Goal: Transaction & Acquisition: Share content

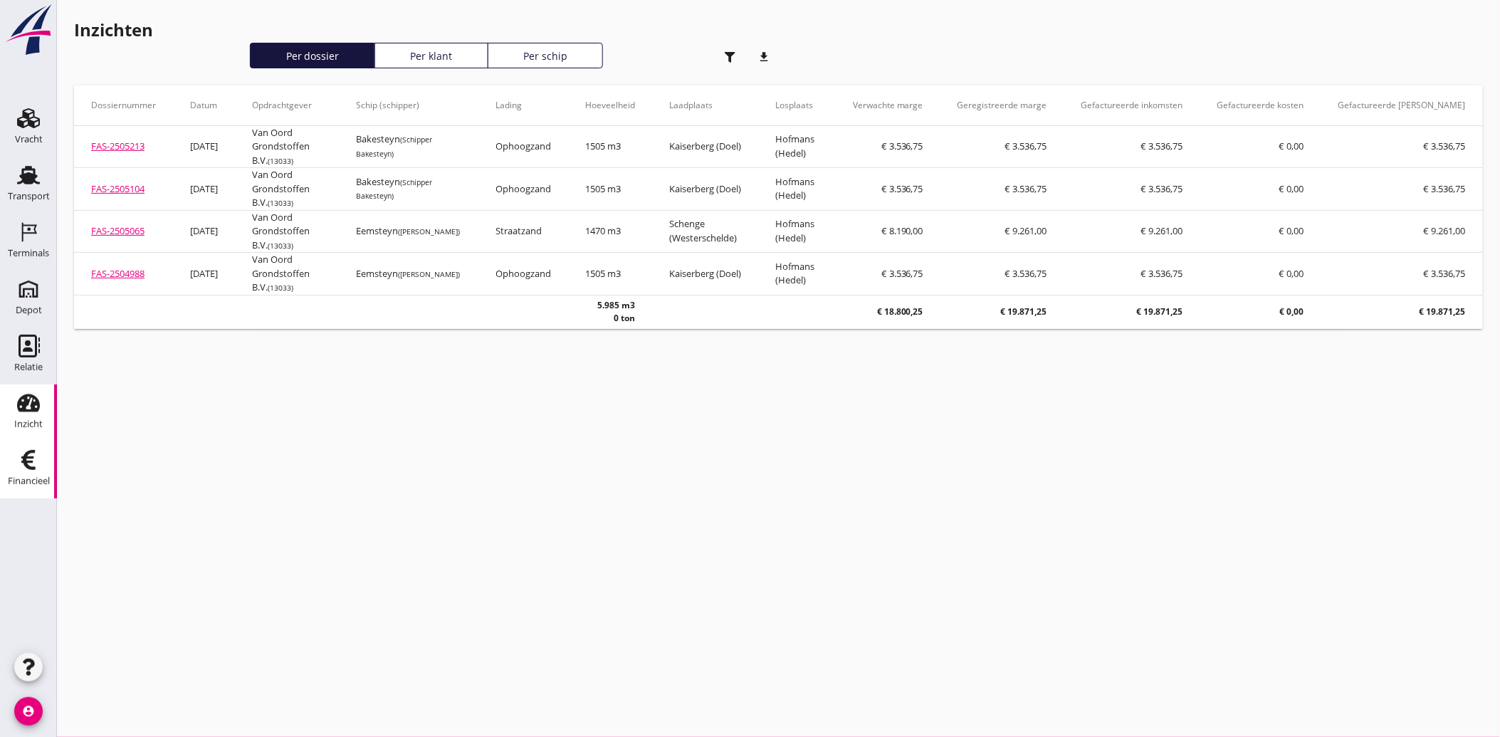
click at [32, 463] on use at bounding box center [28, 460] width 14 height 20
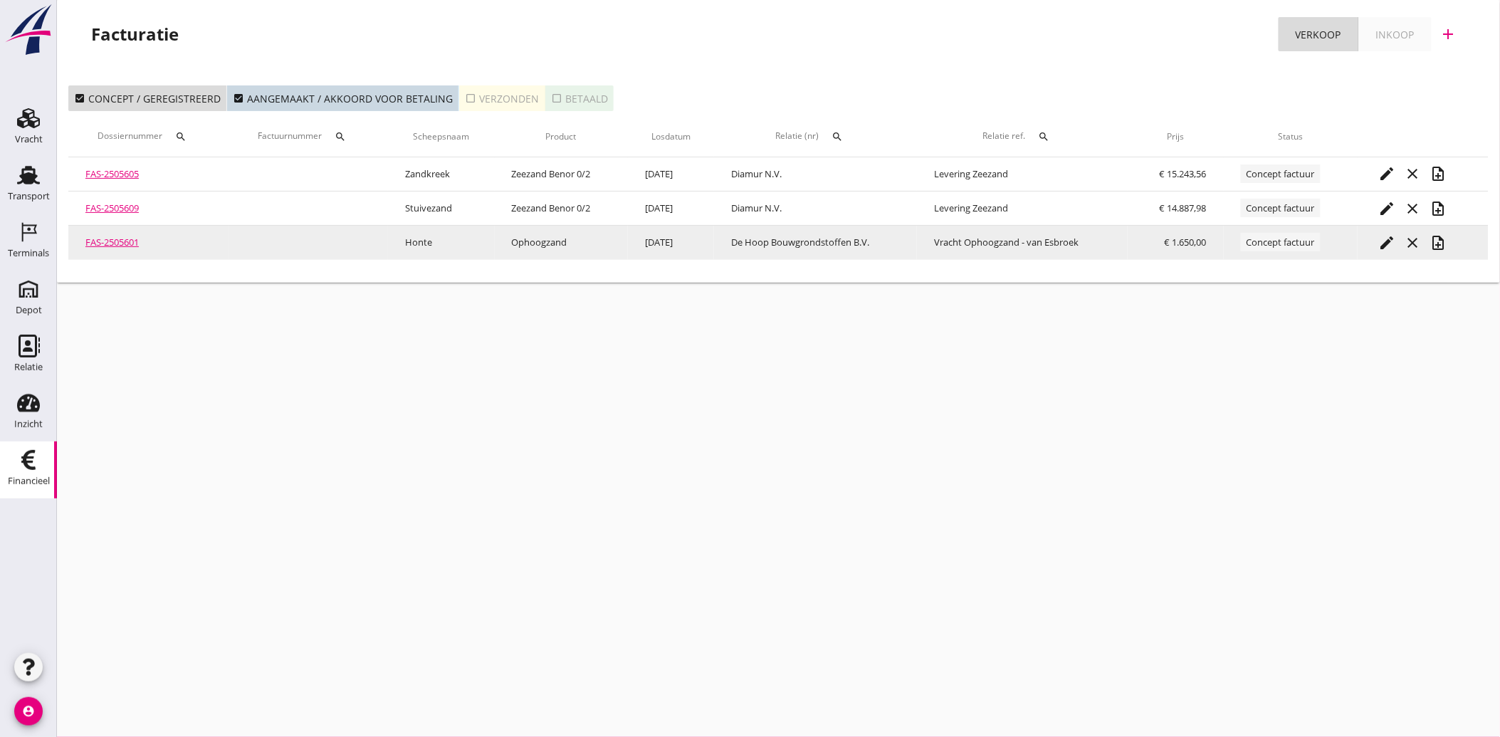
click at [1395, 243] on icon "edit" at bounding box center [1387, 242] width 17 height 17
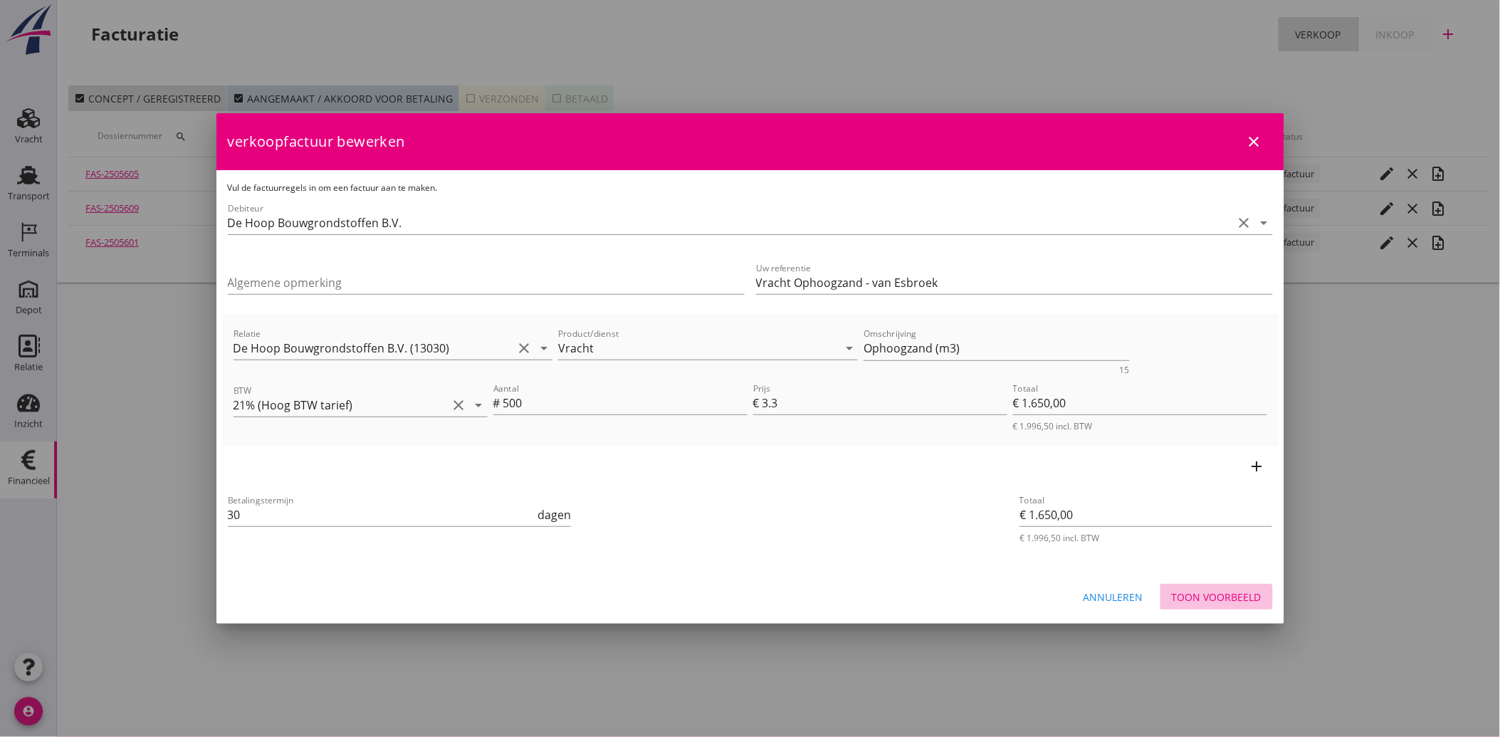
click at [1232, 594] on div "Toon voorbeeld" at bounding box center [1216, 596] width 90 height 15
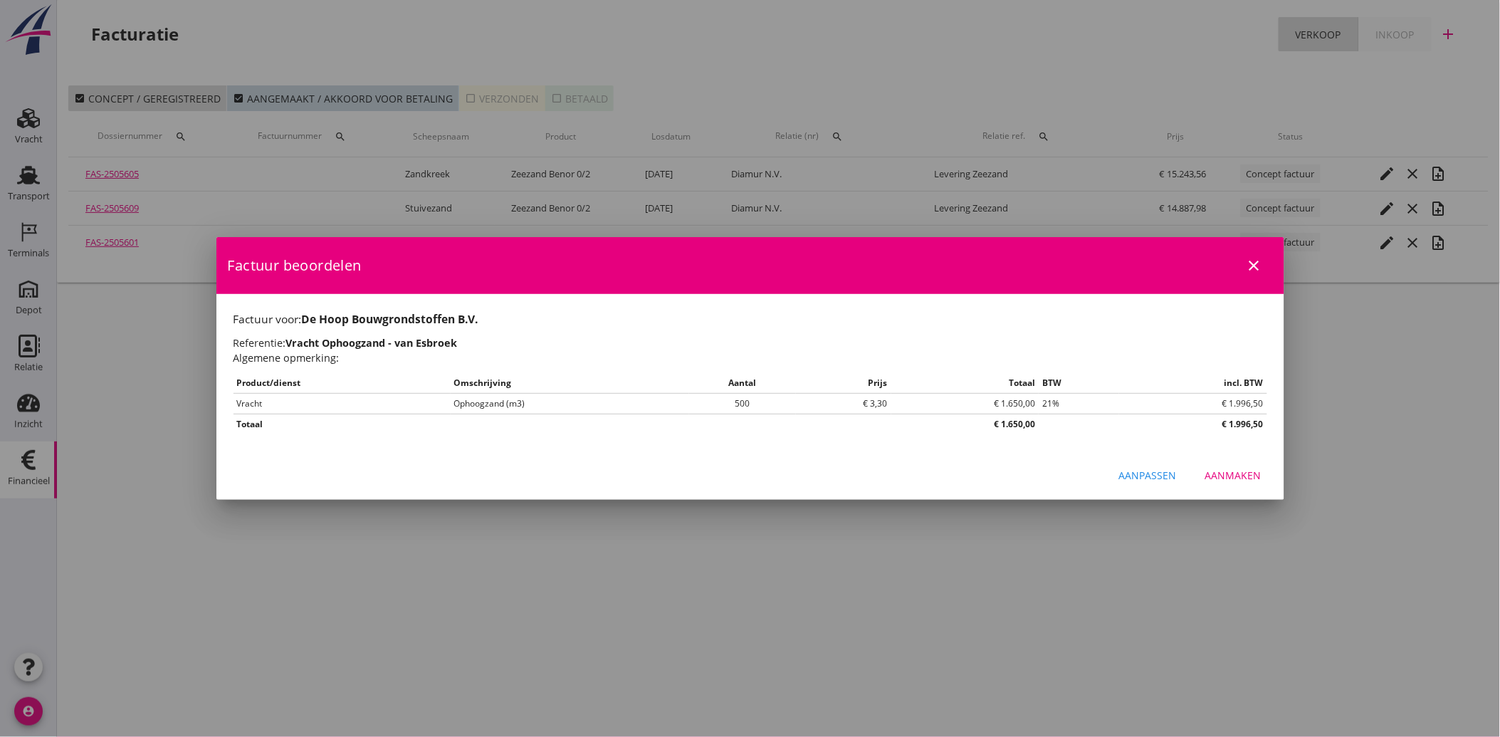
click at [1233, 482] on div "Aanmaken" at bounding box center [1233, 475] width 56 height 15
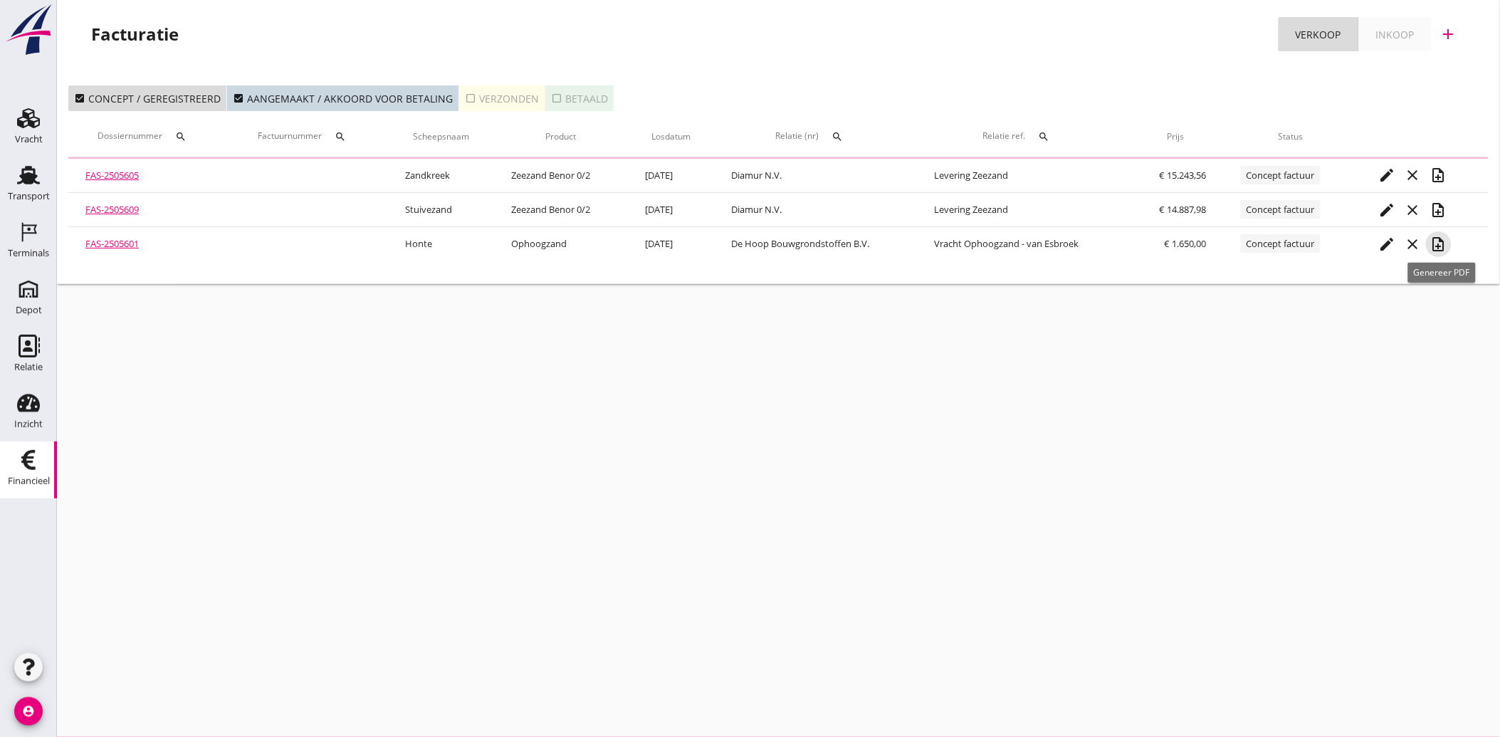
click at [1440, 240] on icon "note_add" at bounding box center [1438, 244] width 17 height 17
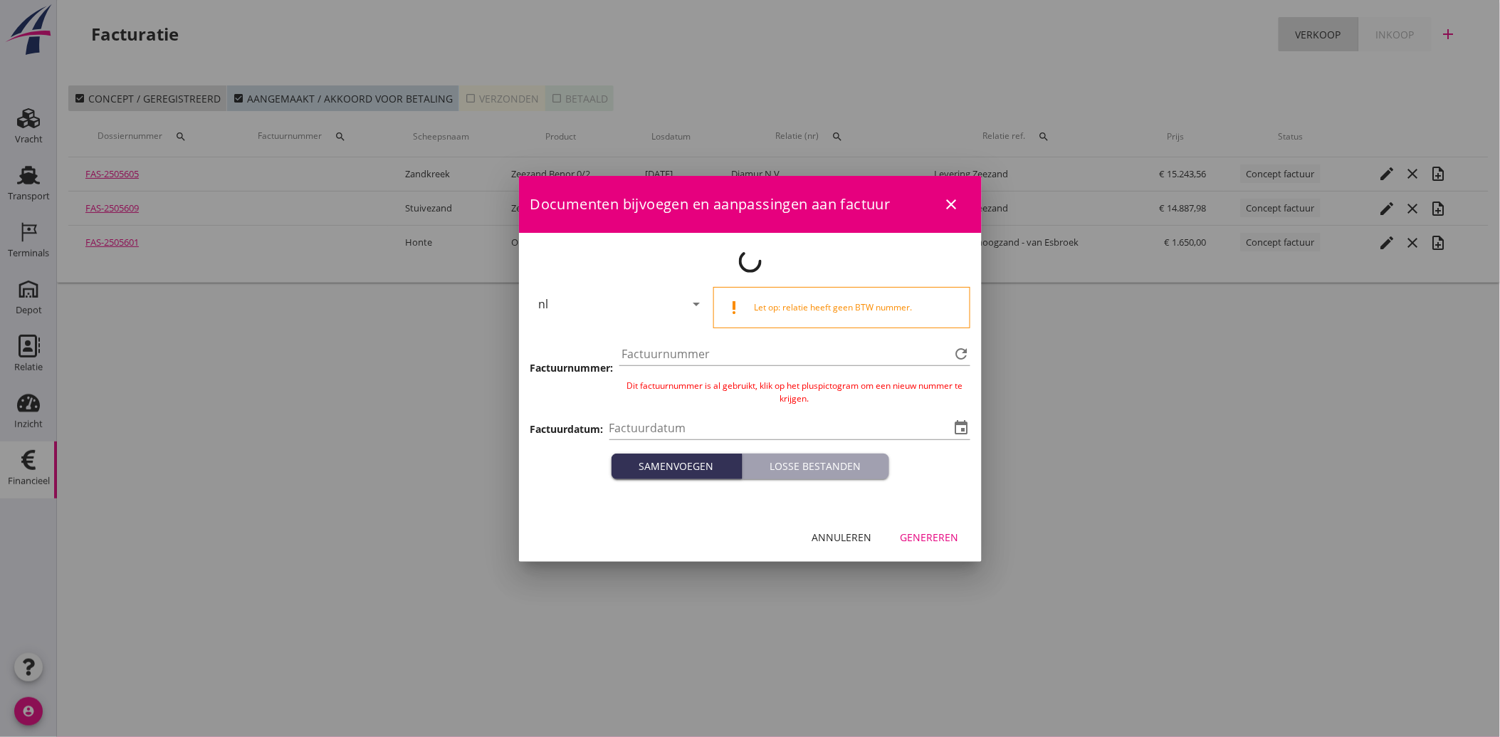
type input "[DATE]"
type input "3903"
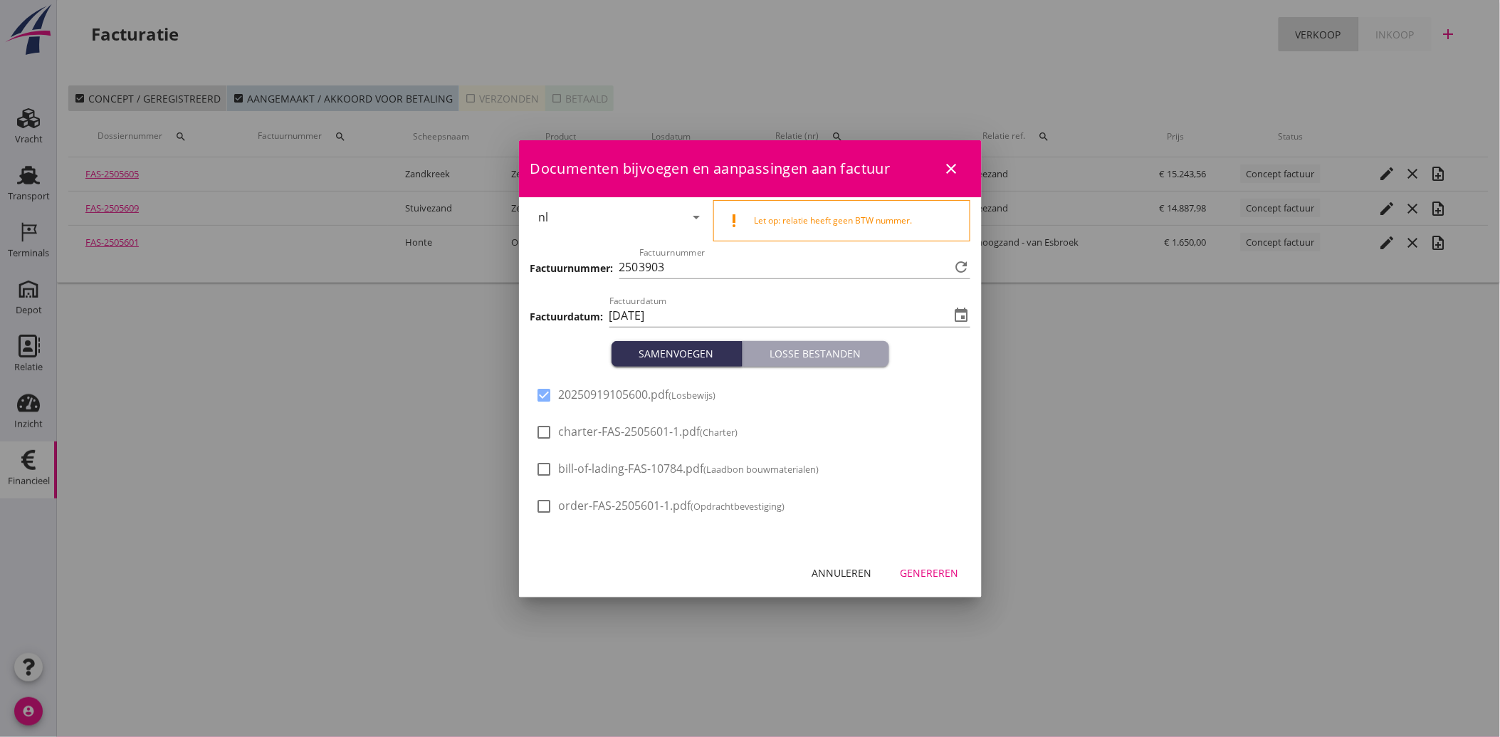
click at [931, 574] on div "Genereren" at bounding box center [929, 572] width 58 height 15
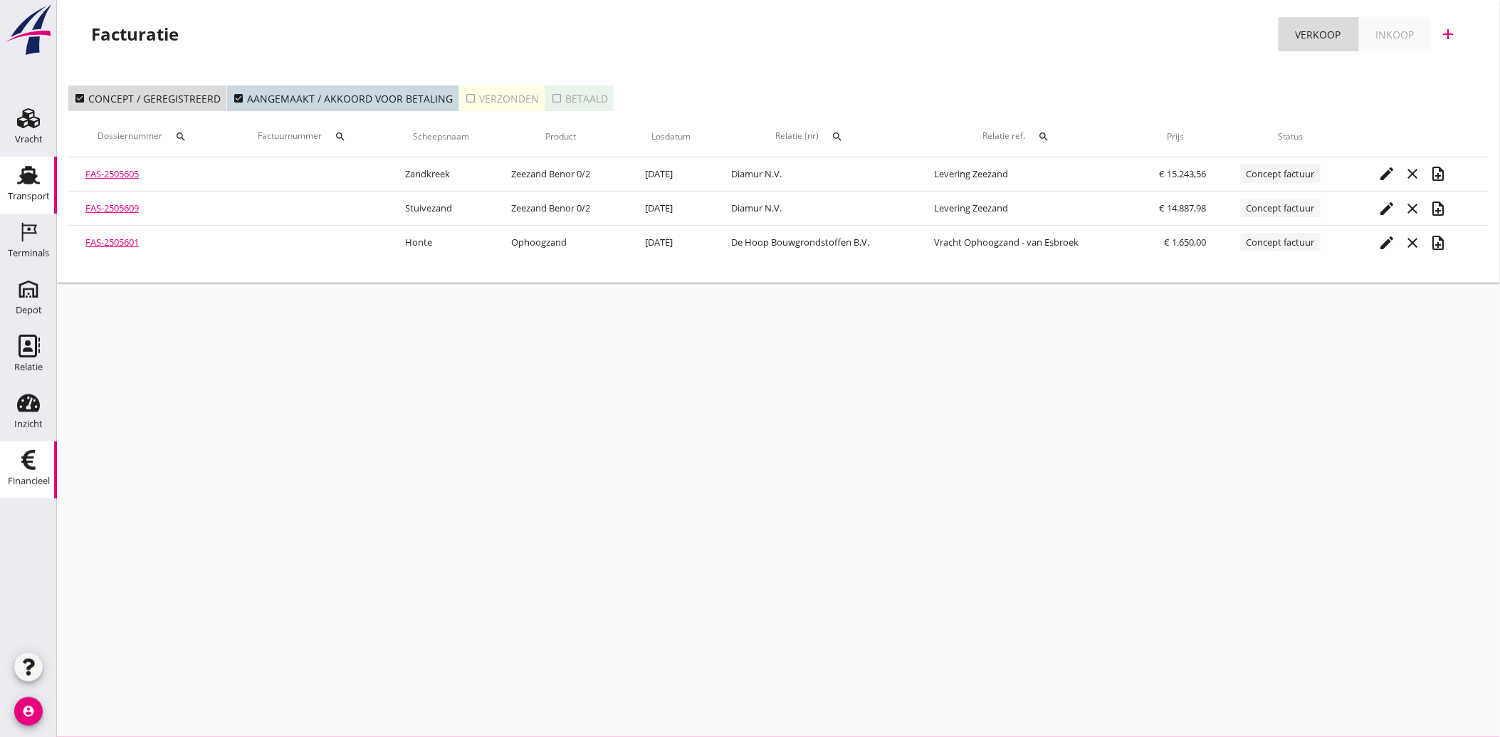
click at [24, 174] on use at bounding box center [28, 175] width 23 height 19
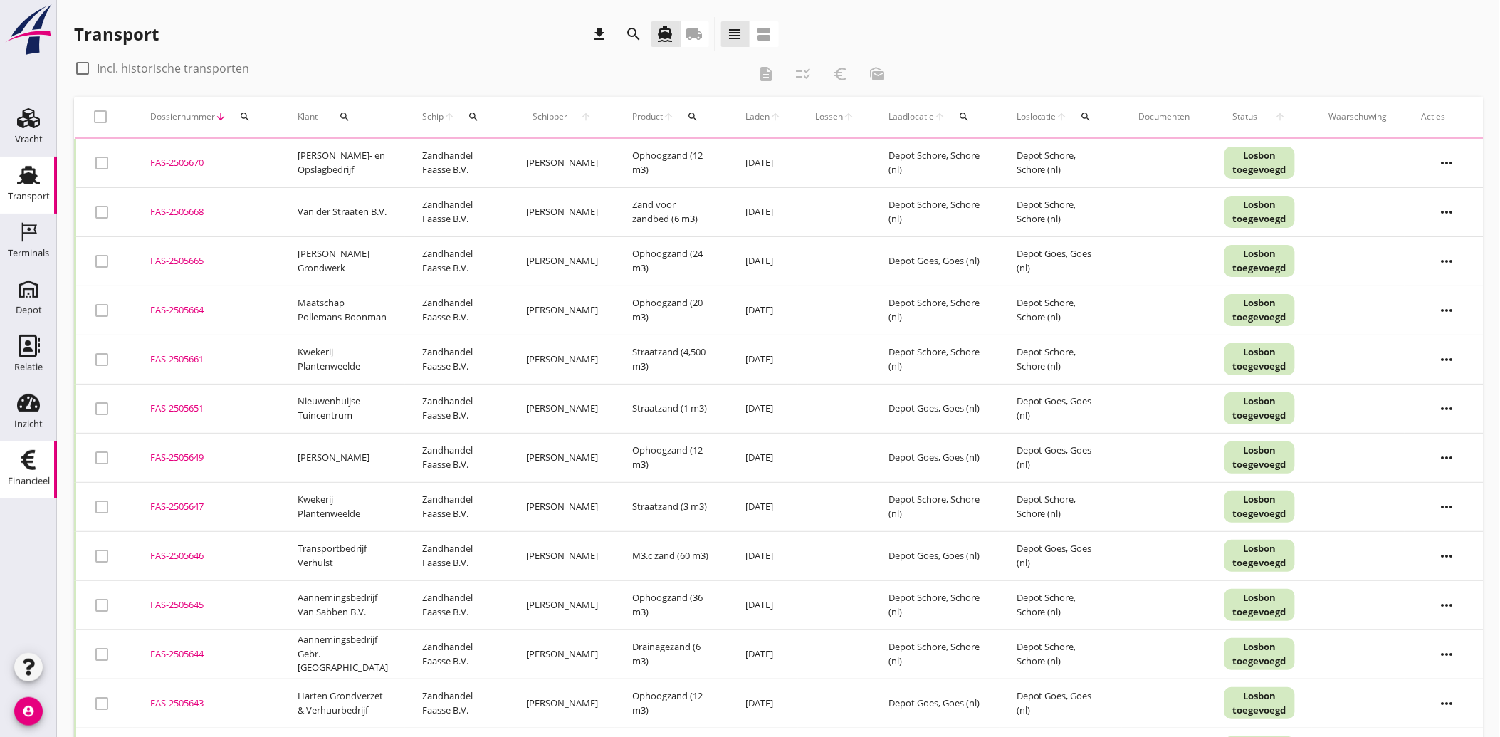
click at [44, 477] on div "Financieel" at bounding box center [29, 480] width 42 height 9
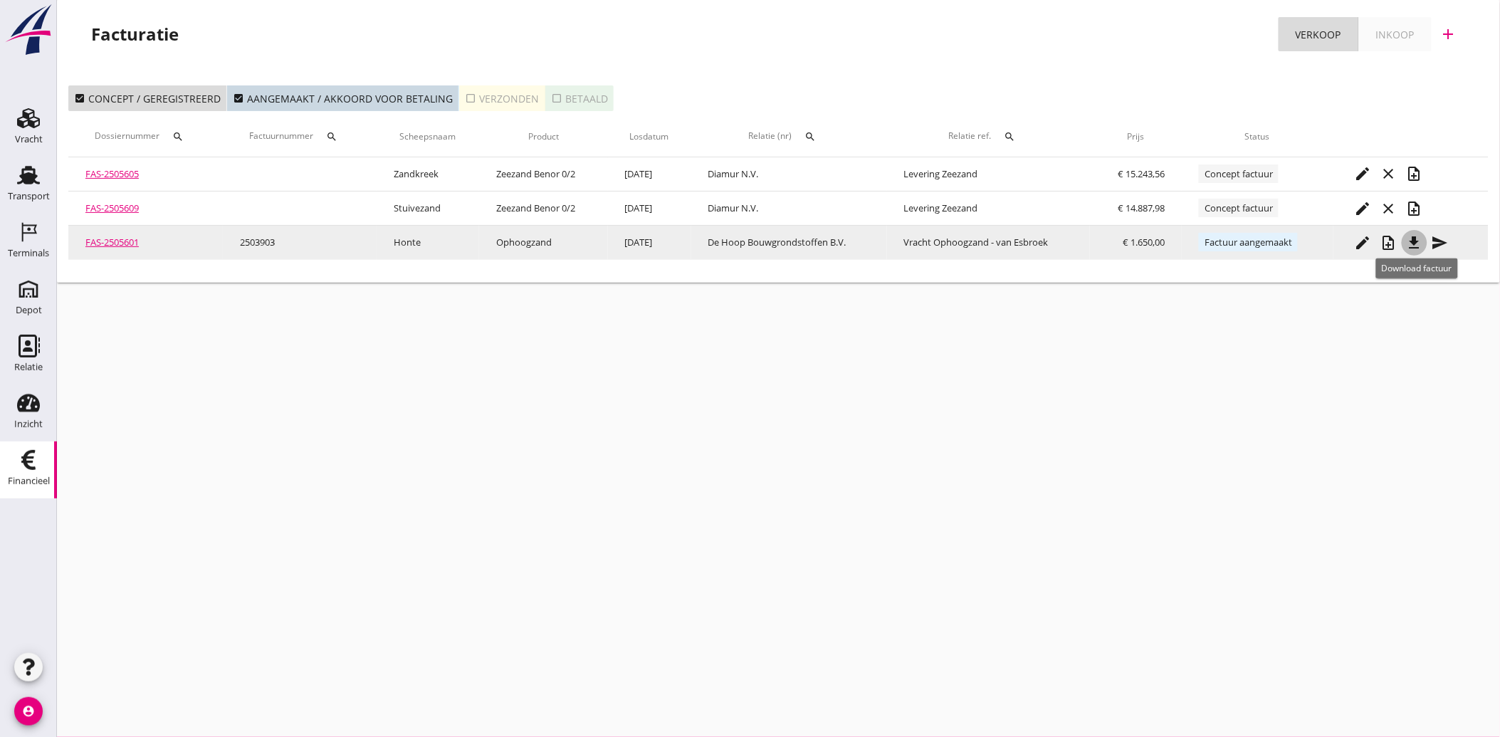
click at [1418, 243] on icon "file_download" at bounding box center [1414, 242] width 17 height 17
click at [1447, 235] on icon "send" at bounding box center [1439, 242] width 17 height 17
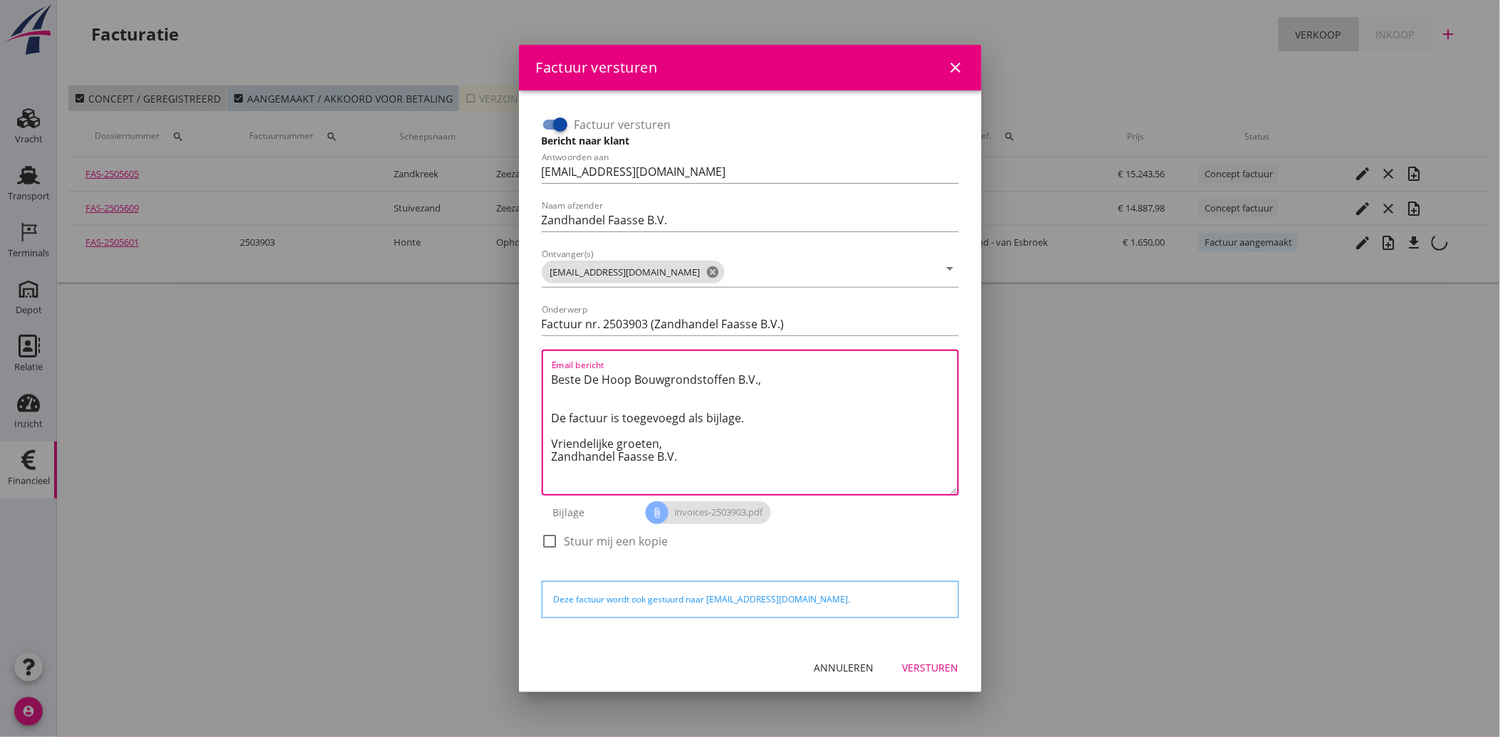
drag, startPoint x: 689, startPoint y: 460, endPoint x: 529, endPoint y: 354, distance: 191.7
click at [530, 353] on div "Factuur versturen Bericht naar klant Antwoorden aan [EMAIL_ADDRESS][DOMAIN_NAME…" at bounding box center [750, 367] width 440 height 530
paste textarea "Geachte heer/mevrouw, Hierbij zenden wij u onze factuur i.v.m. de door ons aan …"
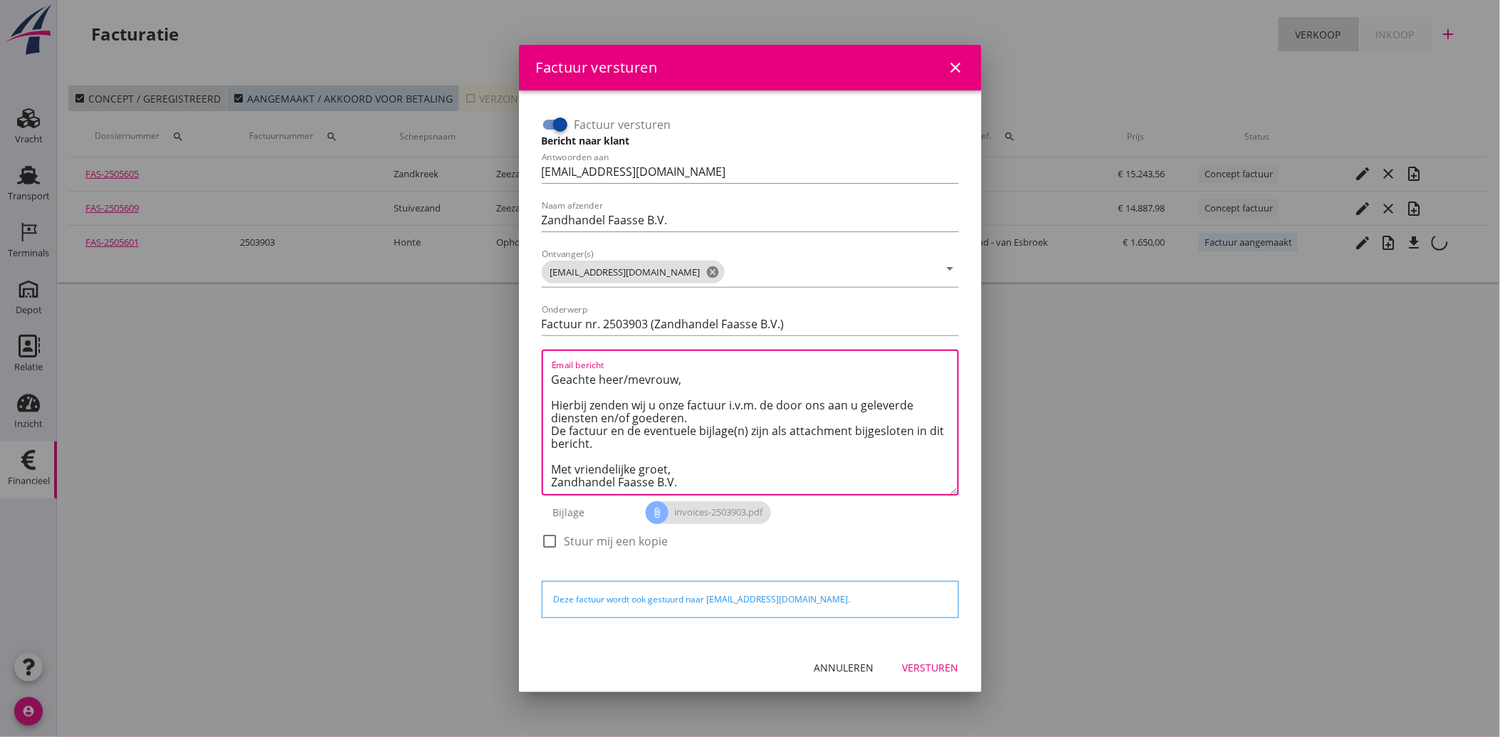
scroll to position [9, 0]
type textarea "Geachte heer/mevrouw, Hierbij zenden wij u onze factuur i.v.m. de door ons aan …"
click at [927, 673] on div "Versturen" at bounding box center [930, 667] width 56 height 15
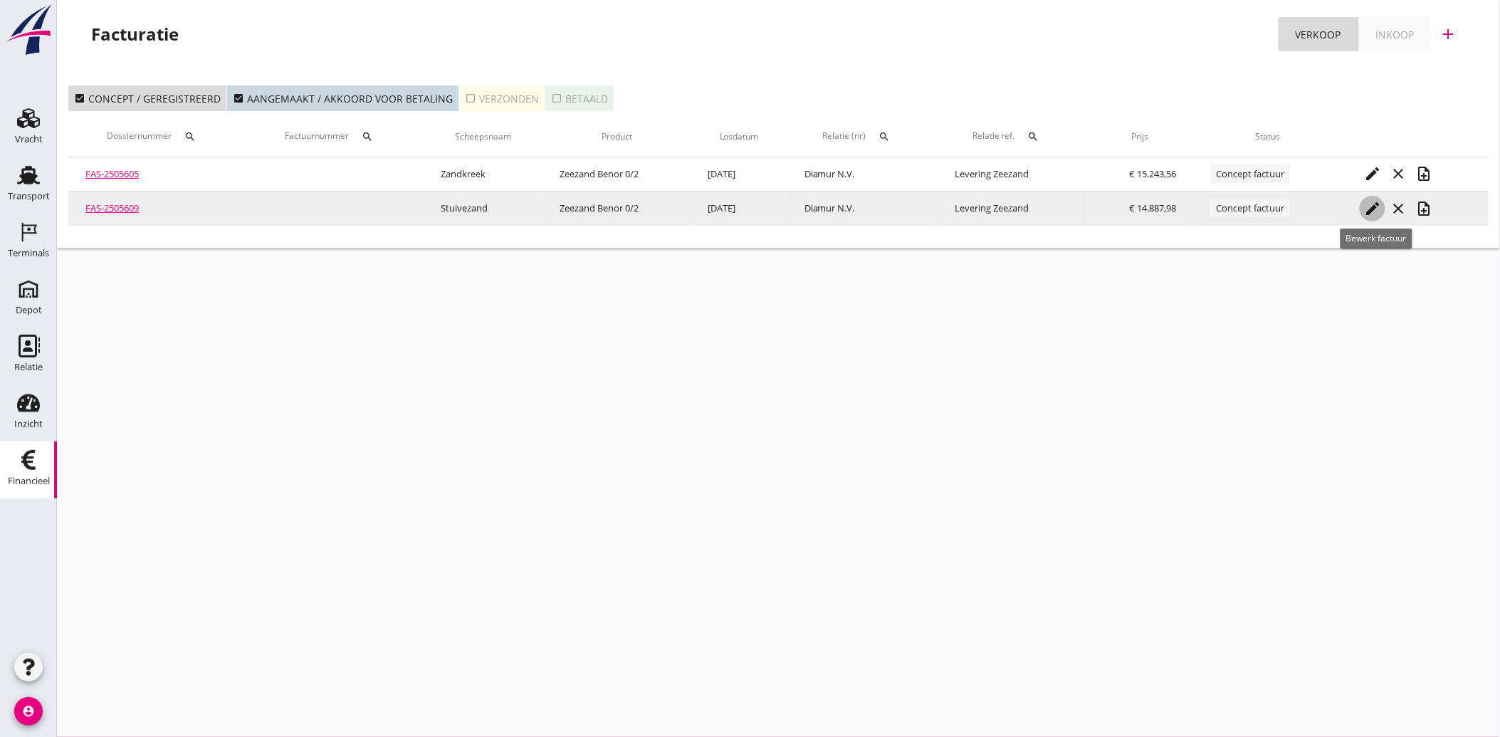
click at [1376, 203] on icon "edit" at bounding box center [1372, 208] width 17 height 17
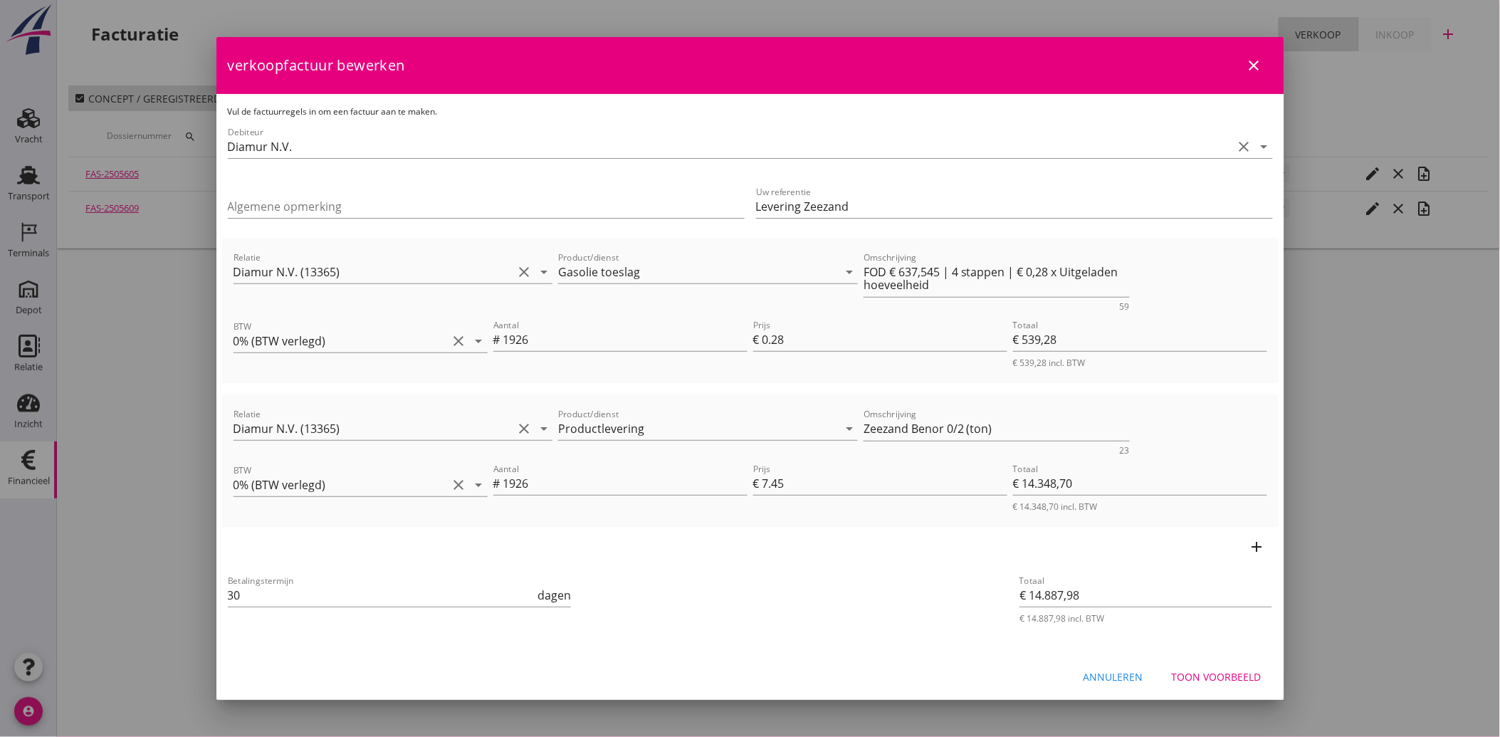
click at [1214, 674] on div "Toon voorbeeld" at bounding box center [1216, 676] width 90 height 15
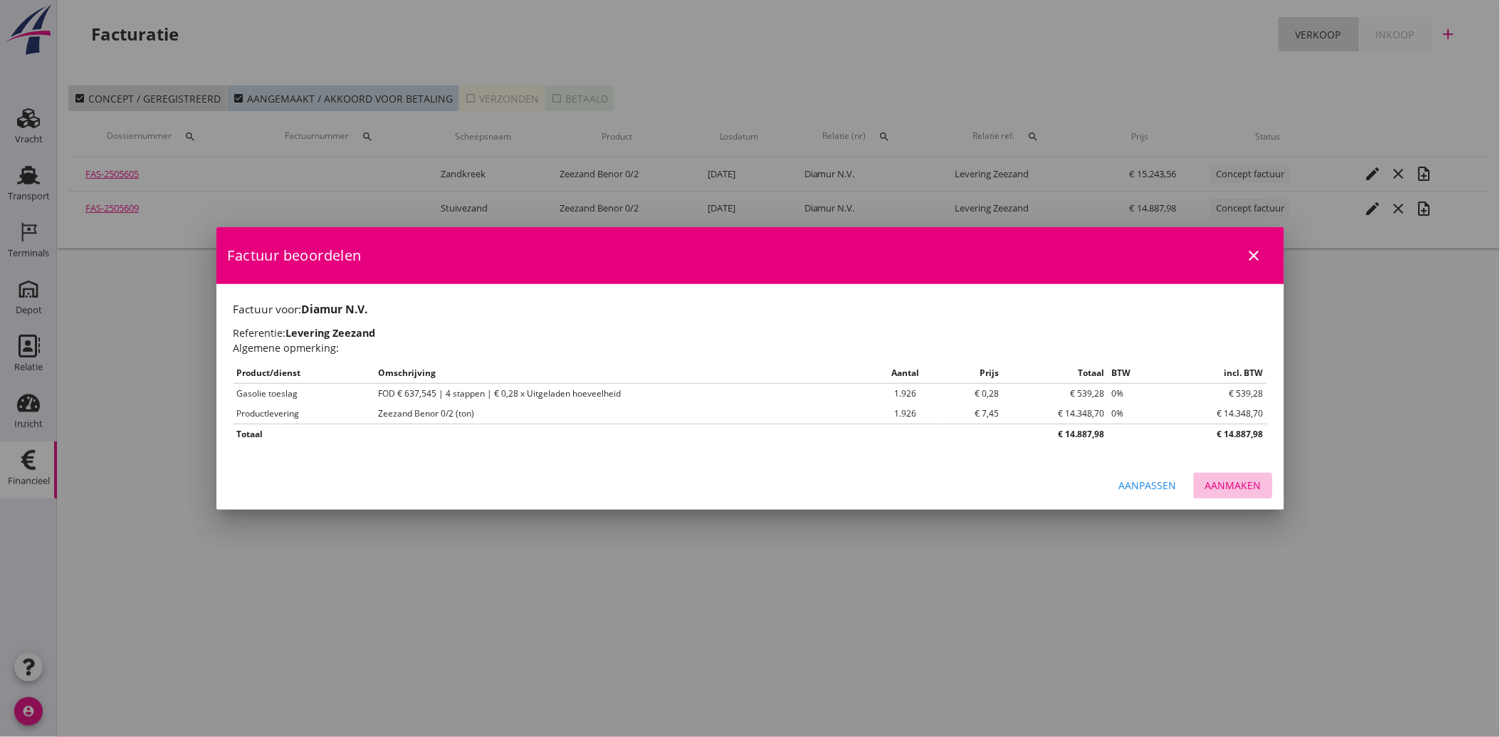
click at [1262, 492] on button "Aanmaken" at bounding box center [1233, 486] width 79 height 26
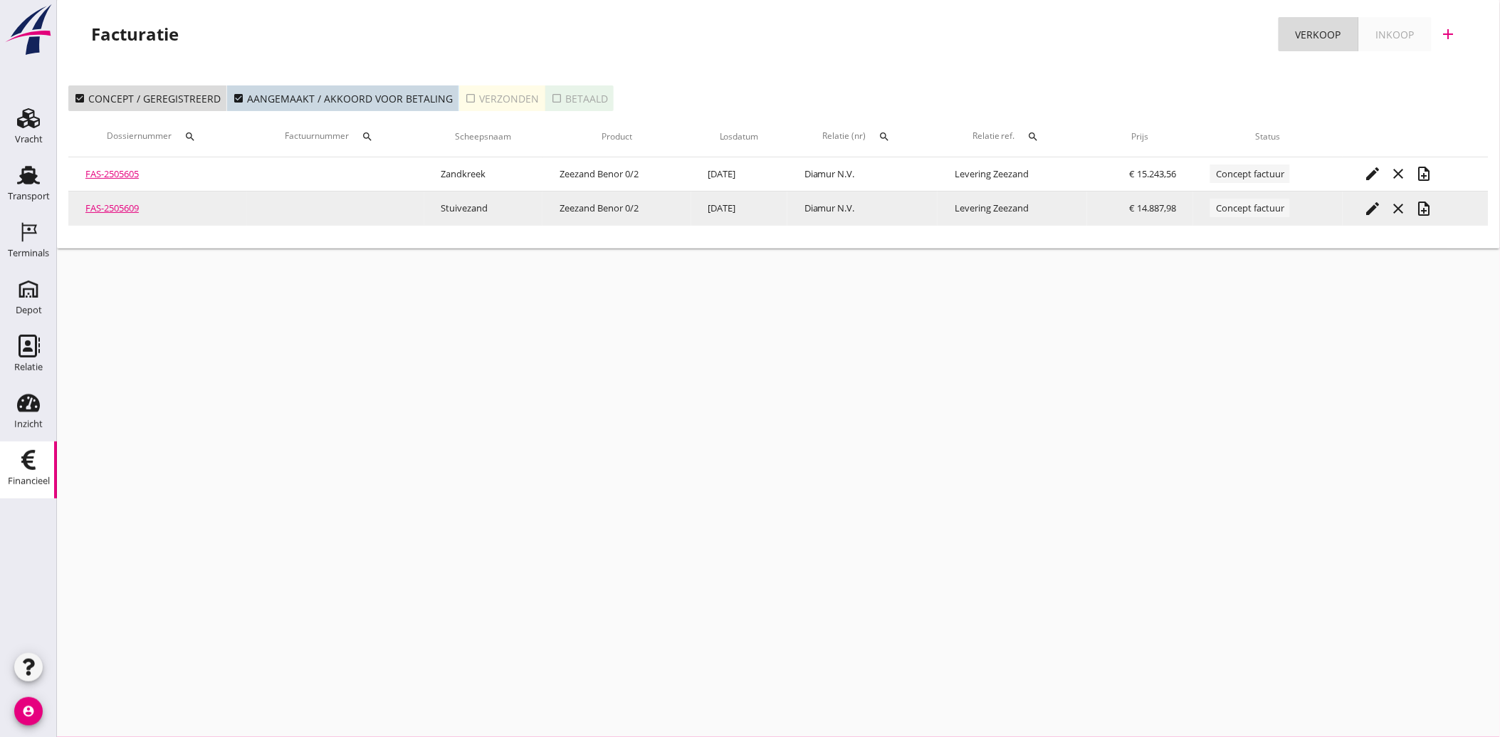
click at [1431, 209] on icon "note_add" at bounding box center [1423, 208] width 17 height 17
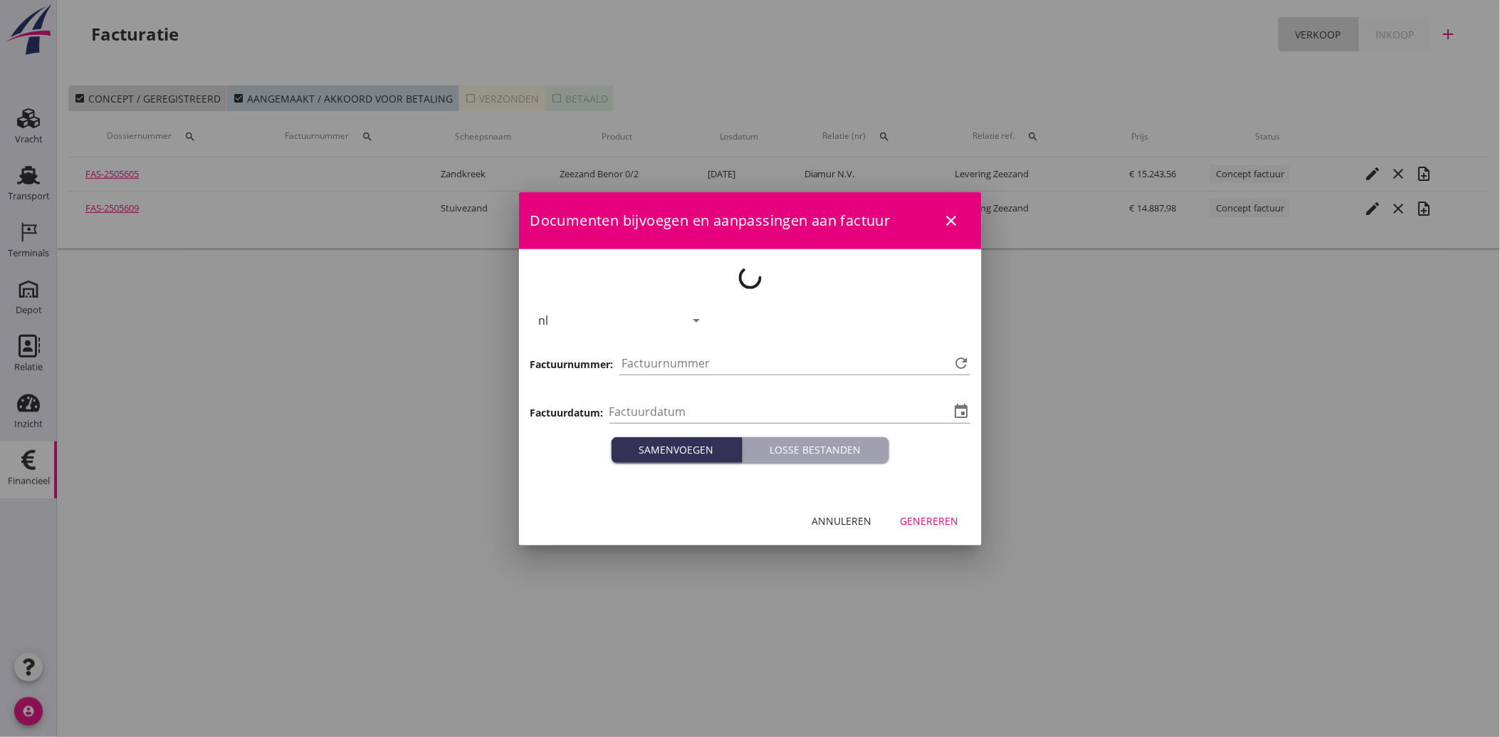
type input "[DATE]"
type input "3904"
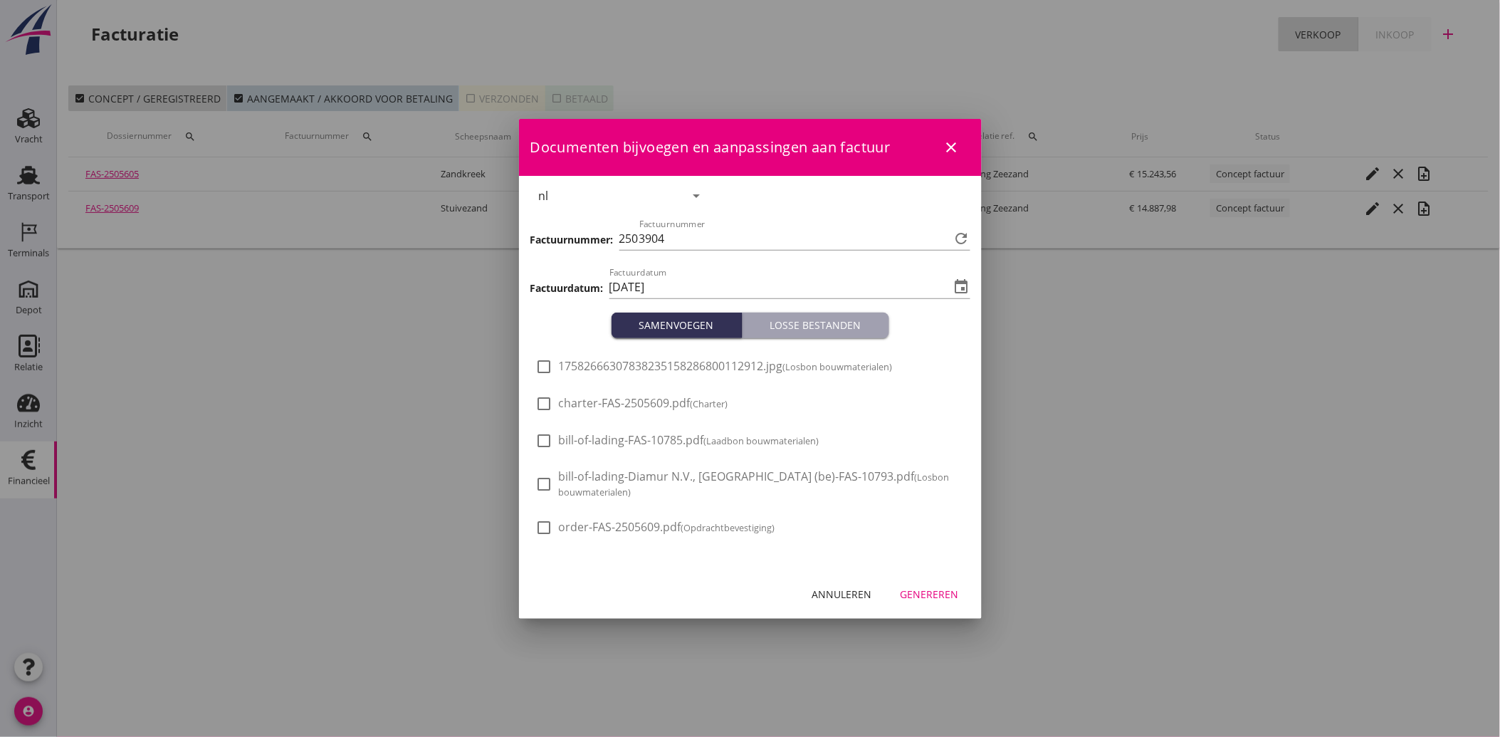
click at [613, 363] on span "17582666307838235158286800112912.jpg (Losbon bouwmaterialen)" at bounding box center [726, 366] width 334 height 15
checkbox input "true"
click at [926, 591] on div "Genereren" at bounding box center [929, 593] width 58 height 15
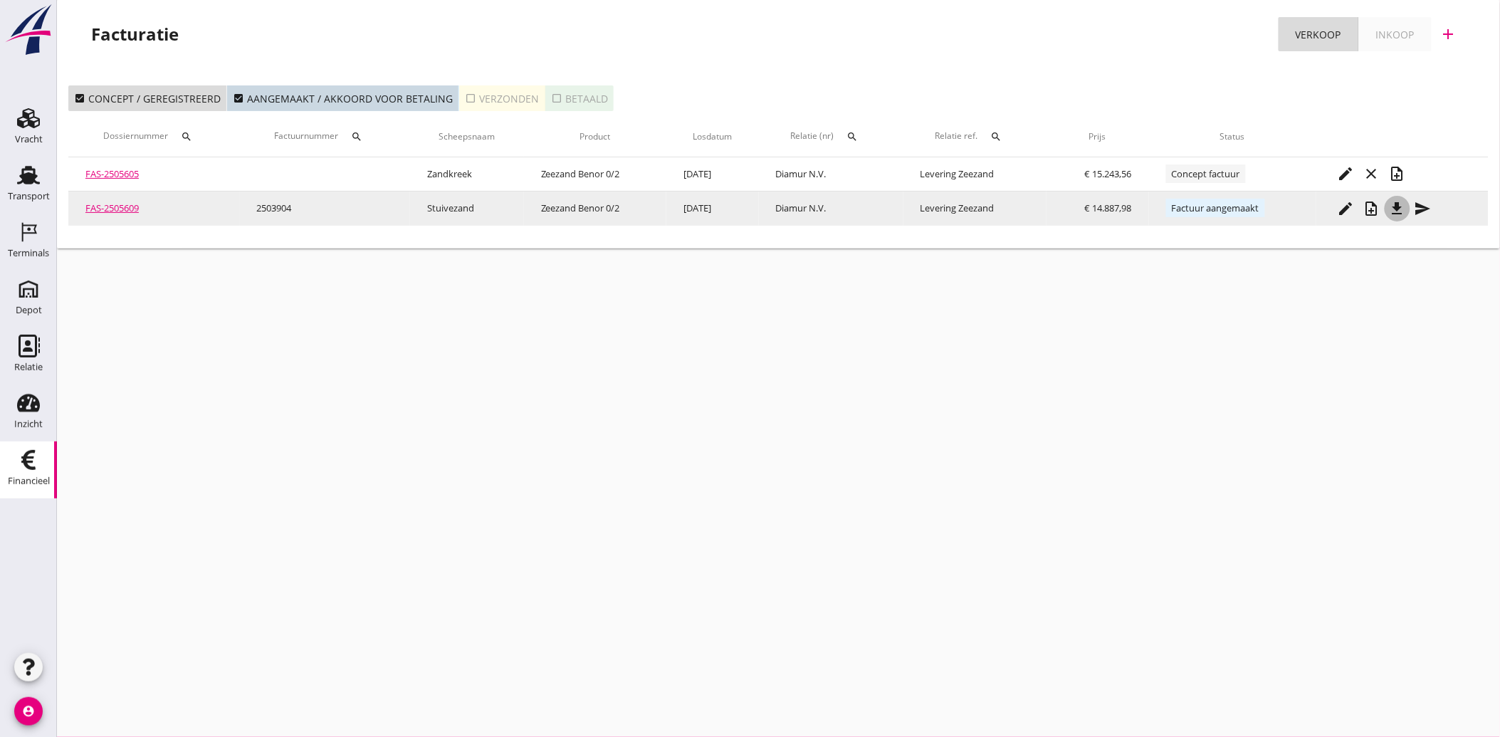
click at [1398, 196] on button "file_download" at bounding box center [1397, 209] width 26 height 26
click at [1420, 206] on icon "send" at bounding box center [1422, 208] width 17 height 17
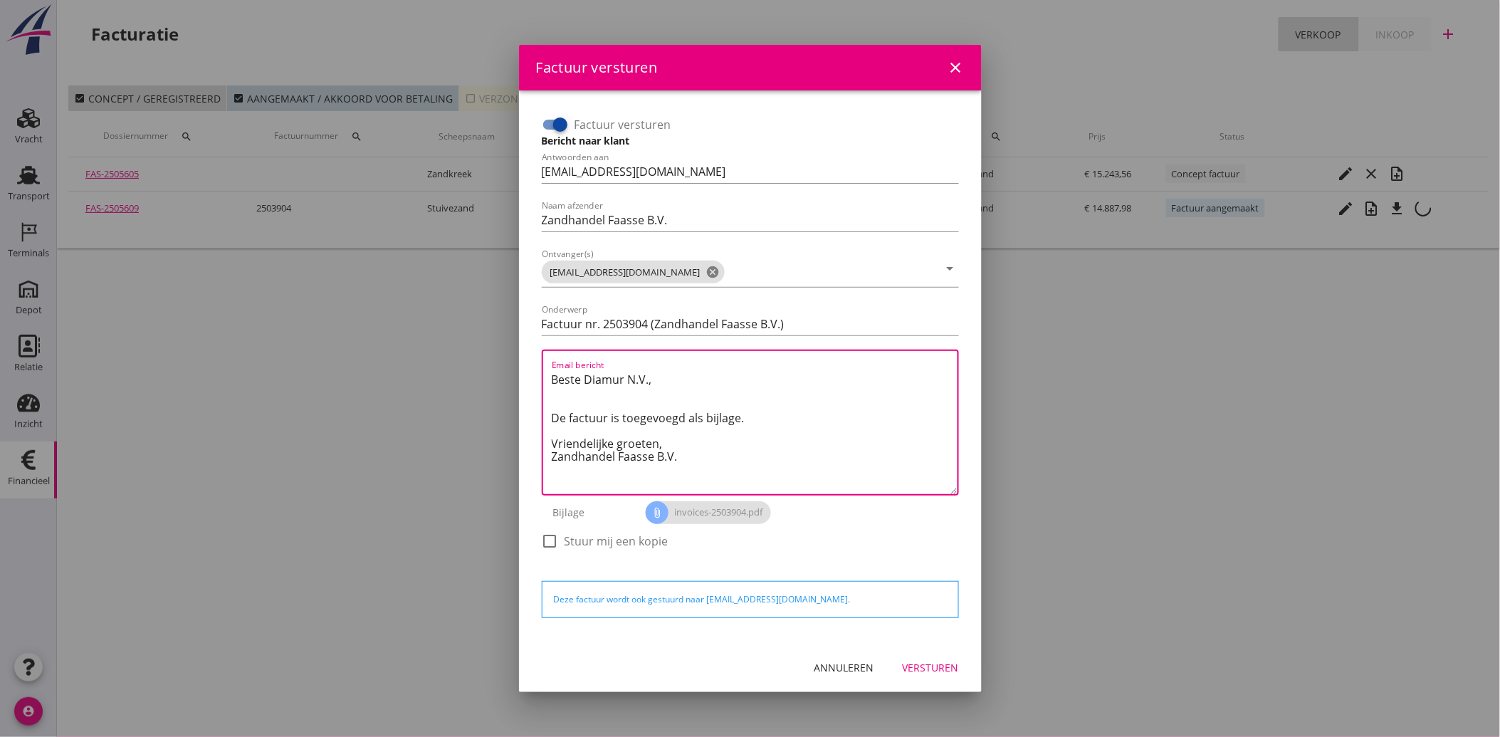
drag, startPoint x: 689, startPoint y: 458, endPoint x: 534, endPoint y: 371, distance: 177.2
click at [534, 371] on div "Factuur versturen Bericht naar klant Antwoorden aan [EMAIL_ADDRESS][DOMAIN_NAME…" at bounding box center [750, 367] width 440 height 530
paste textarea "Geachte heer/mevrouw, Hierbij zenden wij u onze factuur i.v.m. de door ons aan …"
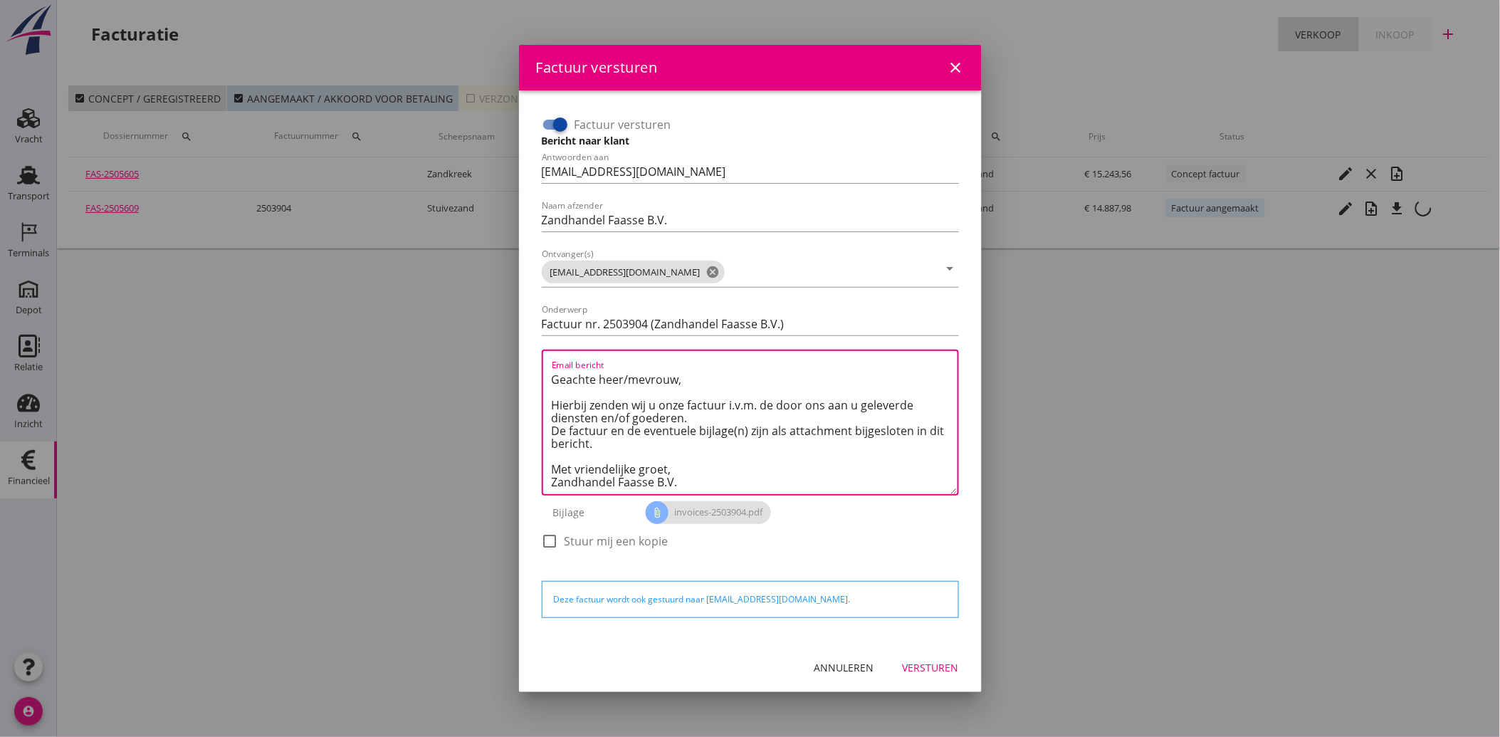
type textarea "Geachte heer/mevrouw, Hierbij zenden wij u onze factuur i.v.m. de door ons aan …"
click at [912, 656] on button "Versturen" at bounding box center [930, 668] width 79 height 26
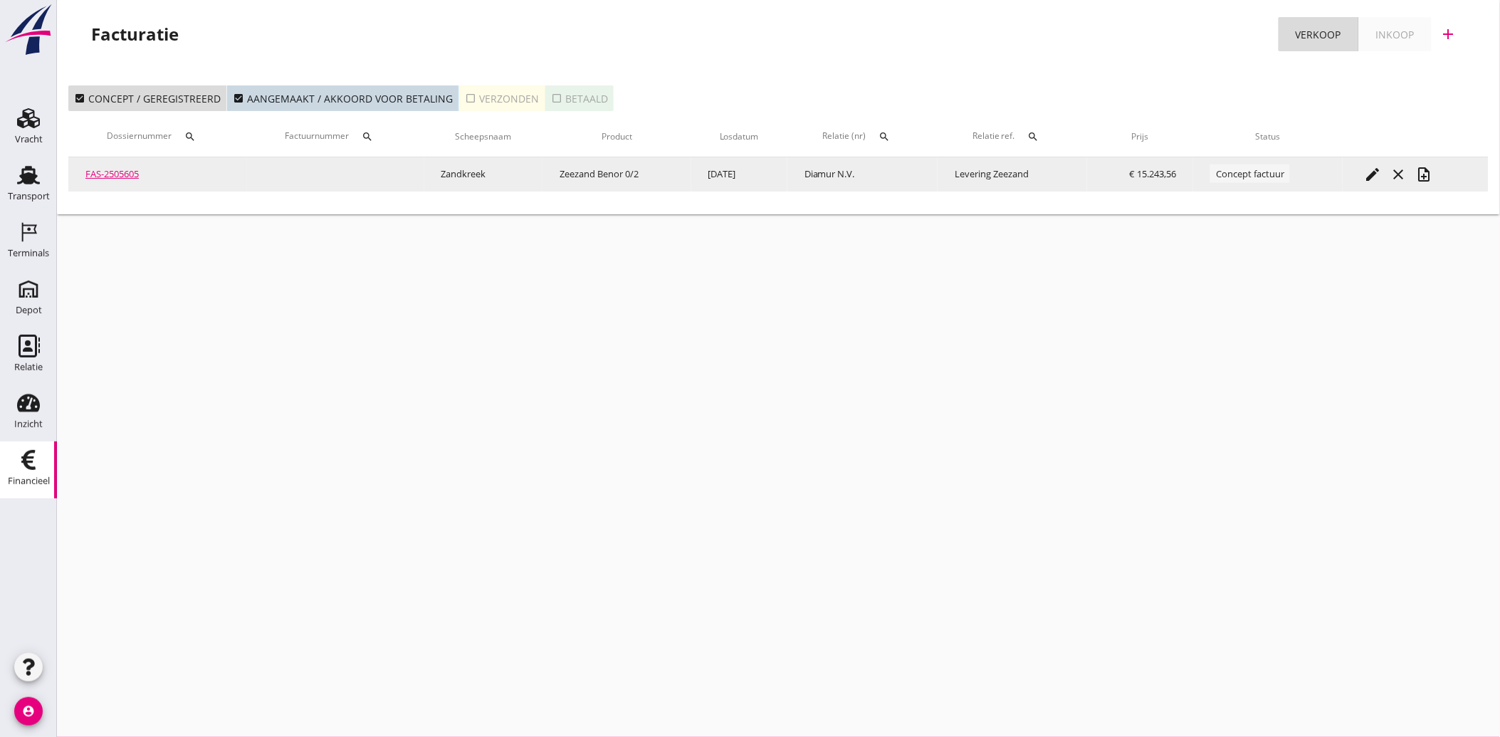
drag, startPoint x: 142, startPoint y: 169, endPoint x: 117, endPoint y: 167, distance: 25.0
click at [1378, 166] on icon "edit" at bounding box center [1372, 174] width 17 height 17
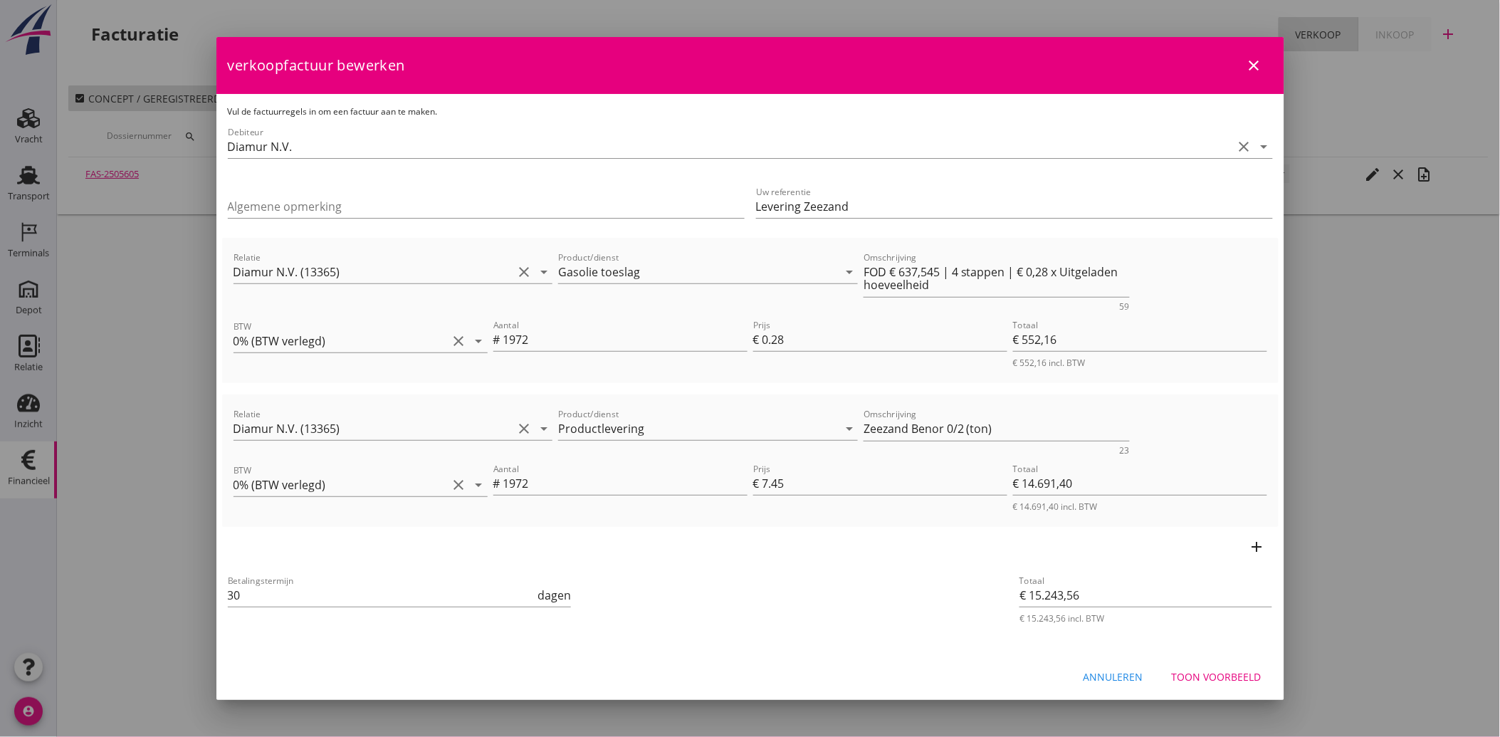
click at [1204, 666] on button "Toon voorbeeld" at bounding box center [1216, 677] width 112 height 26
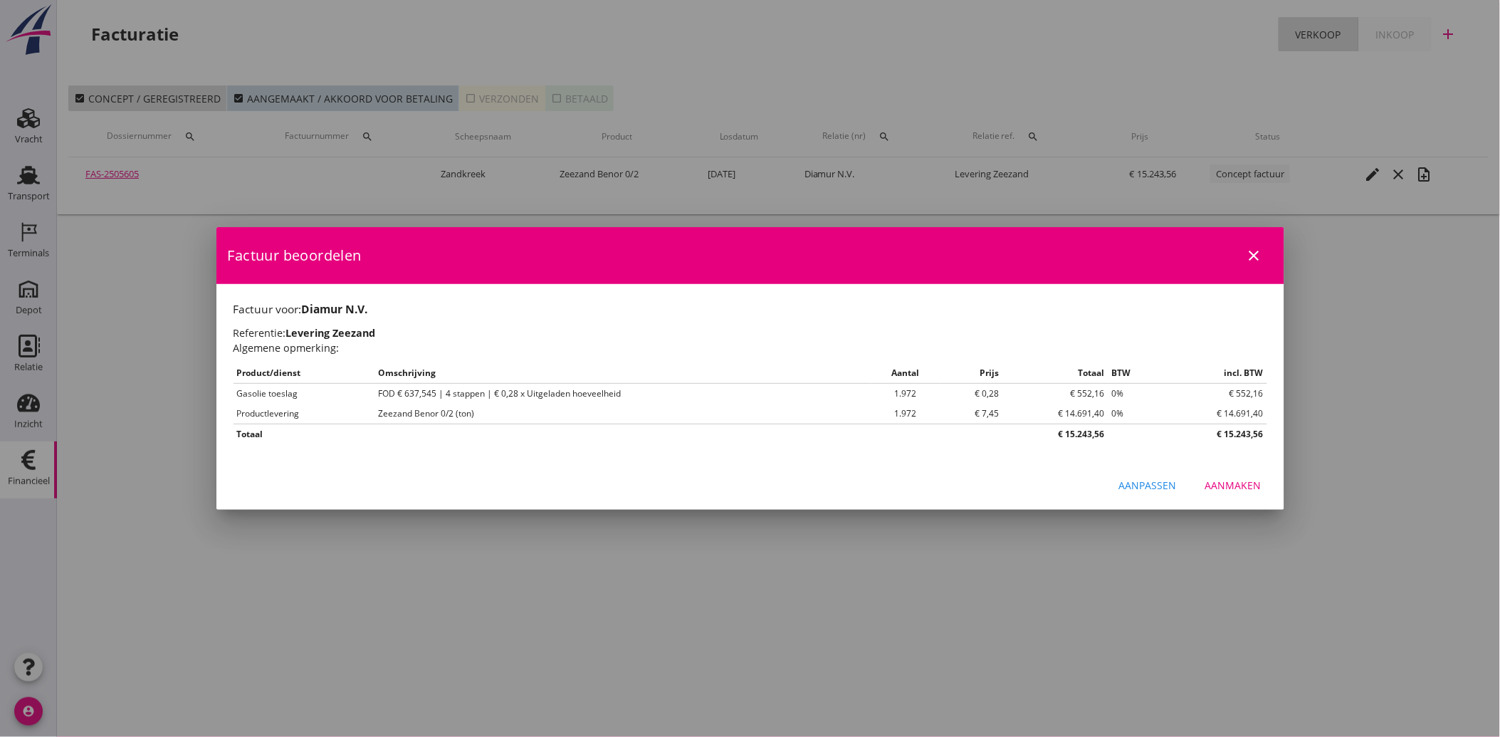
click at [1245, 478] on div "Aanmaken" at bounding box center [1233, 485] width 56 height 15
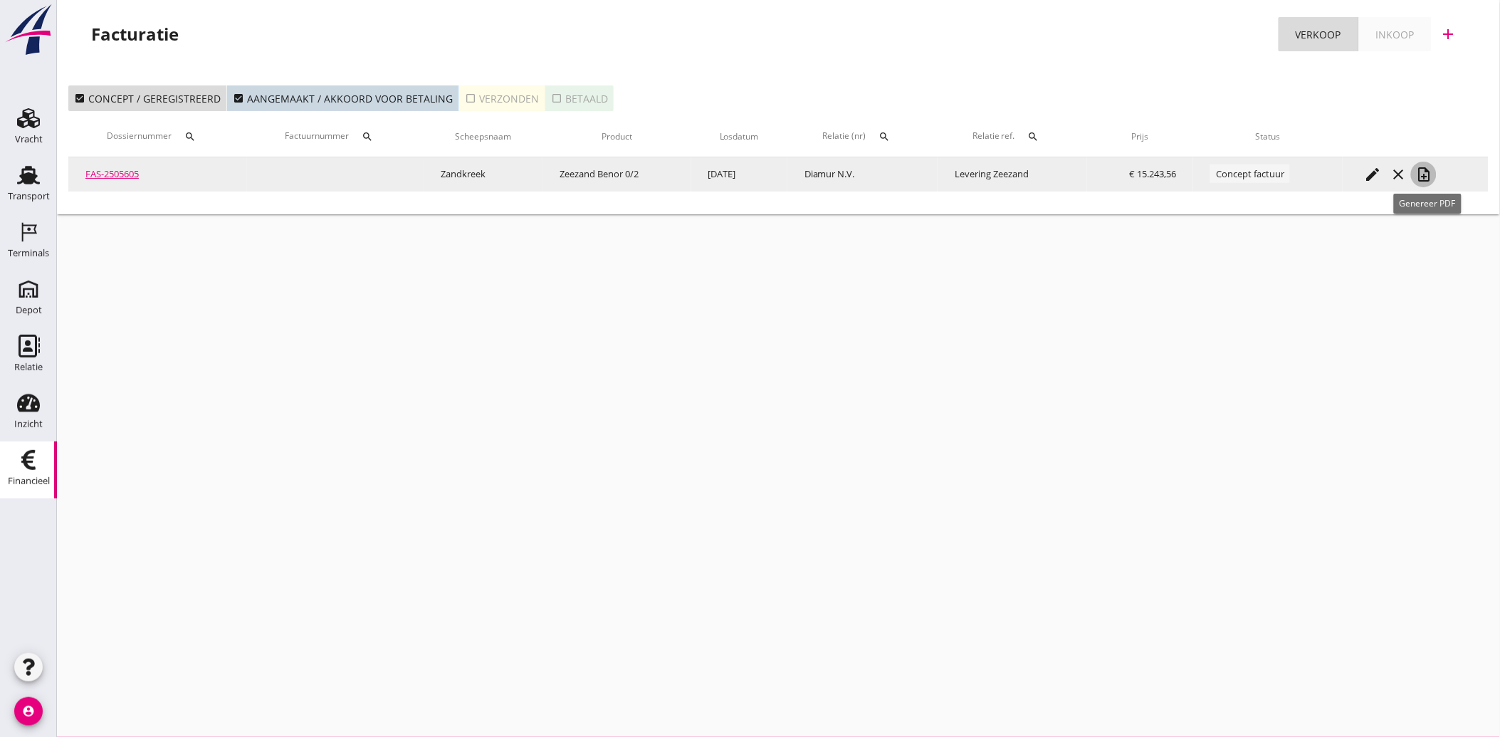
click at [1429, 169] on icon "note_add" at bounding box center [1423, 174] width 17 height 17
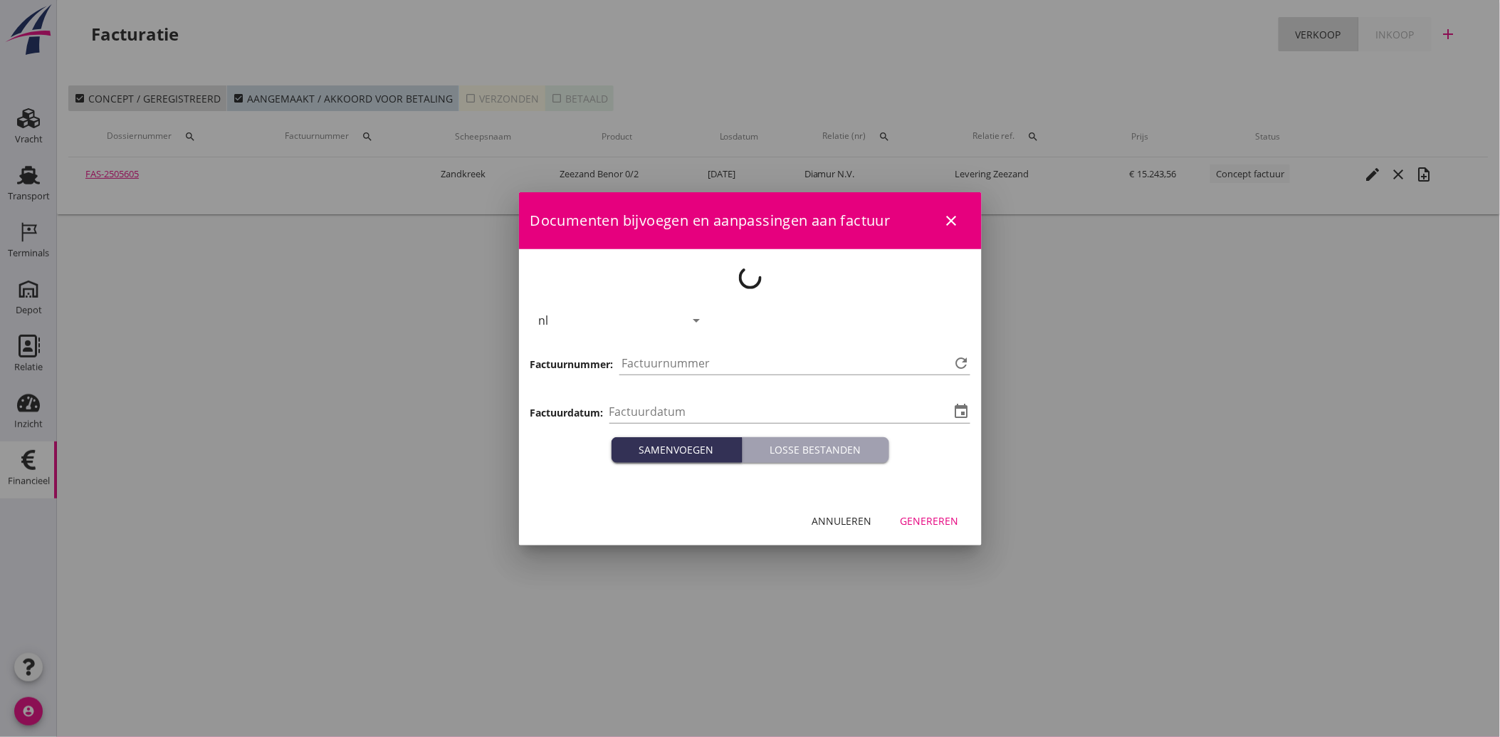
type input "[DATE]"
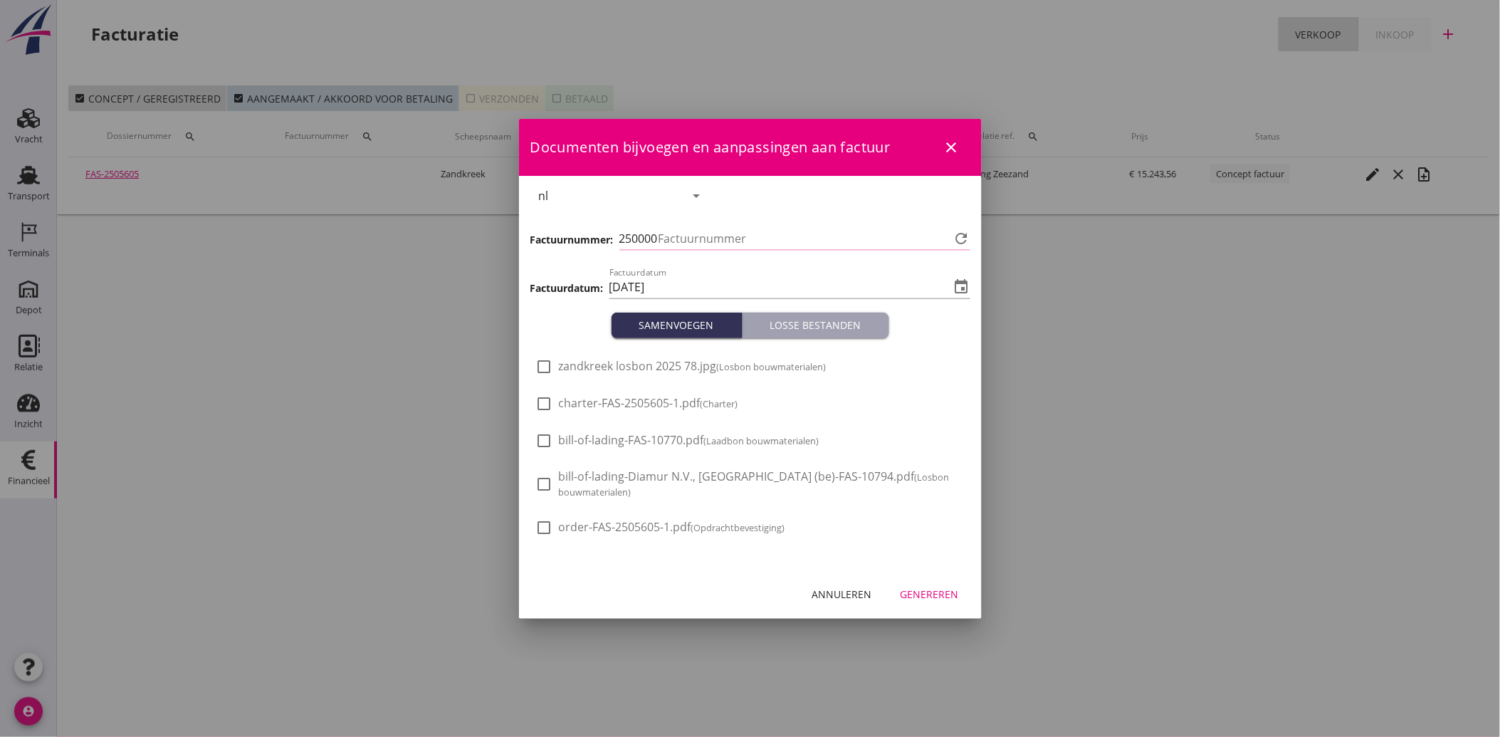
type input "3905"
drag, startPoint x: 551, startPoint y: 366, endPoint x: 636, endPoint y: 422, distance: 102.2
click at [552, 368] on div at bounding box center [544, 366] width 24 height 24
checkbox input "true"
click at [934, 589] on div "Genereren" at bounding box center [929, 593] width 58 height 15
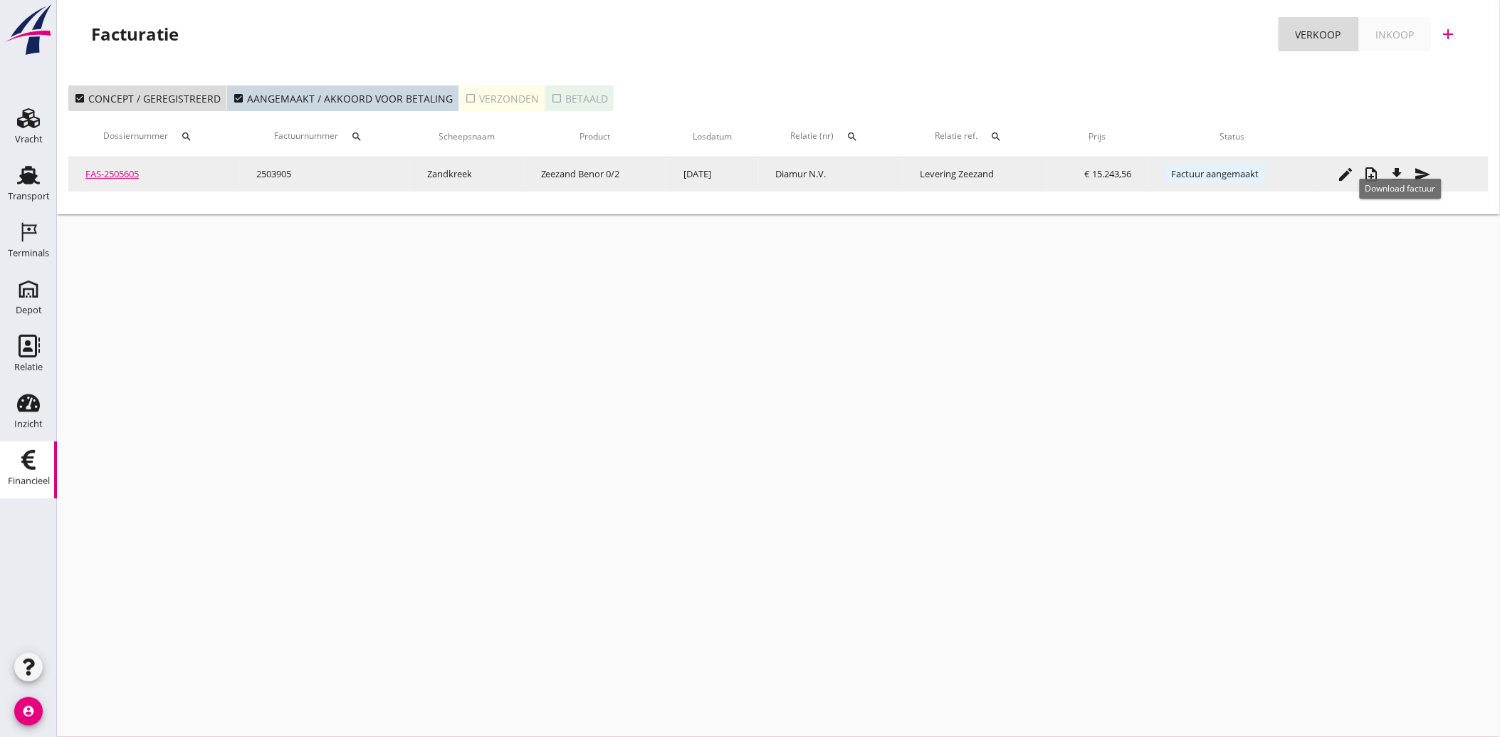
click at [1398, 166] on icon "file_download" at bounding box center [1397, 174] width 17 height 17
click at [1418, 169] on icon "send" at bounding box center [1422, 174] width 17 height 17
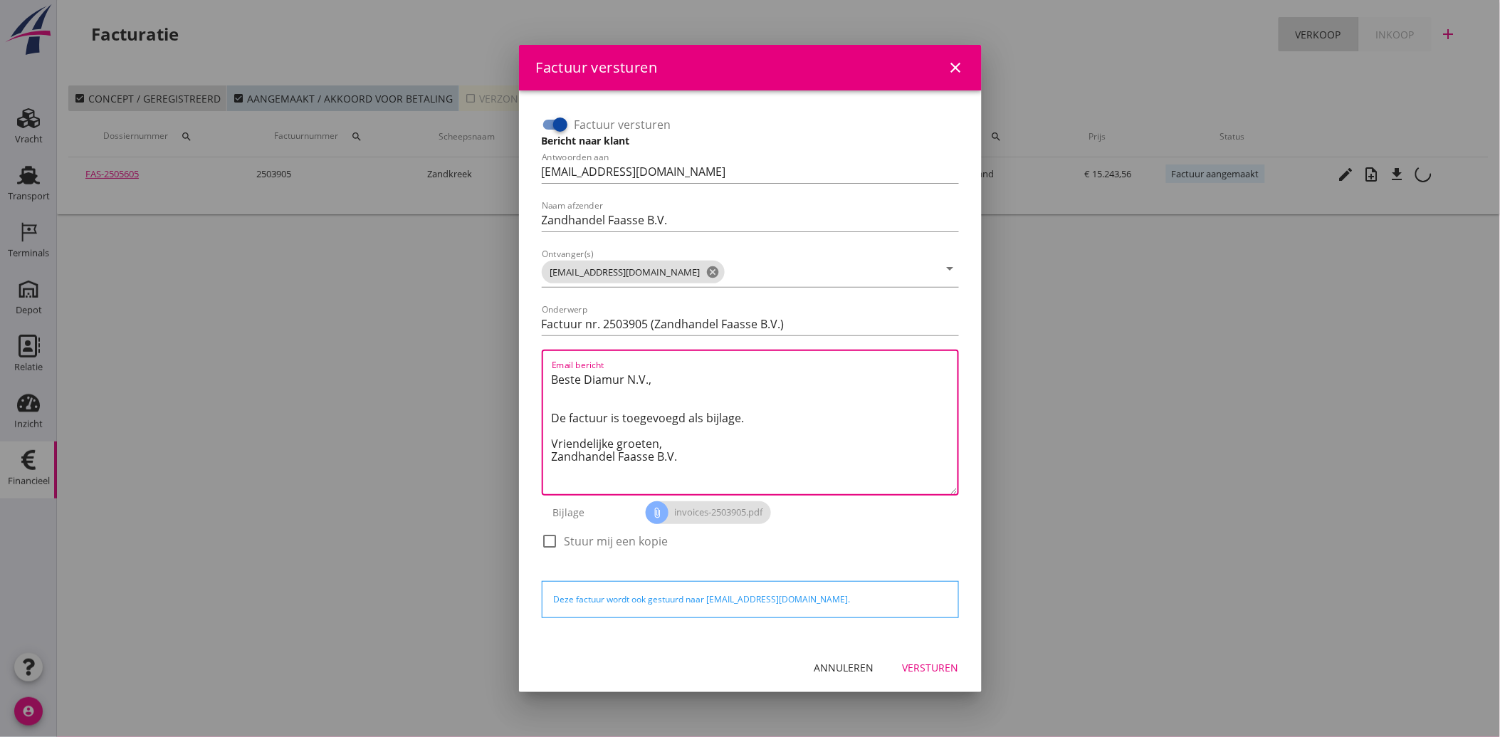
drag, startPoint x: 708, startPoint y: 473, endPoint x: 502, endPoint y: 356, distance: 236.8
click at [502, 356] on div "Factuur versturen close Factuur versturen Bericht naar klant Antwoorden aan [EM…" at bounding box center [750, 368] width 1500 height 737
paste textarea "Geachte heer/mevrouw, Hierbij zenden wij u onze factuur i.v.m. de door ons aan …"
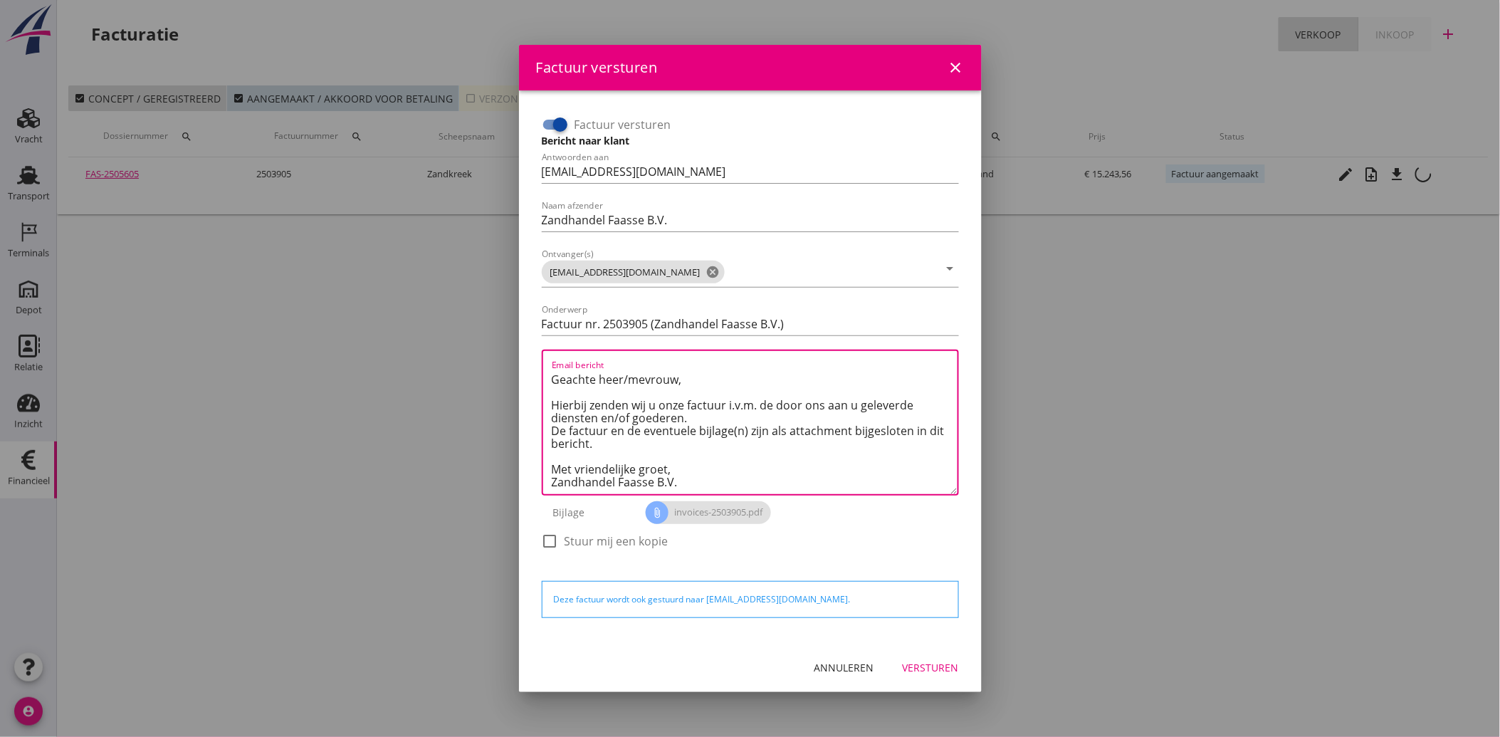
type textarea "Geachte heer/mevrouw, Hierbij zenden wij u onze factuur i.v.m. de door ons aan …"
click at [950, 665] on div "Versturen" at bounding box center [930, 667] width 56 height 15
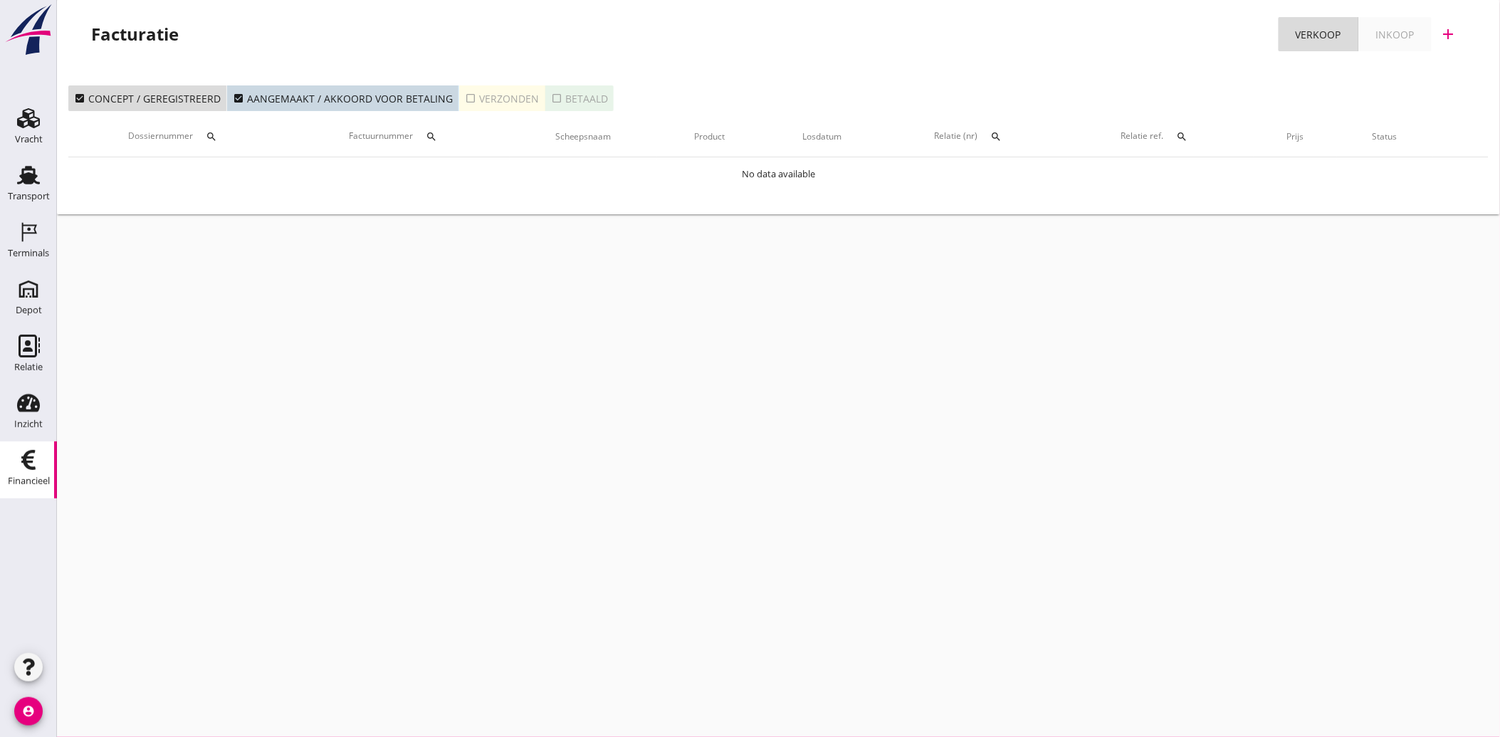
click at [465, 94] on icon "check_box_outline_blank" at bounding box center [470, 98] width 11 height 11
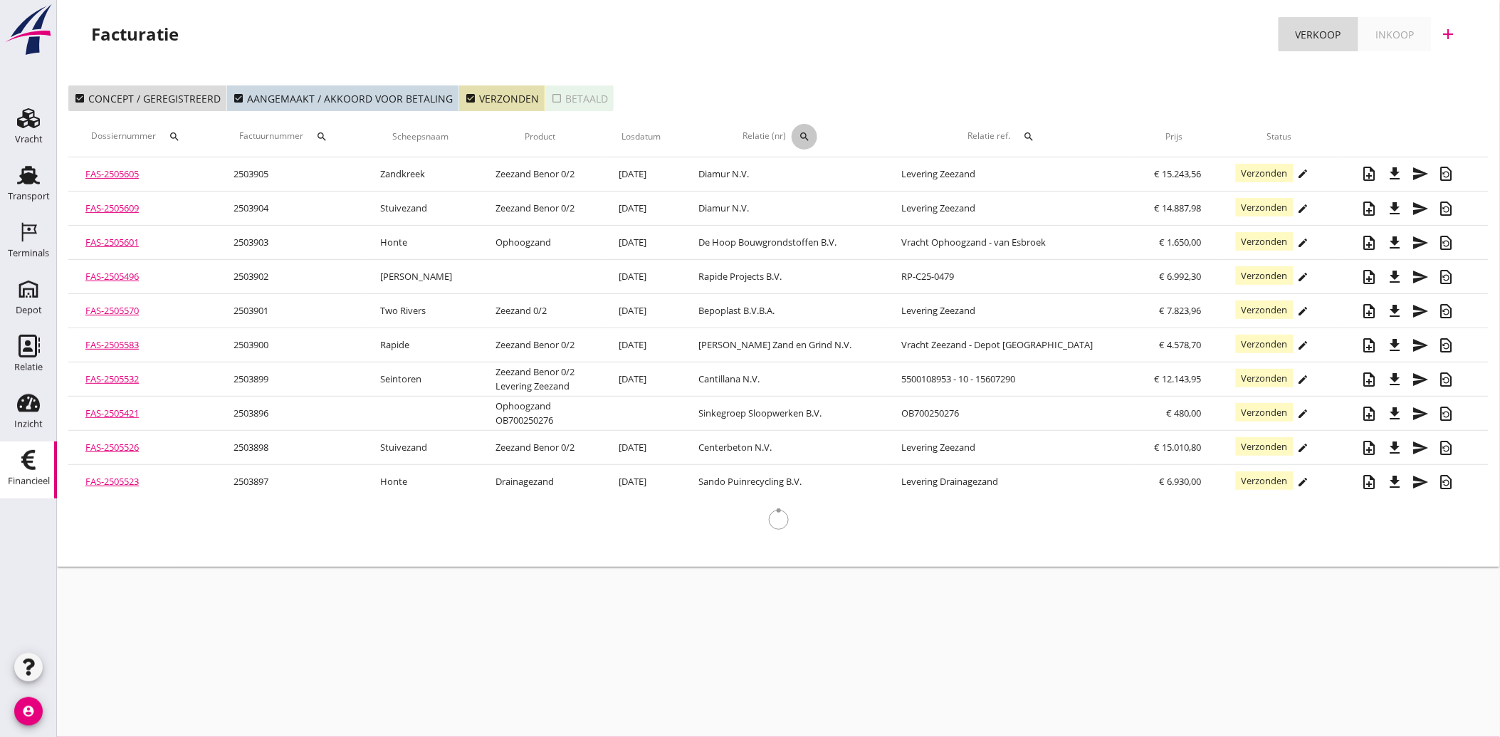
click at [810, 137] on icon "search" at bounding box center [804, 136] width 11 height 11
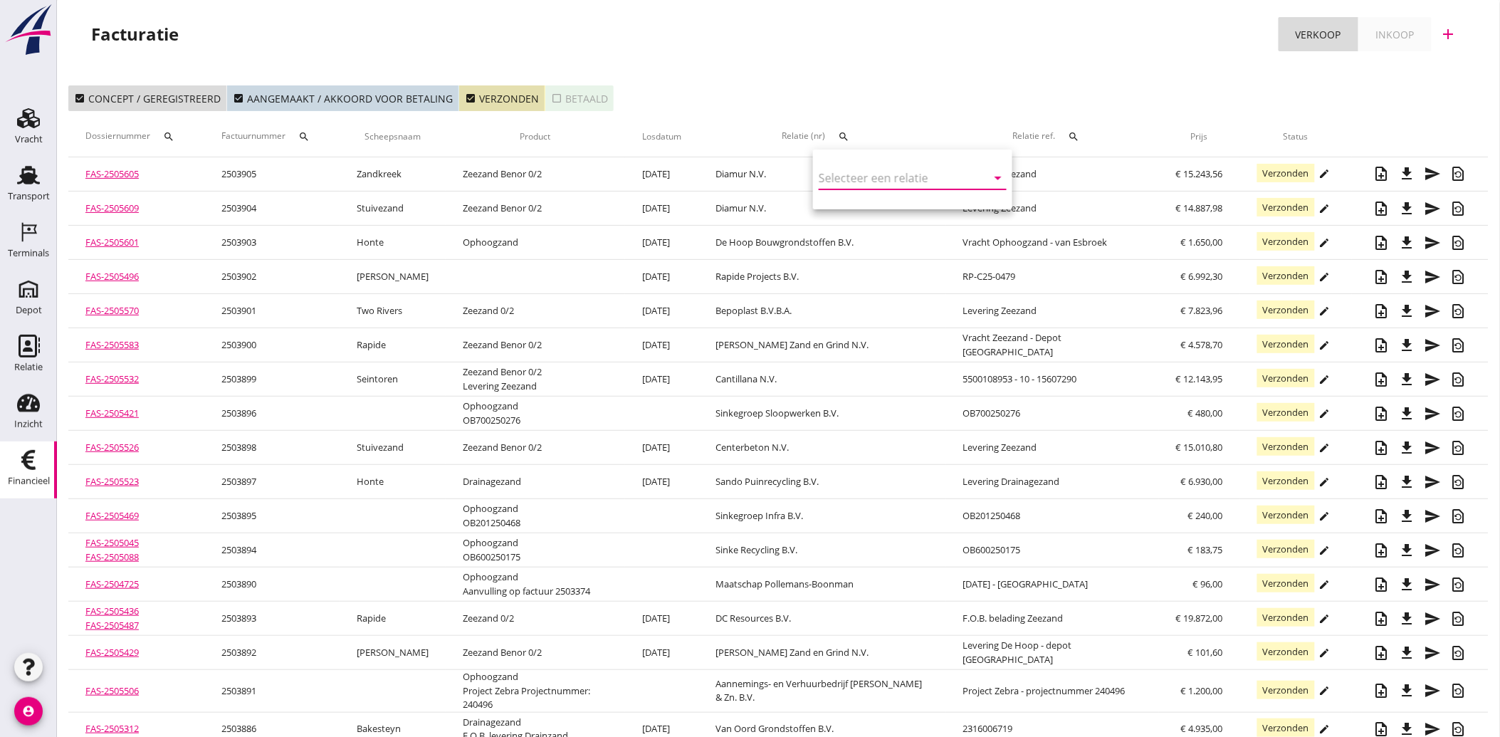
click at [843, 174] on input "text" at bounding box center [892, 178] width 148 height 23
click at [836, 248] on div "13613 (Klant)" at bounding box center [908, 255] width 157 height 15
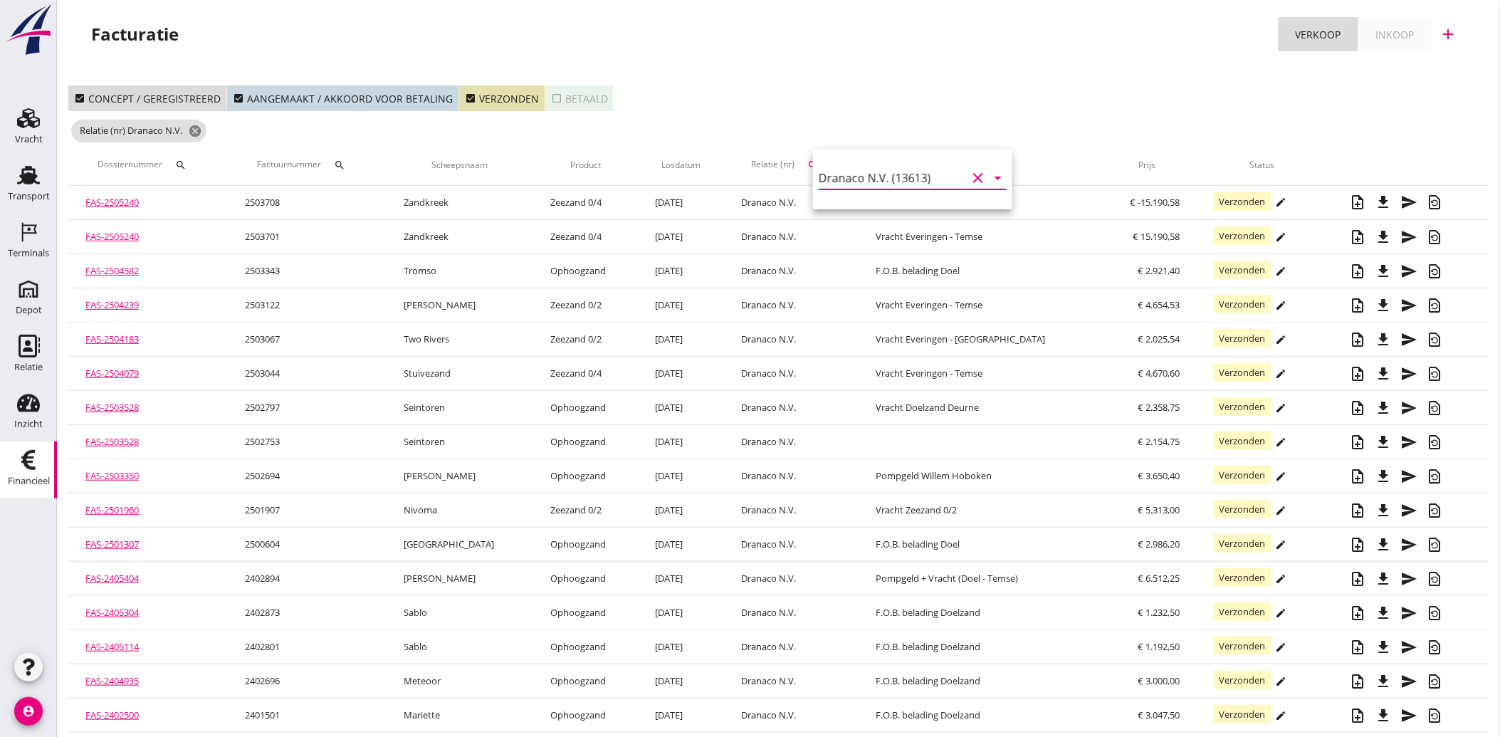
type input "Dranaco N.V. (13613)"
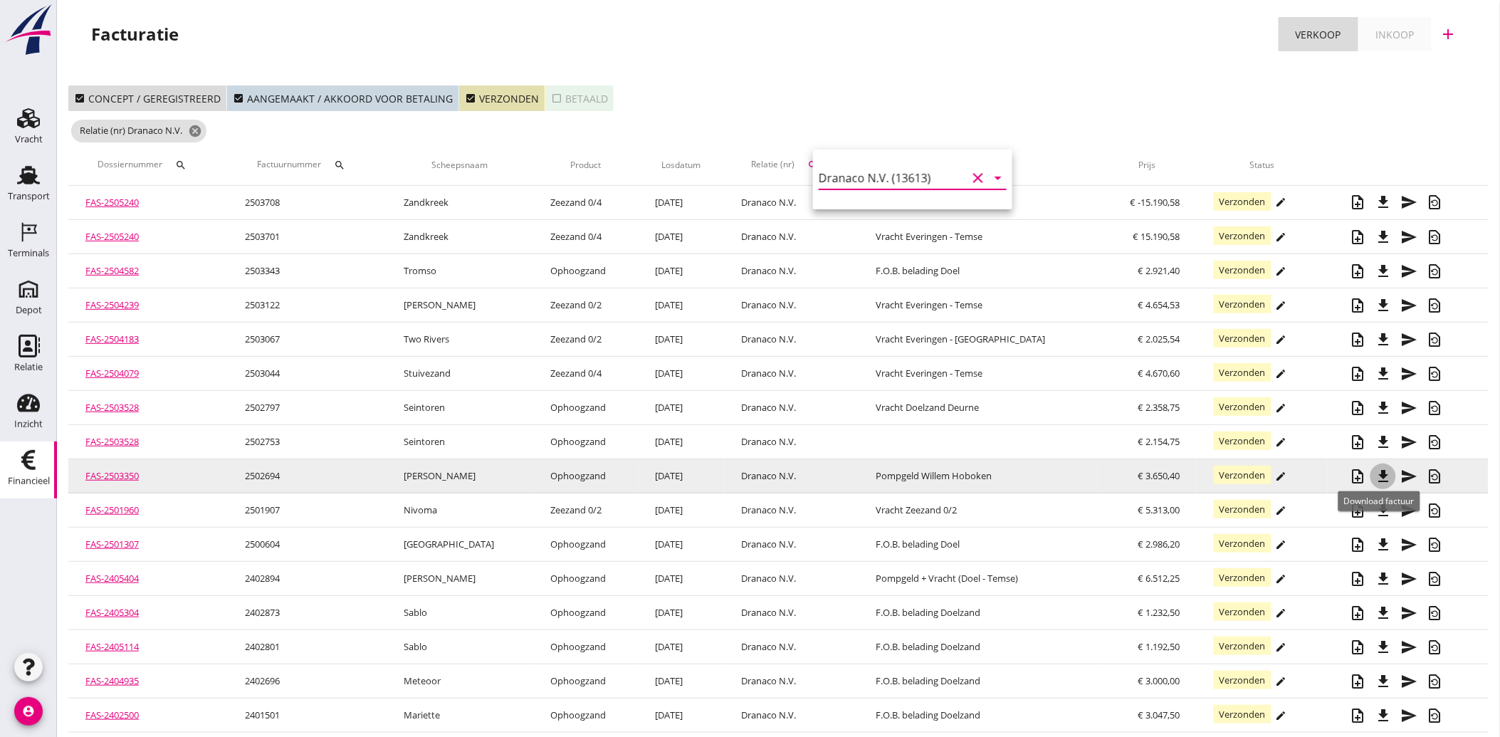
click at [1374, 473] on icon "file_download" at bounding box center [1382, 476] width 17 height 17
click at [130, 475] on link "FAS-2503350" at bounding box center [111, 475] width 53 height 13
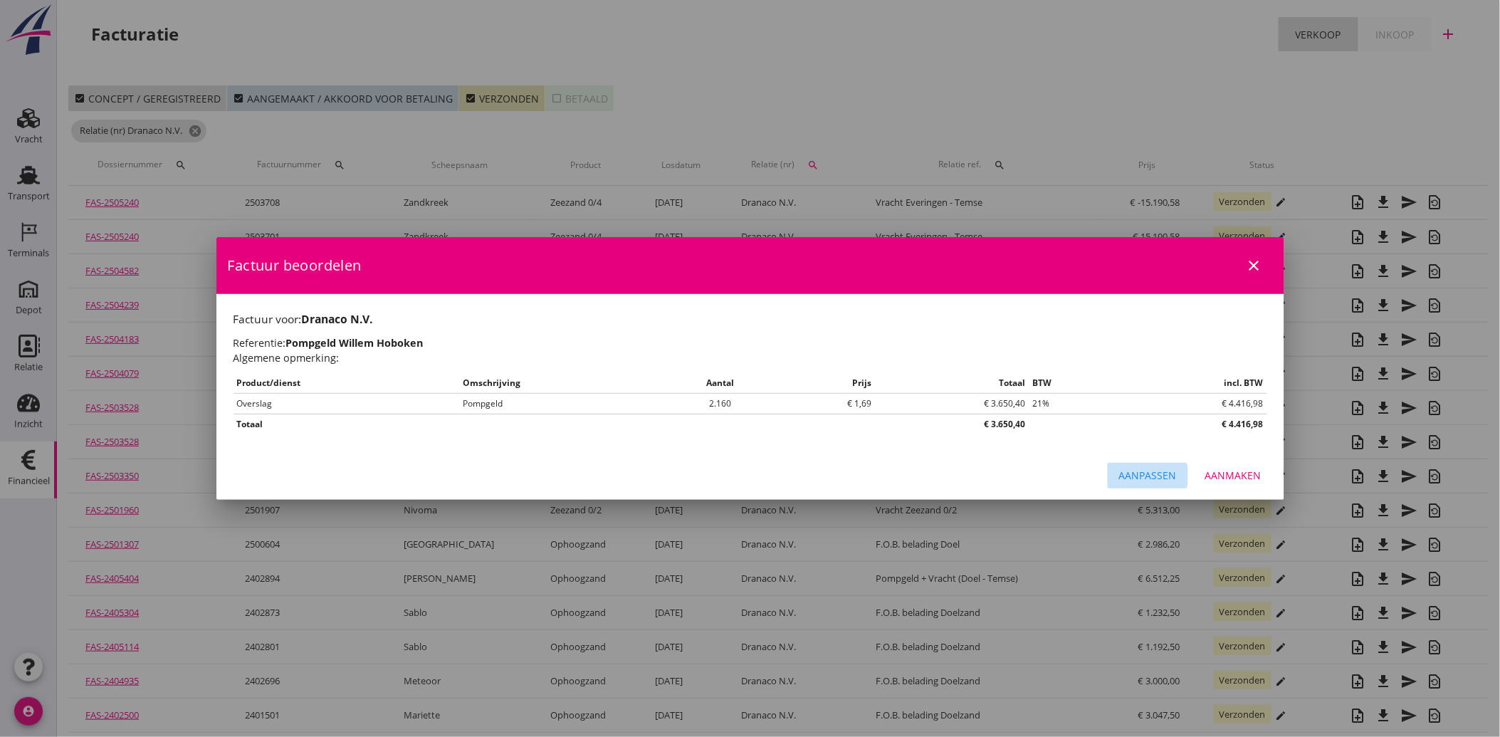
click at [1169, 478] on div "Aanpassen" at bounding box center [1148, 475] width 58 height 15
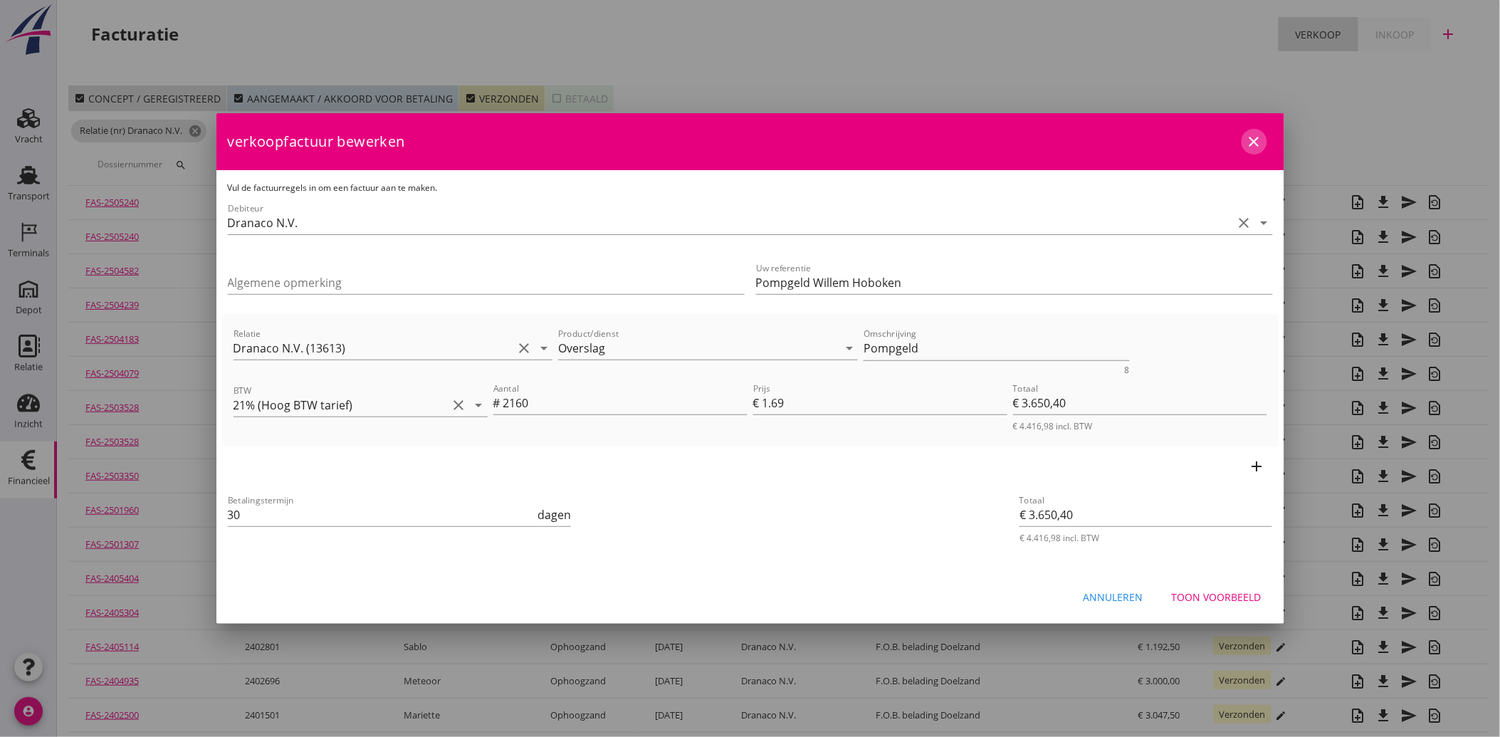
click at [1245, 141] on icon "close" at bounding box center [1253, 141] width 17 height 17
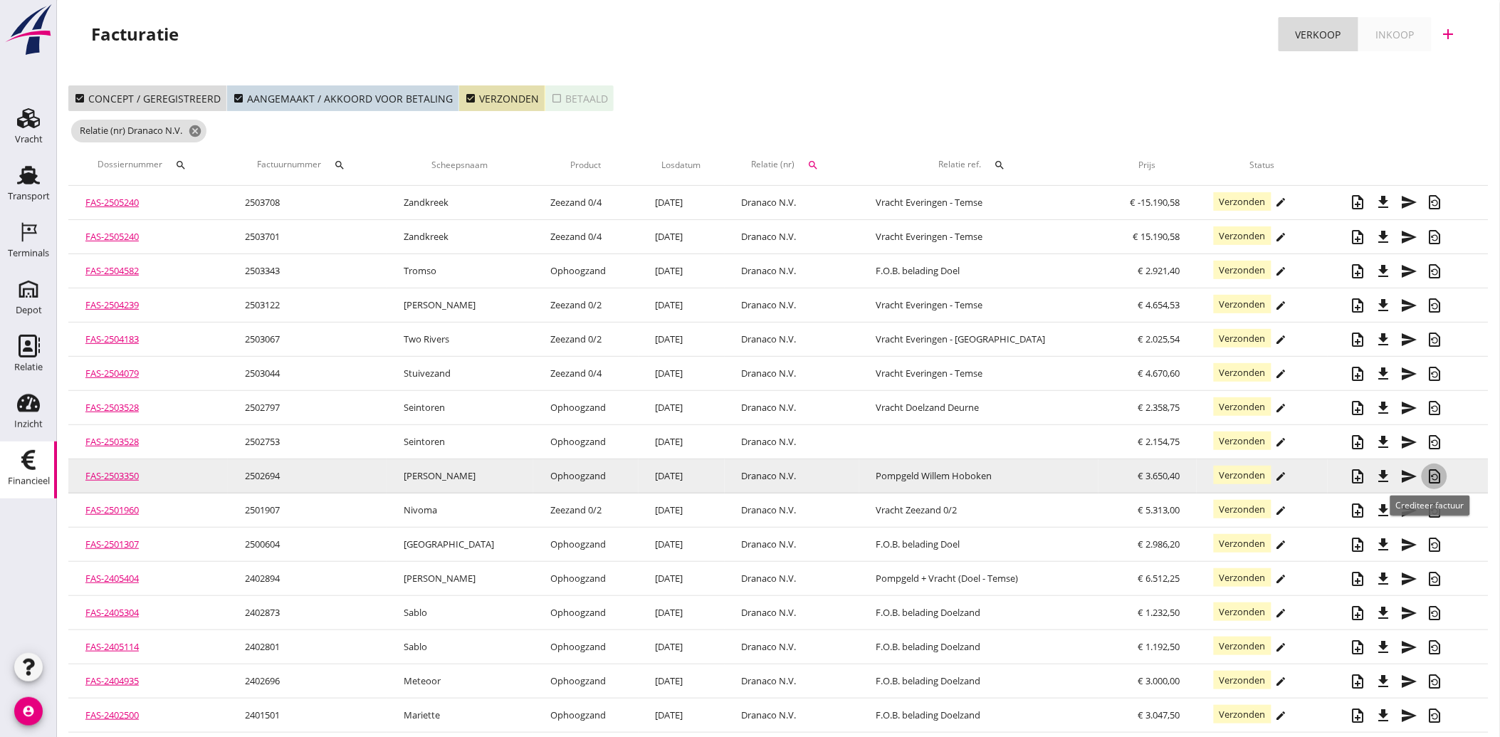
click at [1429, 475] on icon "restore_page" at bounding box center [1434, 476] width 17 height 17
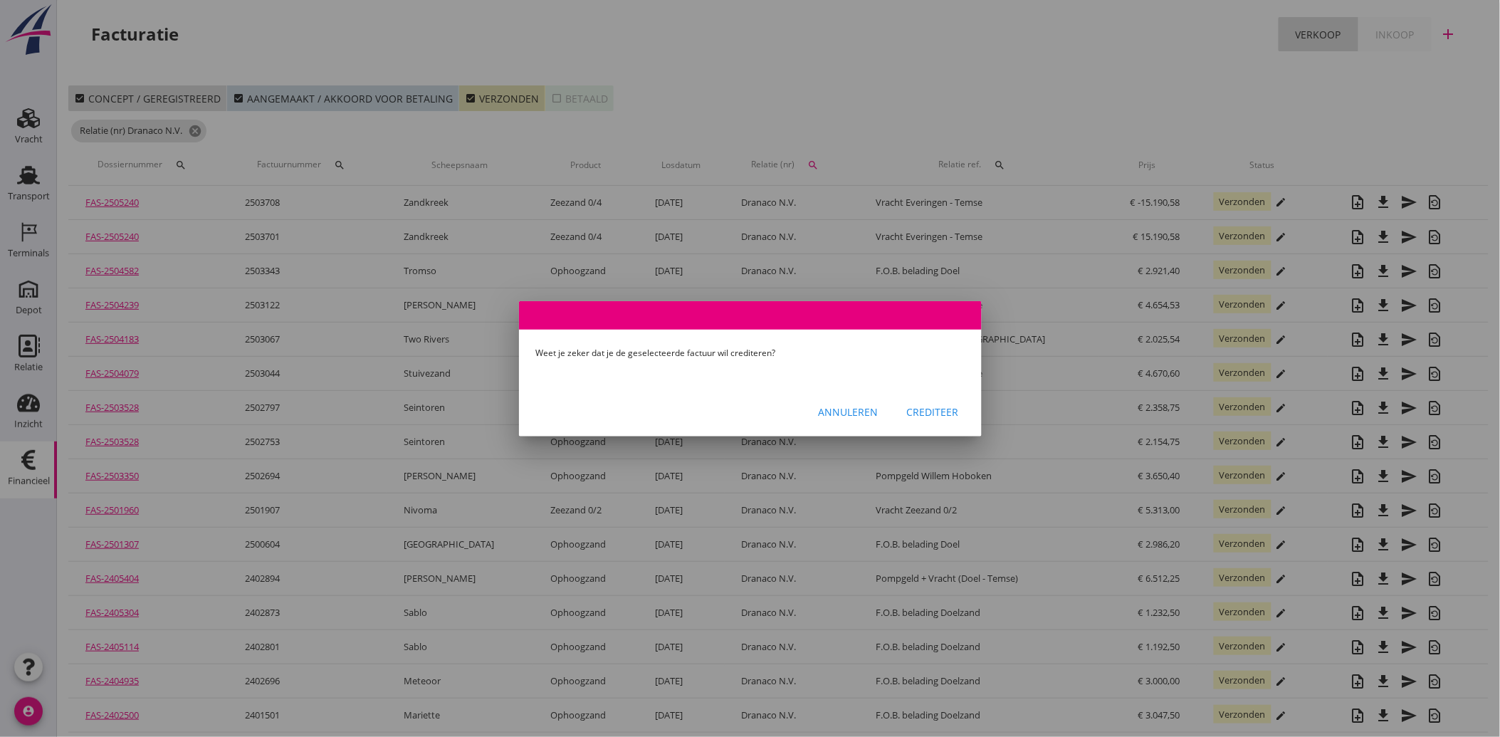
click at [942, 406] on div "Crediteer" at bounding box center [933, 411] width 52 height 15
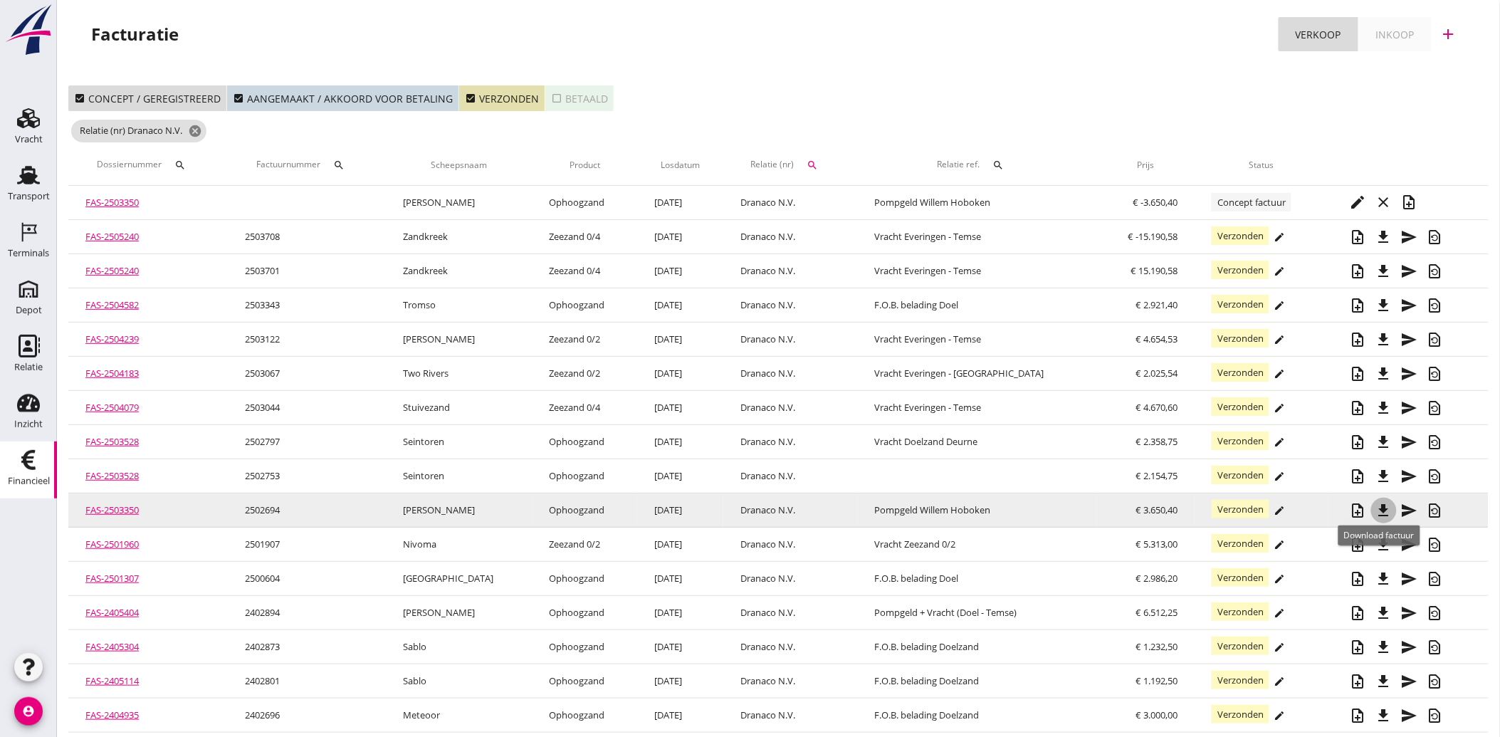
click at [1375, 507] on icon "file_download" at bounding box center [1383, 510] width 17 height 17
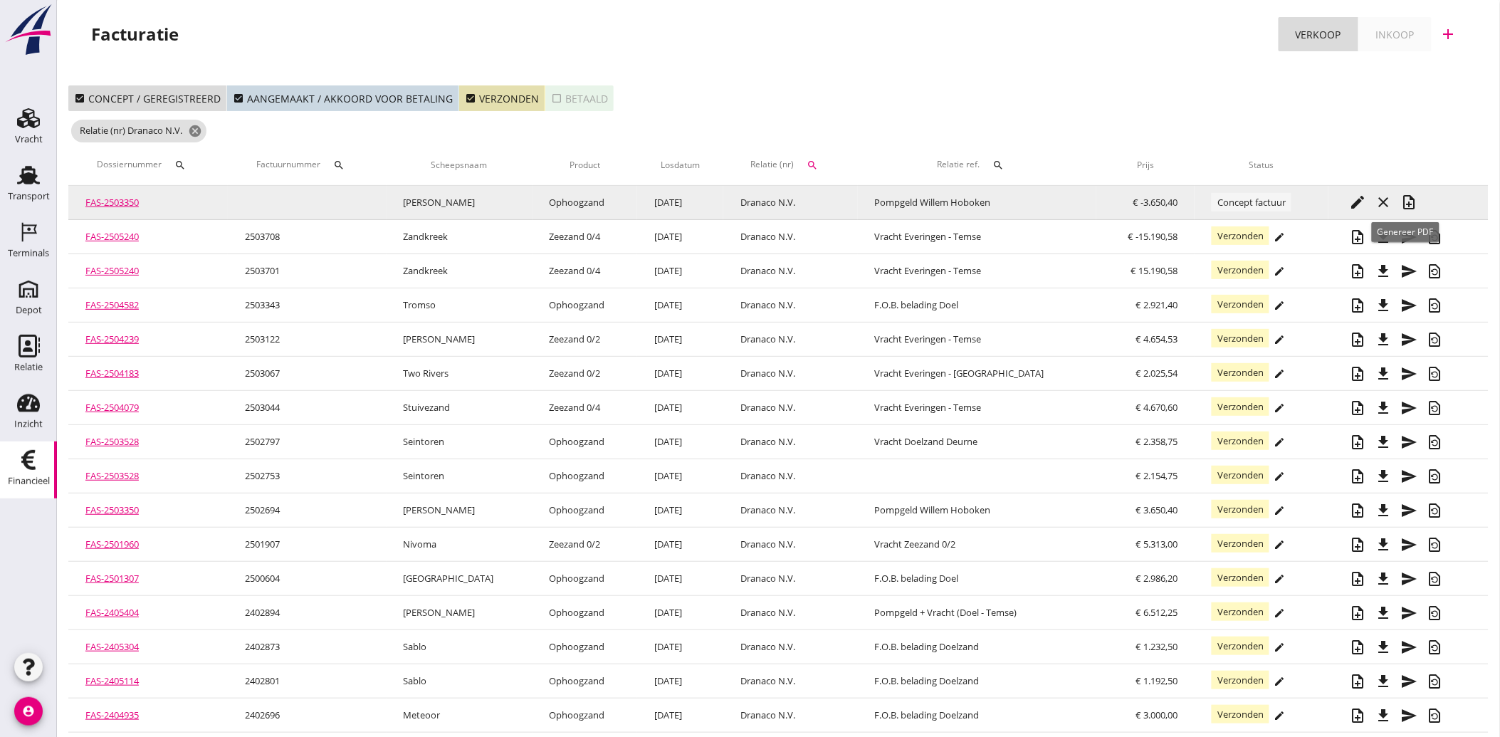
click at [1405, 199] on icon "note_add" at bounding box center [1409, 202] width 17 height 17
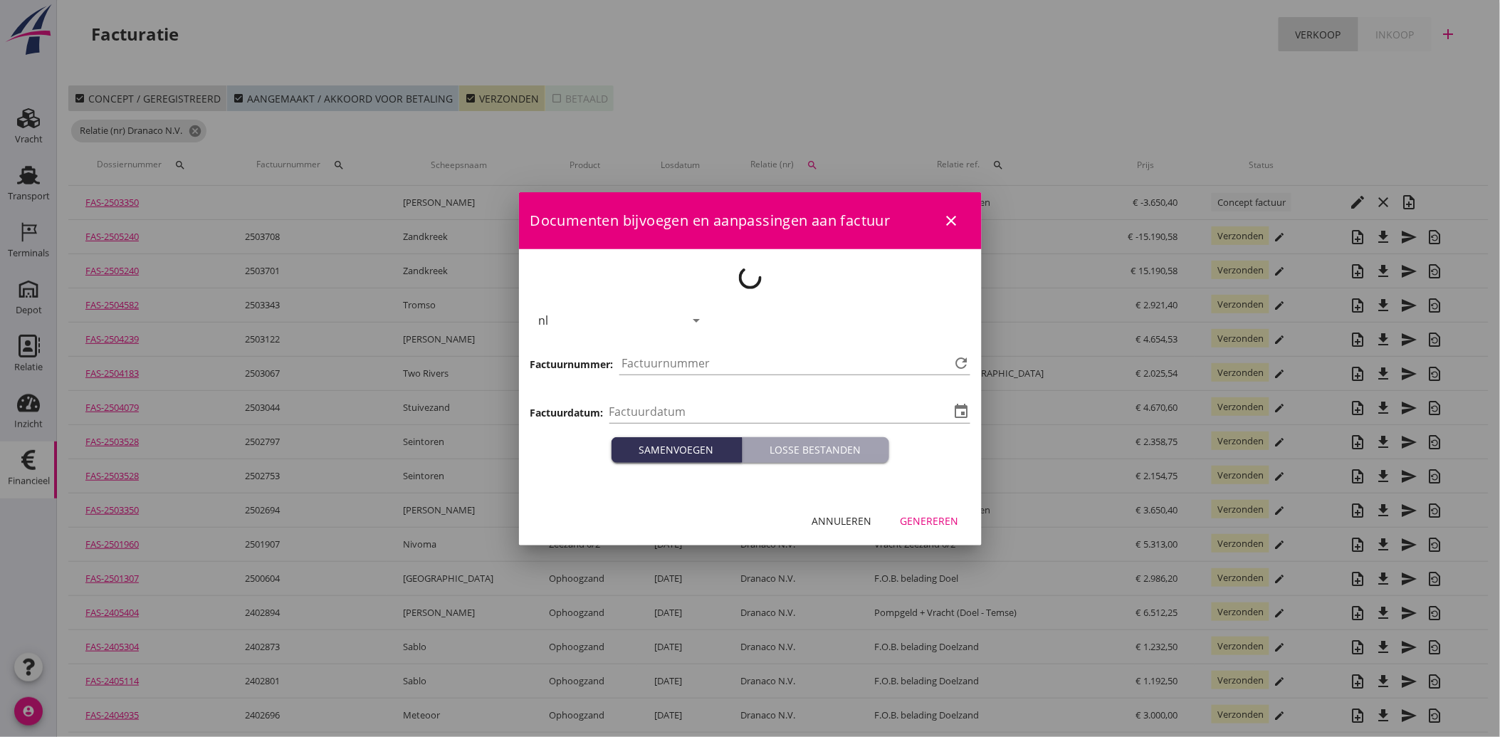
type input "[DATE]"
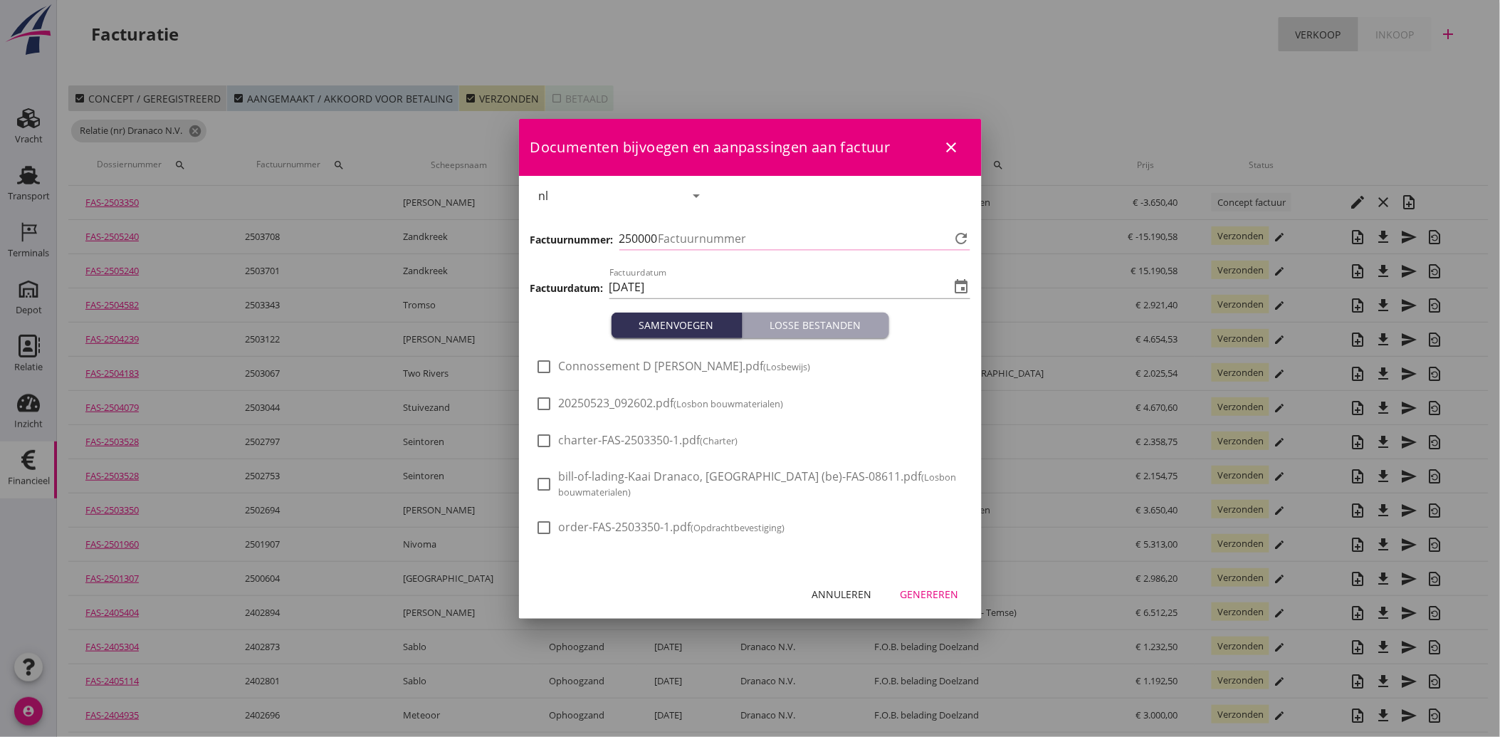
type input "3906"
click at [537, 400] on div at bounding box center [544, 403] width 24 height 24
checkbox input "true"
click at [922, 589] on div "Genereren" at bounding box center [929, 593] width 58 height 15
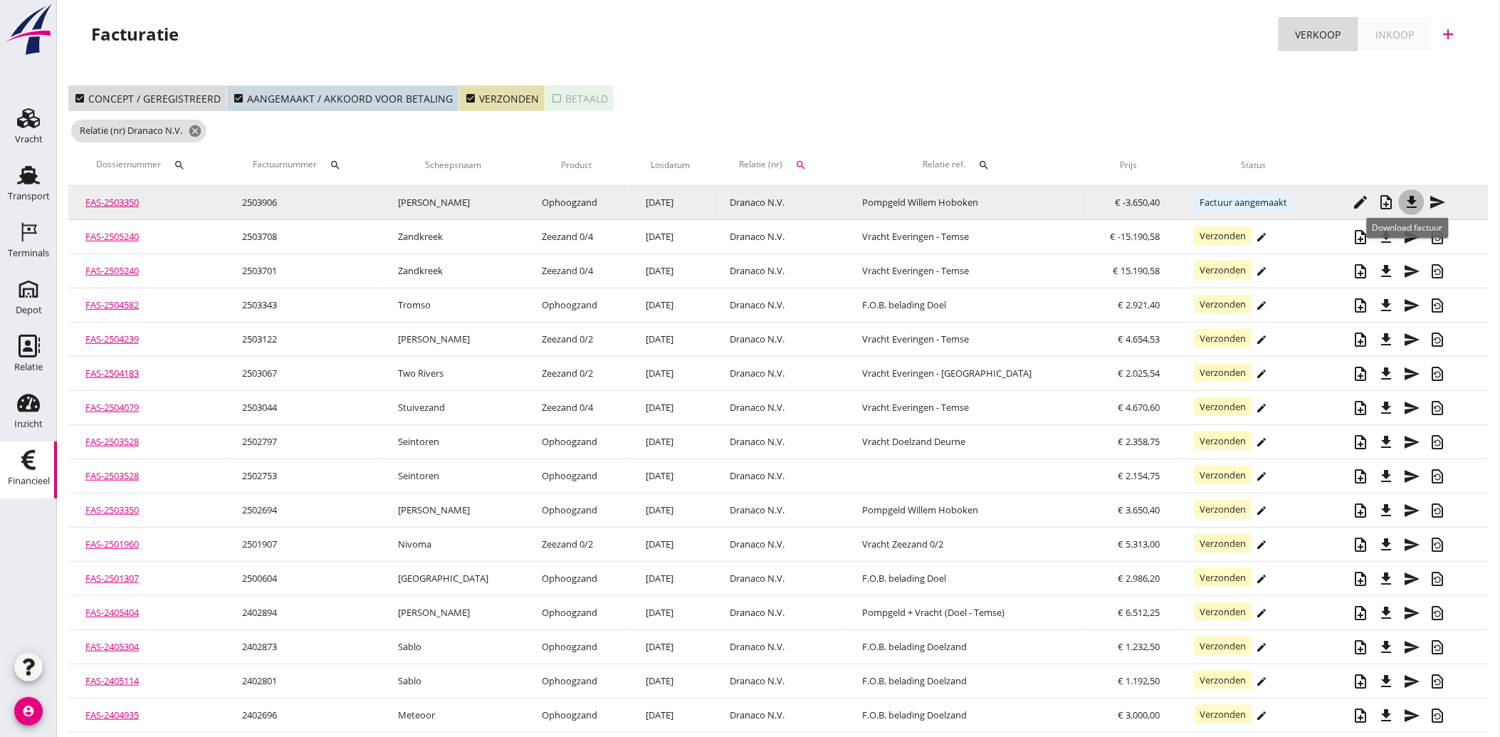
click at [1407, 197] on icon "file_download" at bounding box center [1411, 202] width 17 height 17
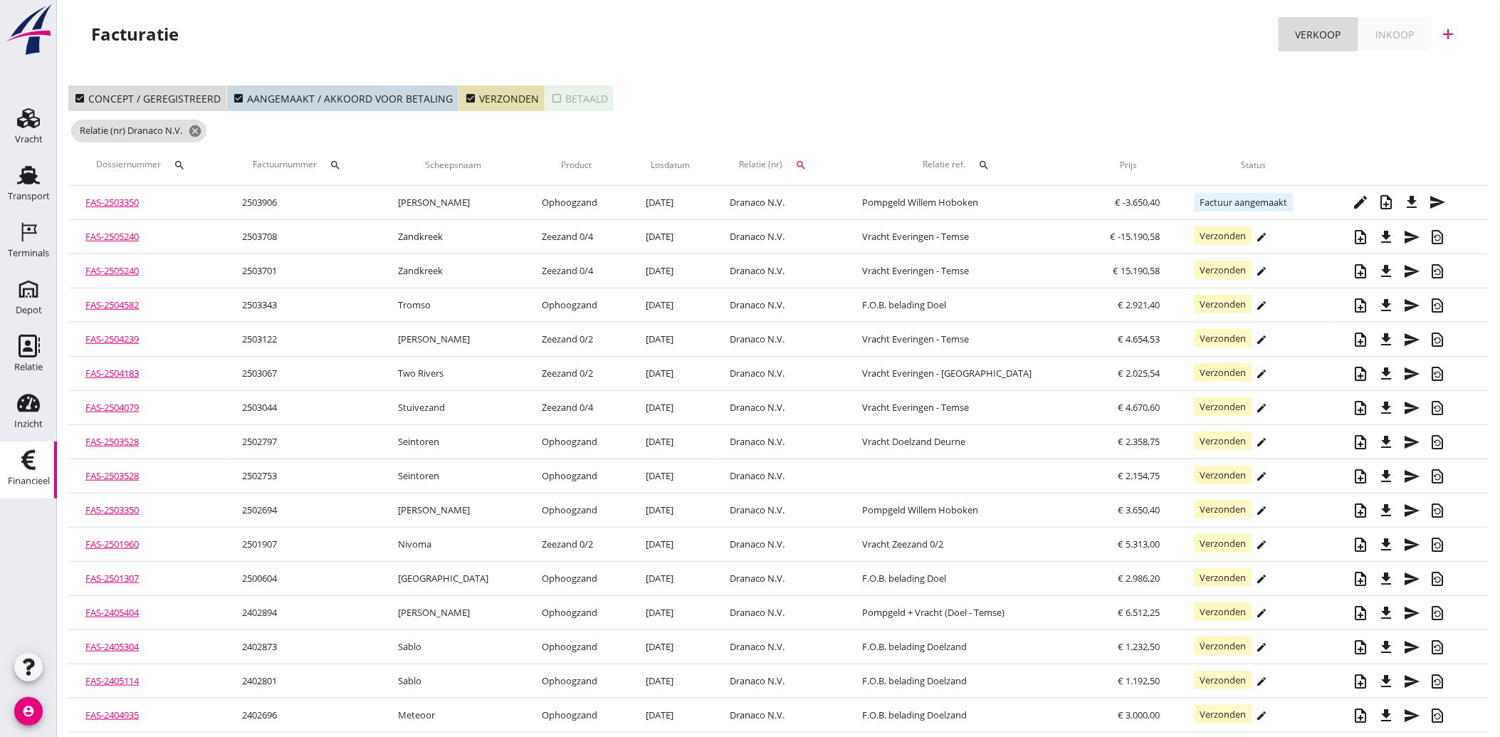
click at [831, 102] on div "check_box Concept / geregistreerd check_box Aangemaakt / akkoord voor betaling …" at bounding box center [778, 98] width 1420 height 26
click at [466, 101] on icon "check_box" at bounding box center [470, 98] width 11 height 11
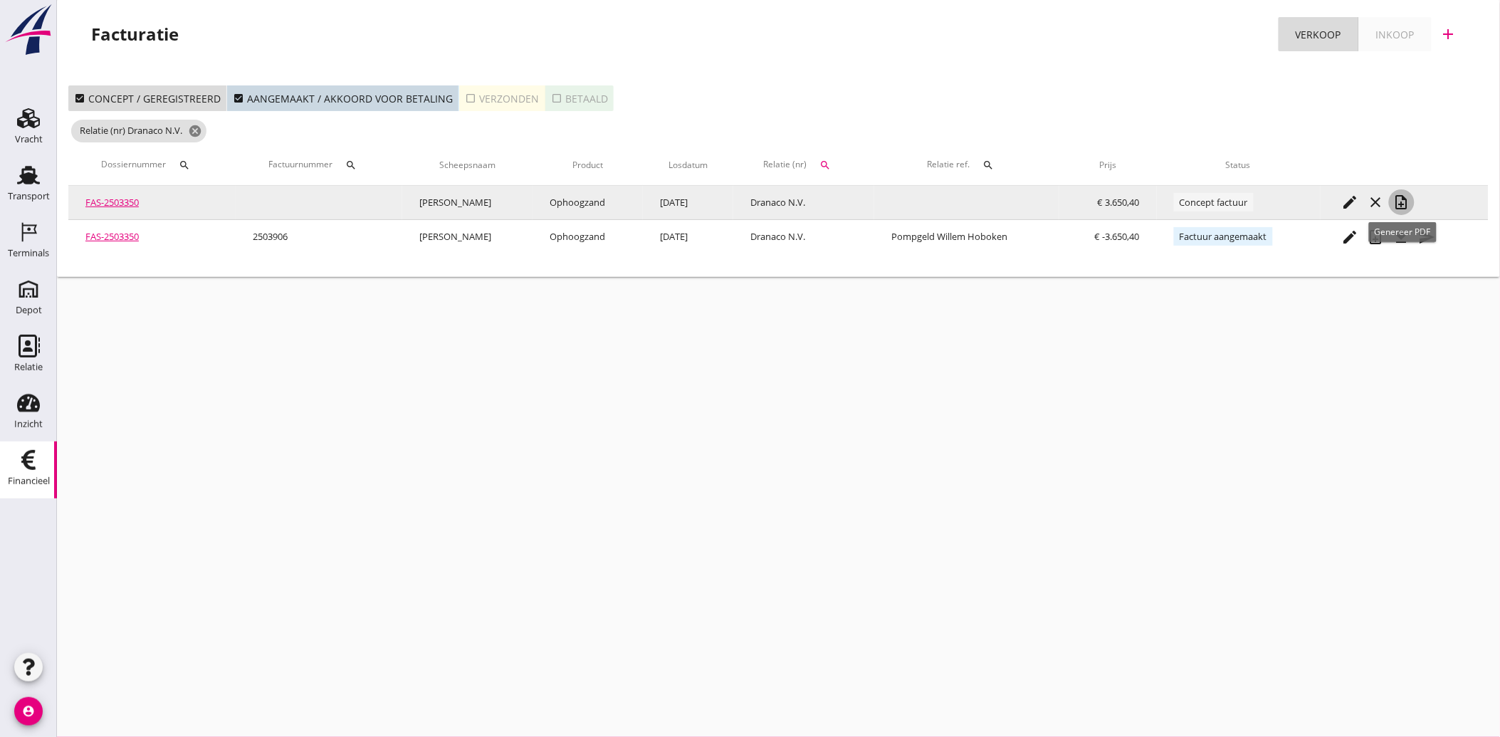
click at [1395, 203] on icon "note_add" at bounding box center [1401, 202] width 17 height 17
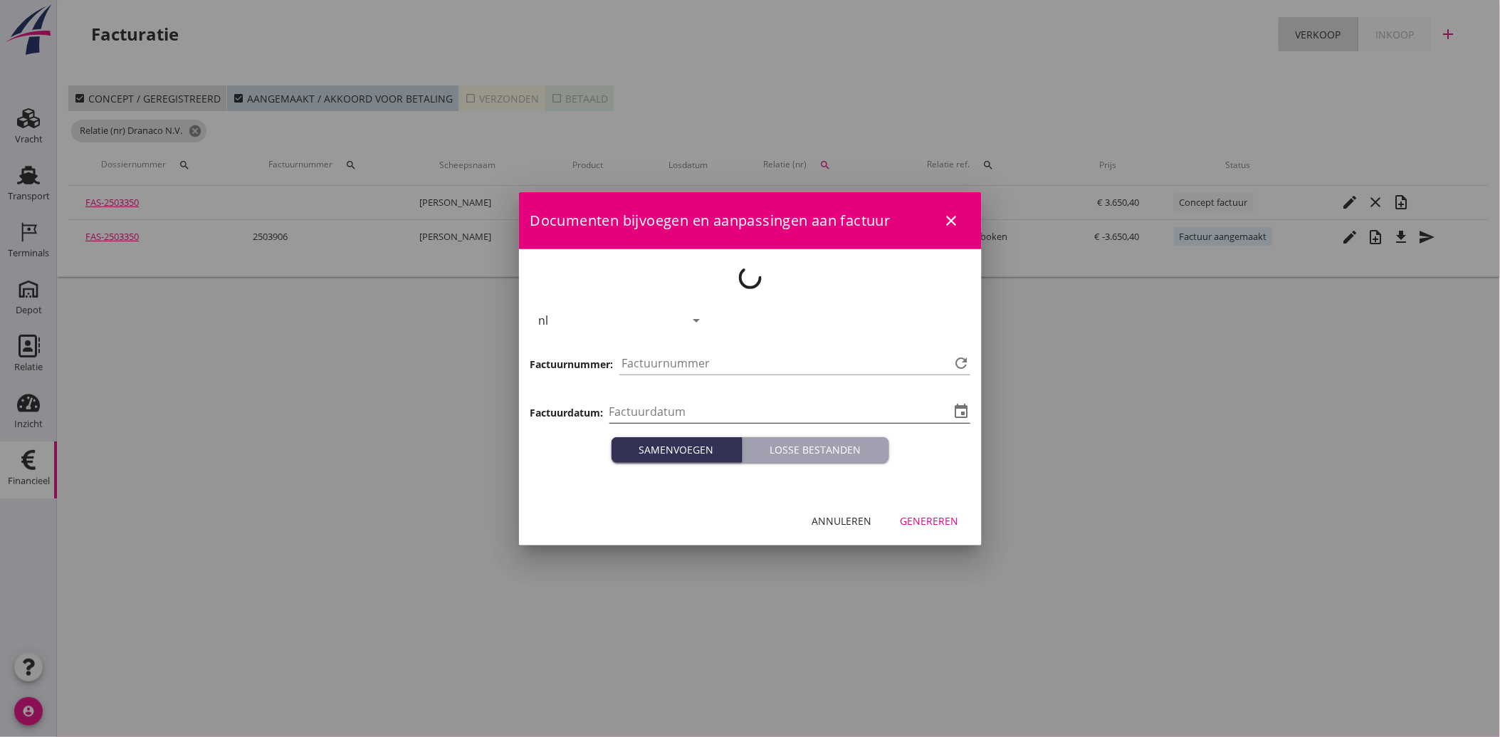
type input "[DATE]"
type input "3907"
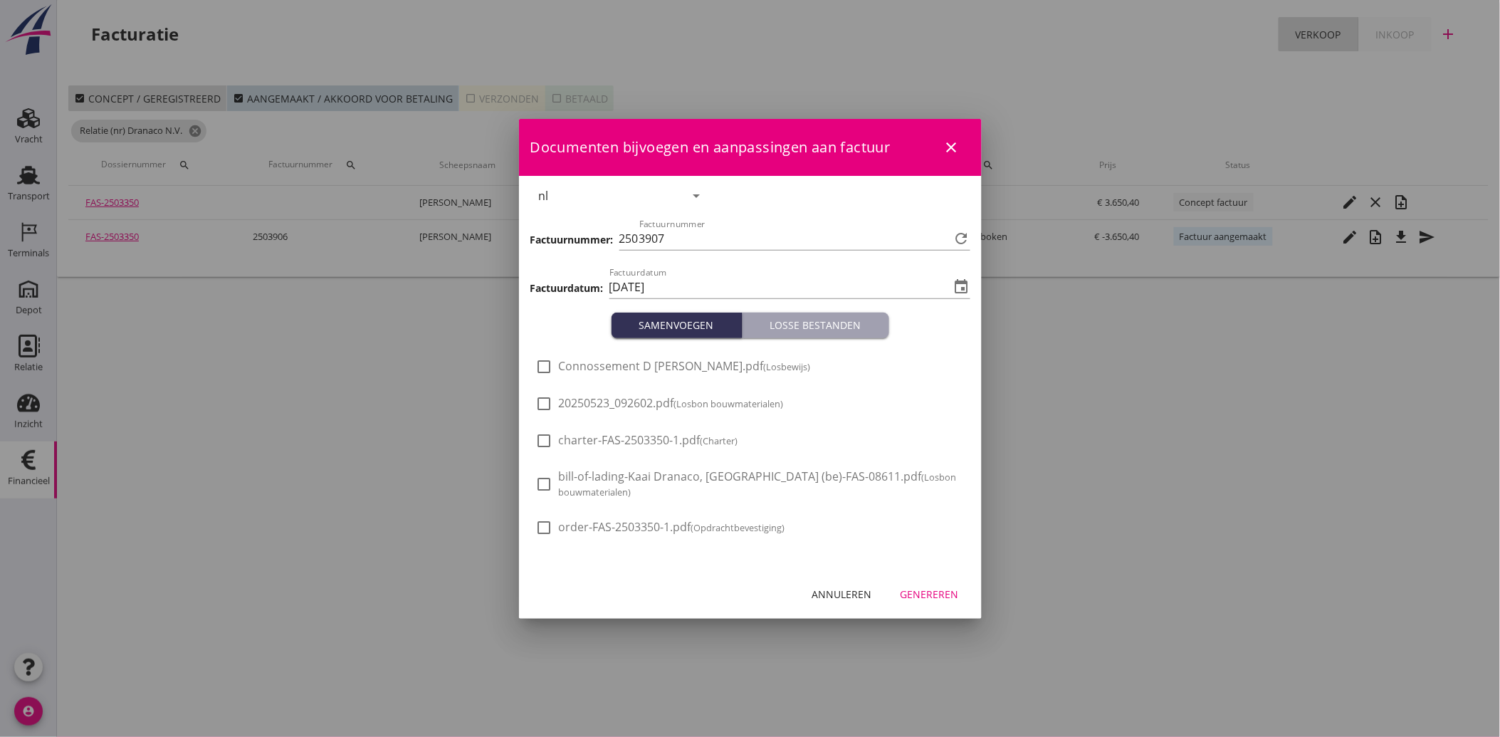
click at [617, 408] on span "20250523_092602.pdf (Losbon bouwmaterialen)" at bounding box center [671, 403] width 225 height 15
checkbox input "true"
click at [940, 592] on div "Genereren" at bounding box center [929, 593] width 58 height 15
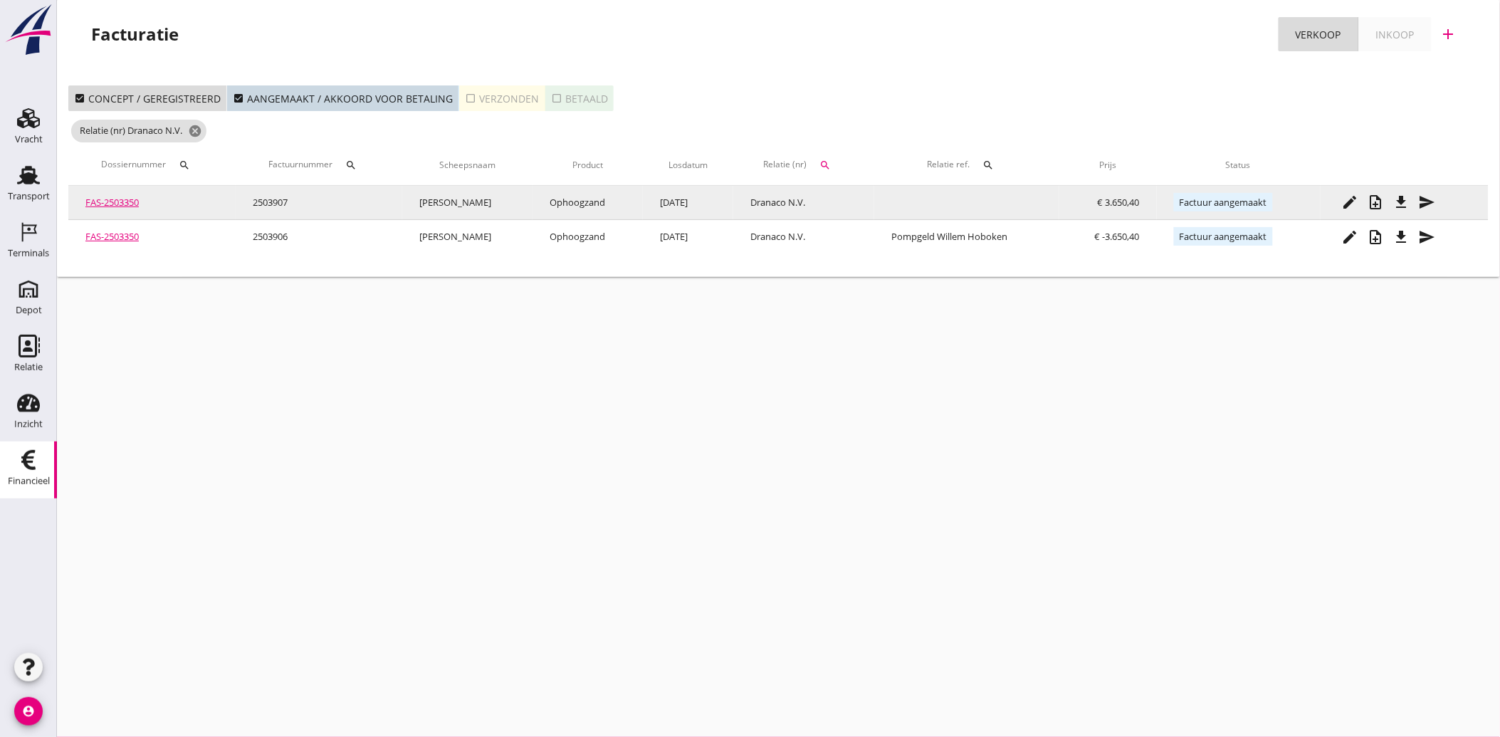
click at [1401, 198] on icon "file_download" at bounding box center [1401, 202] width 17 height 17
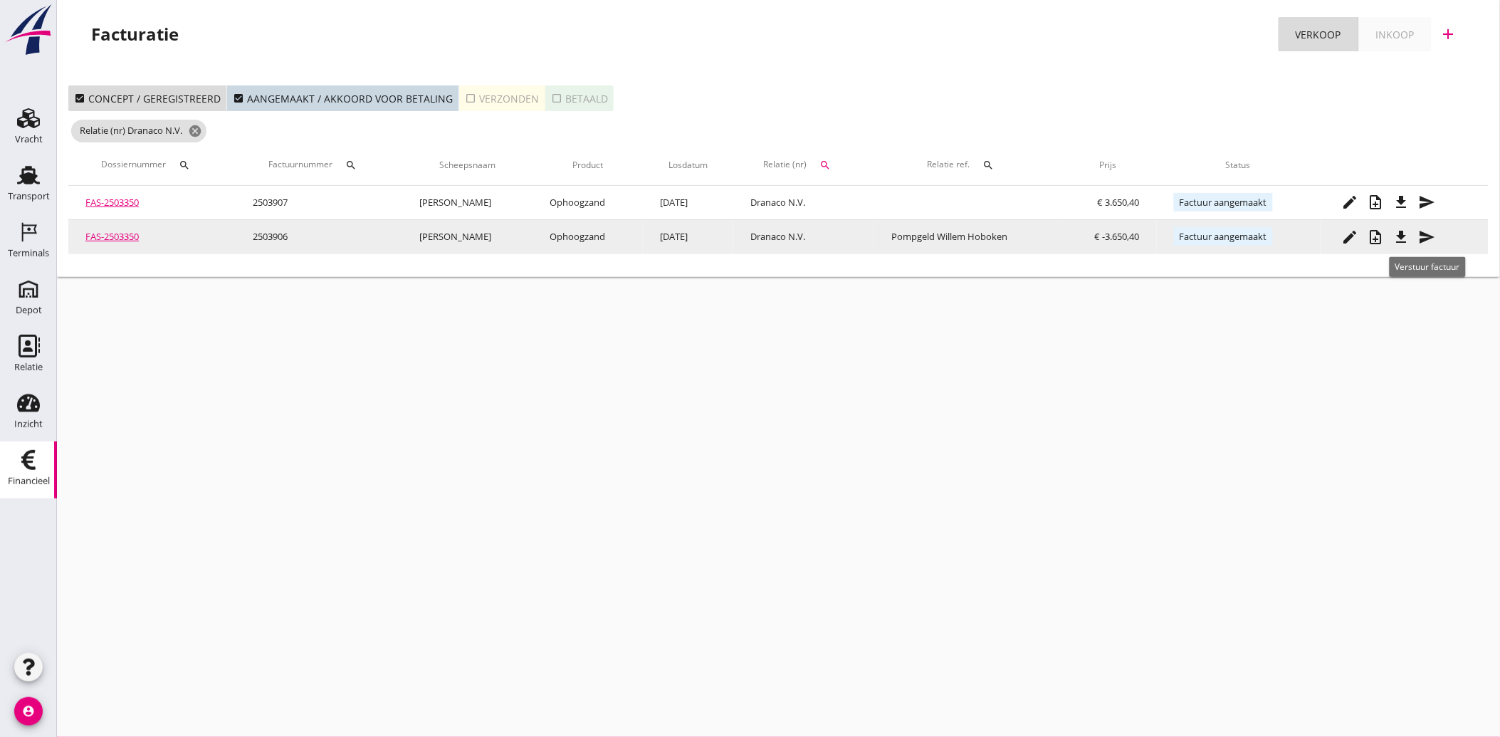
click at [1422, 242] on icon "send" at bounding box center [1426, 236] width 17 height 17
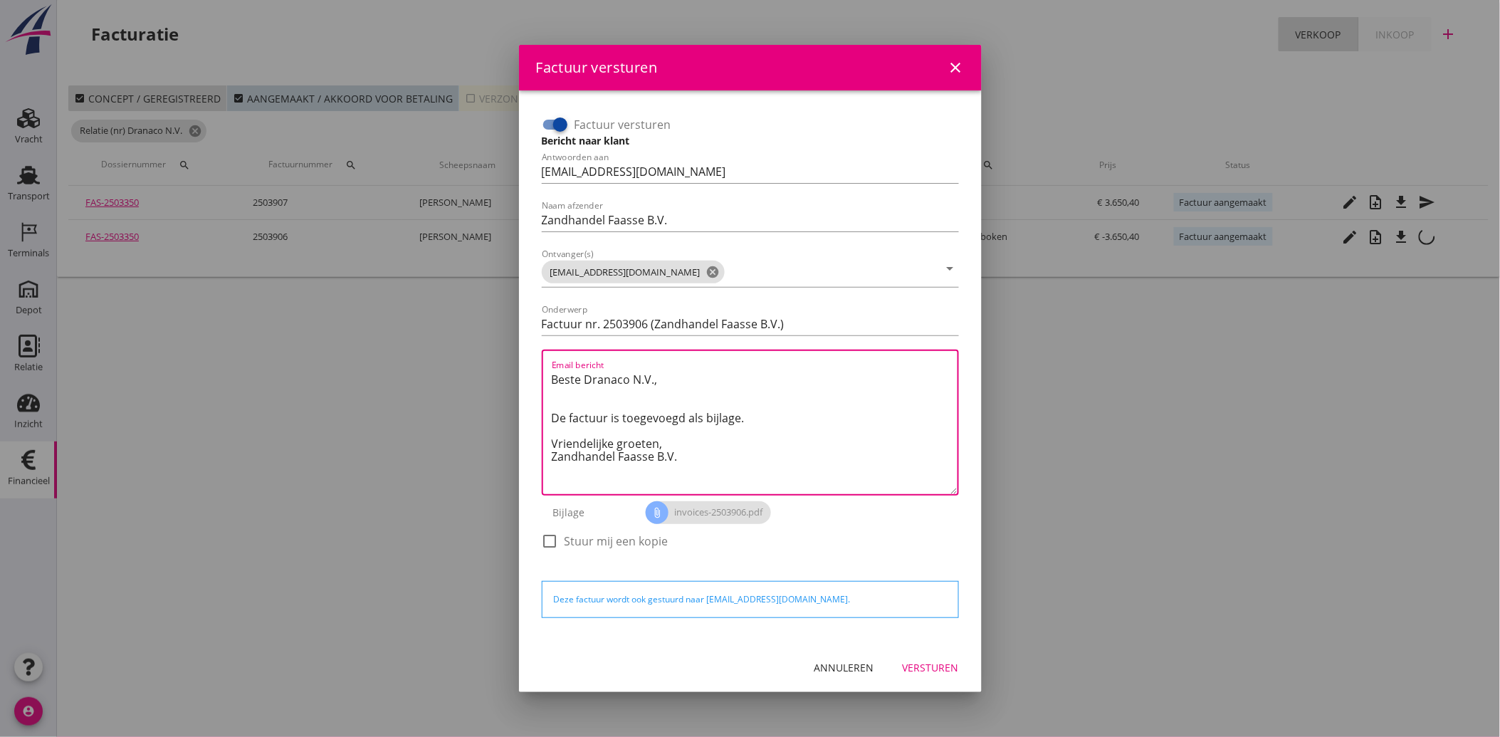
drag, startPoint x: 692, startPoint y: 455, endPoint x: 506, endPoint y: 375, distance: 202.4
click at [506, 375] on div "Factuur versturen close Factuur versturen Bericht naar klant Antwoorden aan [EM…" at bounding box center [750, 368] width 1500 height 737
paste textarea "Geachte heer/mevrouw, Hierbij zenden wij u onze factuur i.v.m. de door ons aan …"
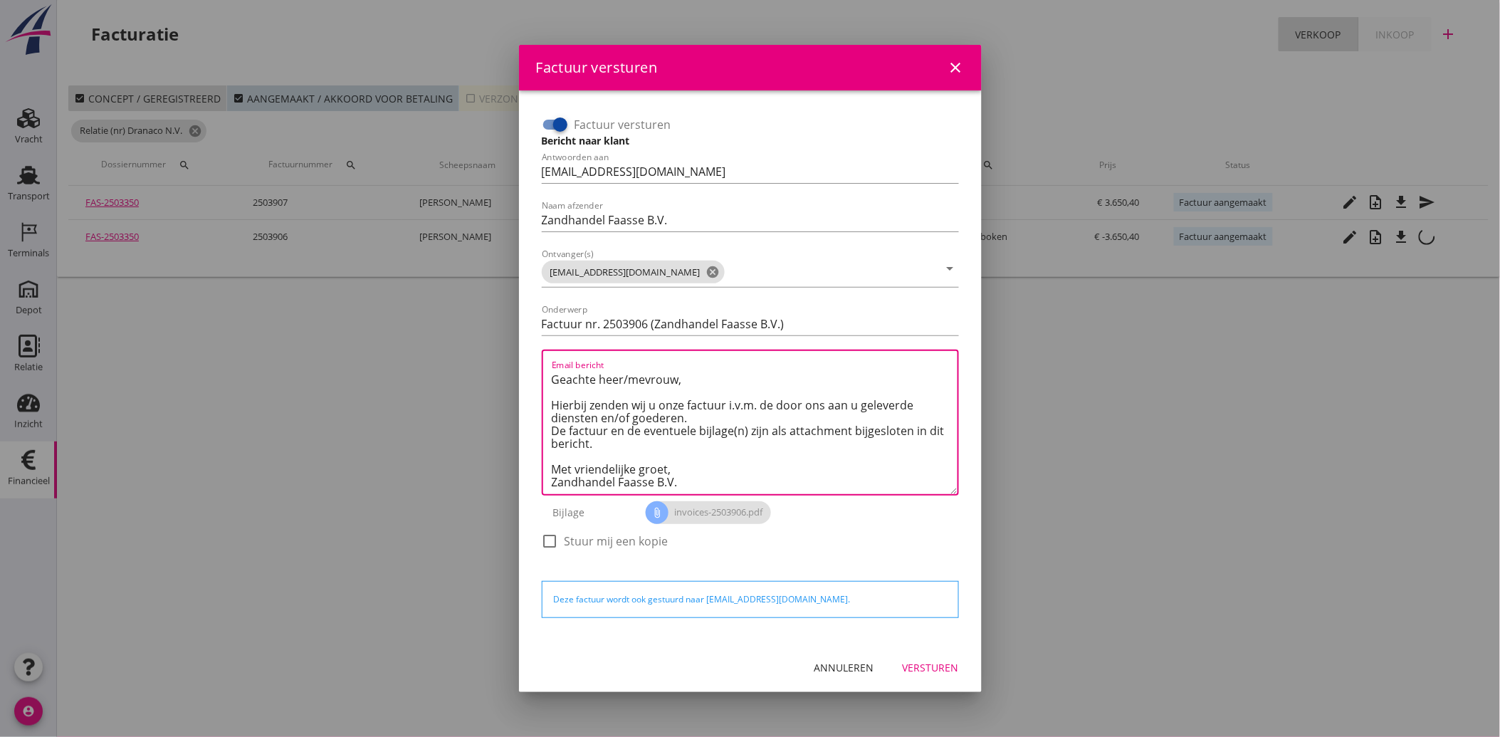
scroll to position [9, 0]
type textarea "Geachte heer/mevrouw, Hierbij zenden wij u onze factuur i.v.m. de door ons aan …"
drag, startPoint x: 544, startPoint y: 321, endPoint x: 499, endPoint y: 328, distance: 46.1
click at [499, 328] on div "Factuur versturen close Factuur versturen Bericht naar klant Antwoorden aan [EM…" at bounding box center [750, 368] width 1500 height 737
type input "Creditfactuur nr. 2503906 (Zandhandel Faasse B.V.)"
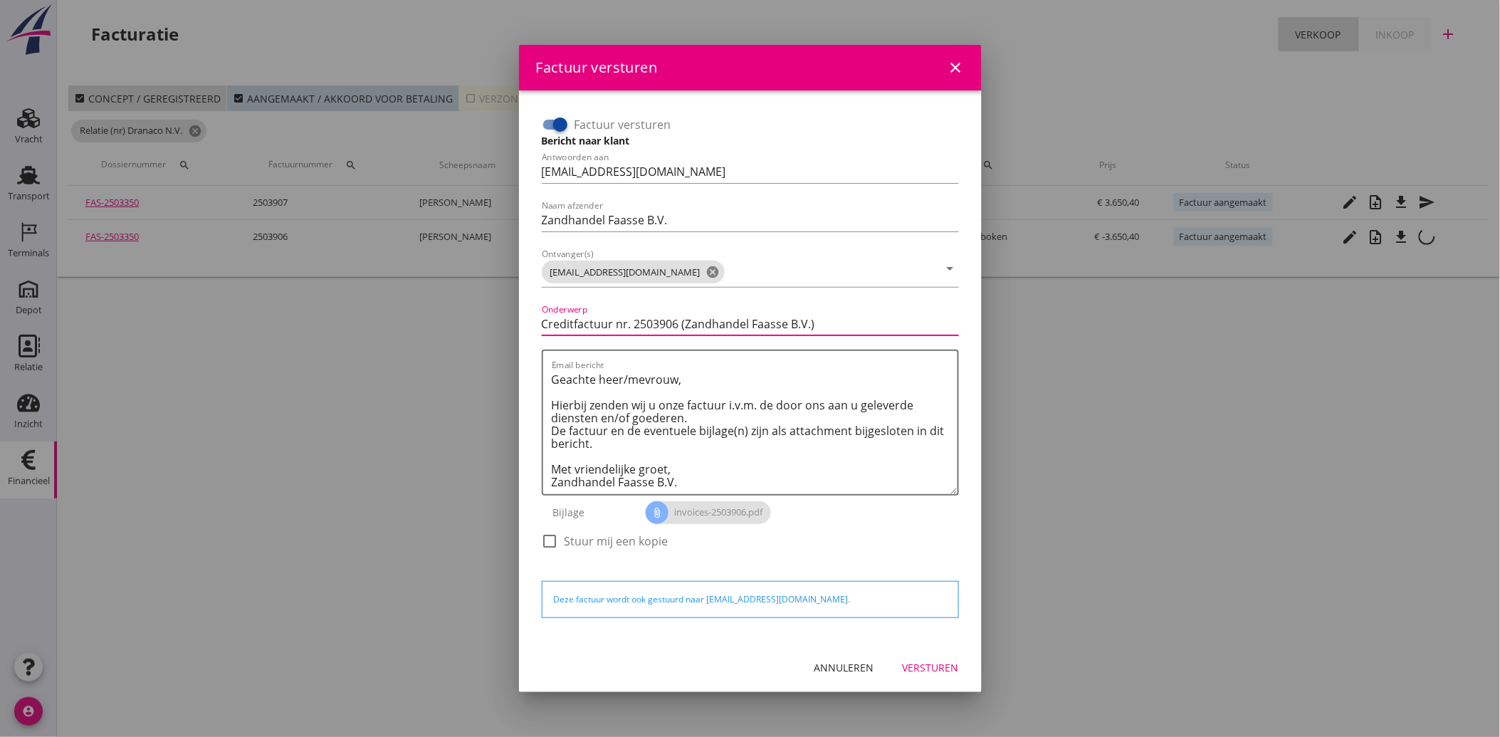
click at [918, 673] on div "Versturen" at bounding box center [930, 667] width 56 height 15
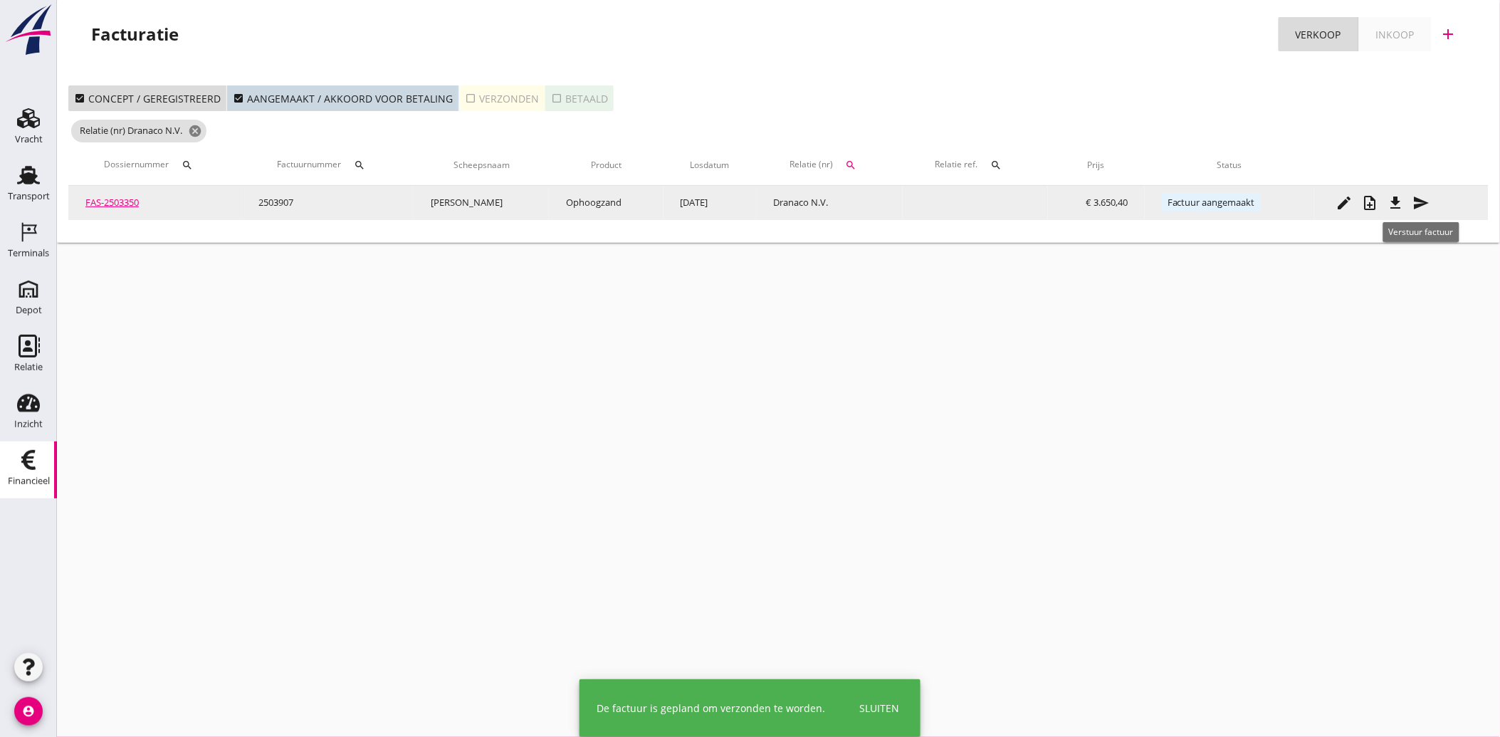
click at [1419, 201] on icon "send" at bounding box center [1420, 202] width 17 height 17
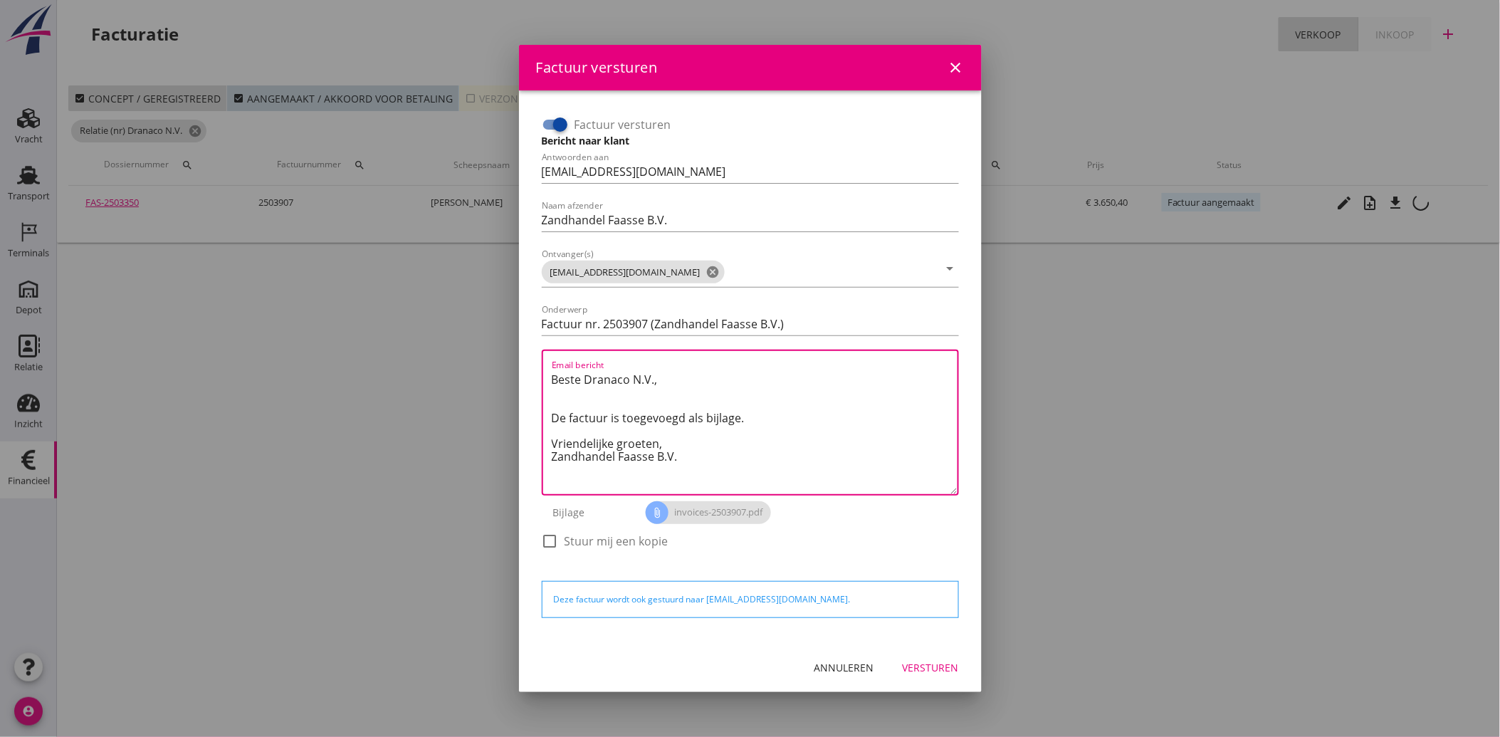
drag, startPoint x: 682, startPoint y: 460, endPoint x: 525, endPoint y: 346, distance: 194.2
click at [525, 346] on div "Factuur versturen Bericht naar klant Antwoorden aan [EMAIL_ADDRESS][DOMAIN_NAME…" at bounding box center [750, 366] width 463 height 552
paste textarea "Geachte heer/mevrouw, Hierbij zenden wij u onze factuur i.v.m. de door ons aan …"
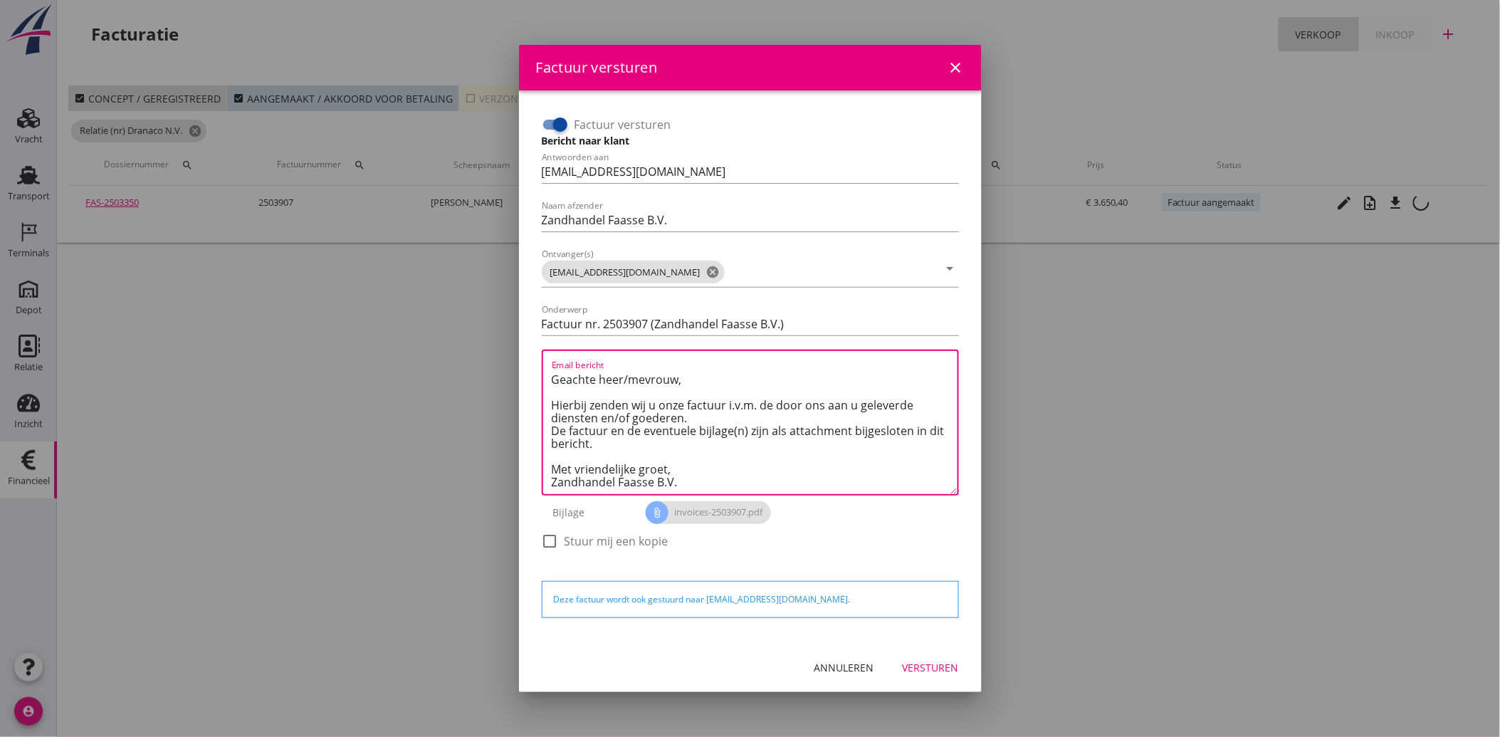
type textarea "Geachte heer/mevrouw, Hierbij zenden wij u onze factuur i.v.m. de door ons aan …"
click at [938, 662] on div "Versturen" at bounding box center [930, 667] width 56 height 15
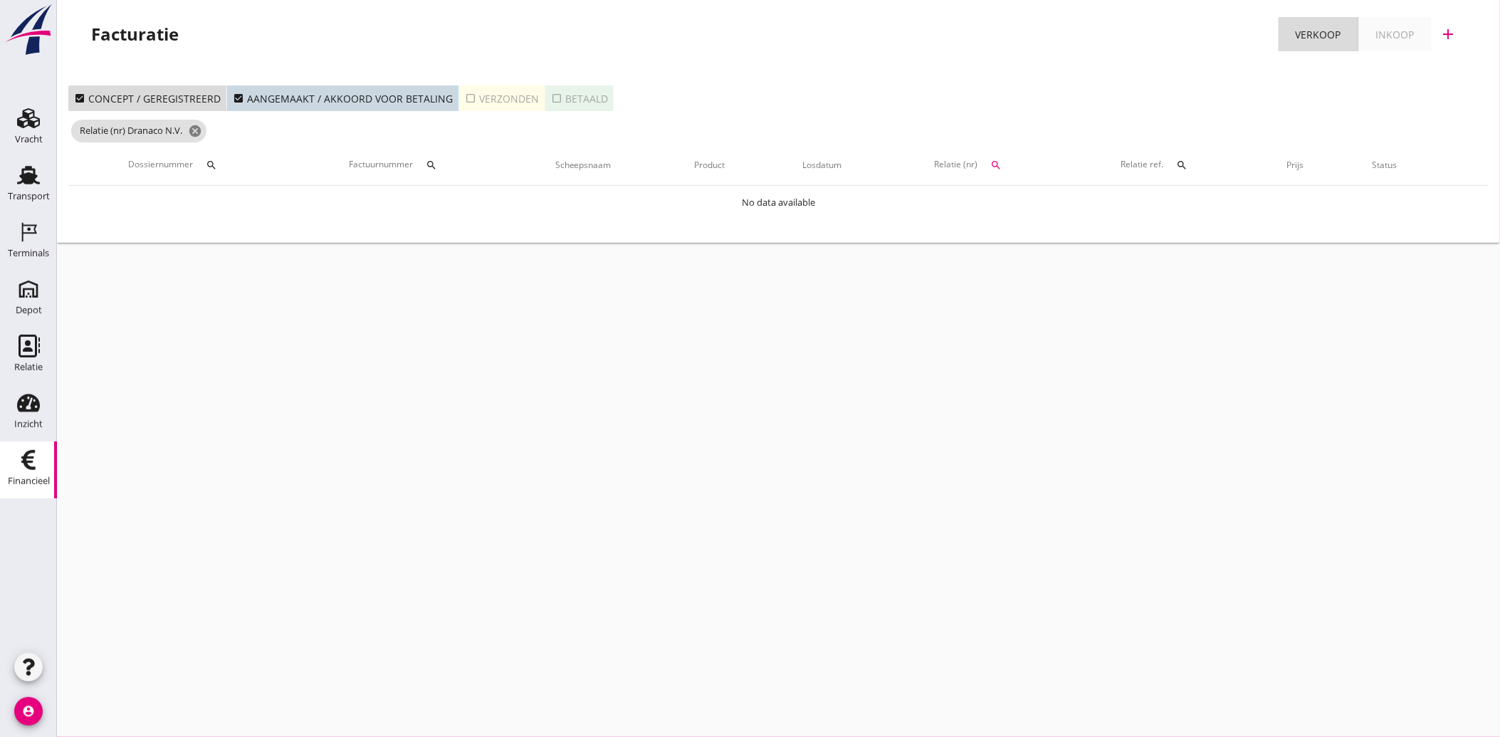
click at [20, 471] on div "Financieel" at bounding box center [29, 481] width 42 height 20
click at [195, 127] on icon "cancel" at bounding box center [195, 131] width 14 height 14
click at [999, 131] on icon "search" at bounding box center [996, 136] width 11 height 11
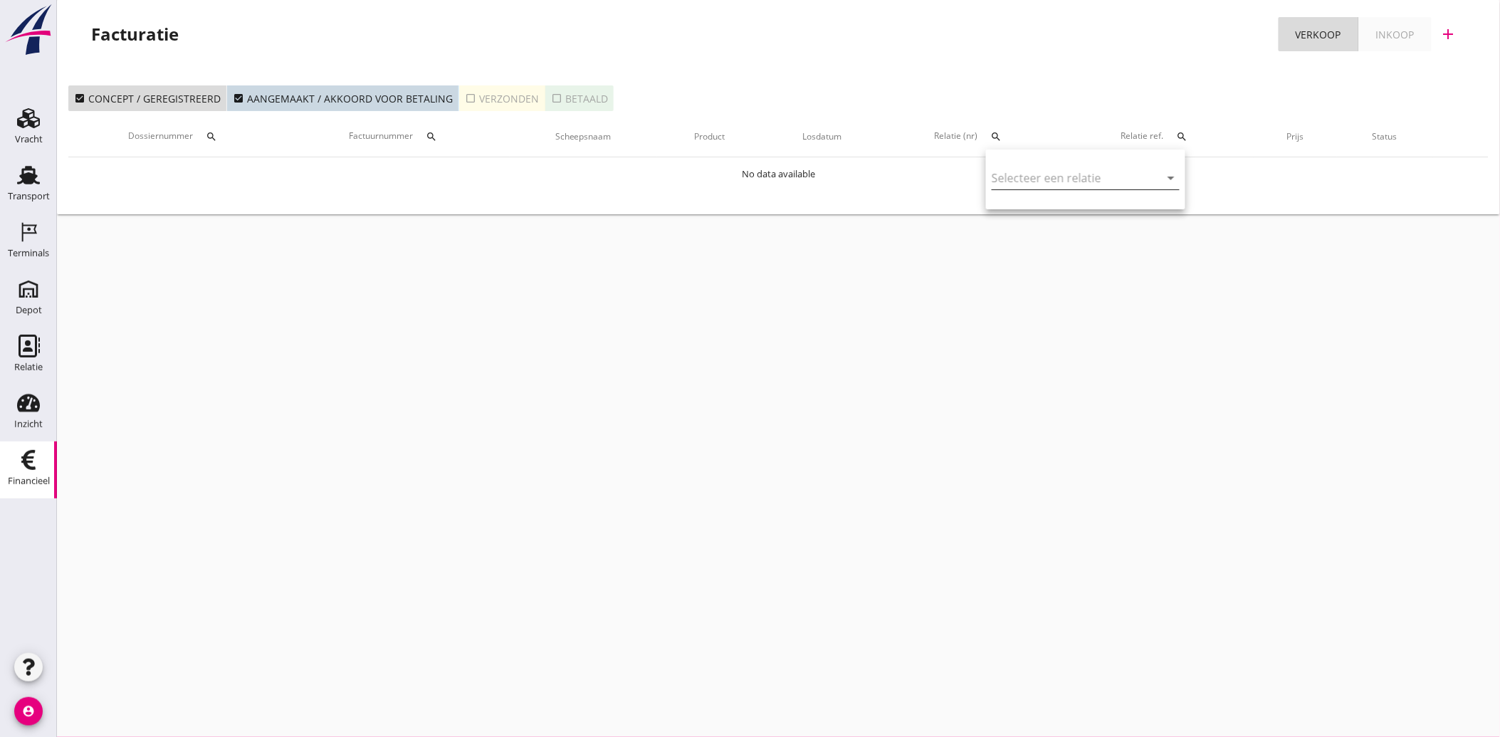
click at [1012, 173] on input "text" at bounding box center [1065, 178] width 148 height 23
click at [1033, 207] on div "Gebr. Van de Maagdenberg" at bounding box center [1081, 205] width 157 height 17
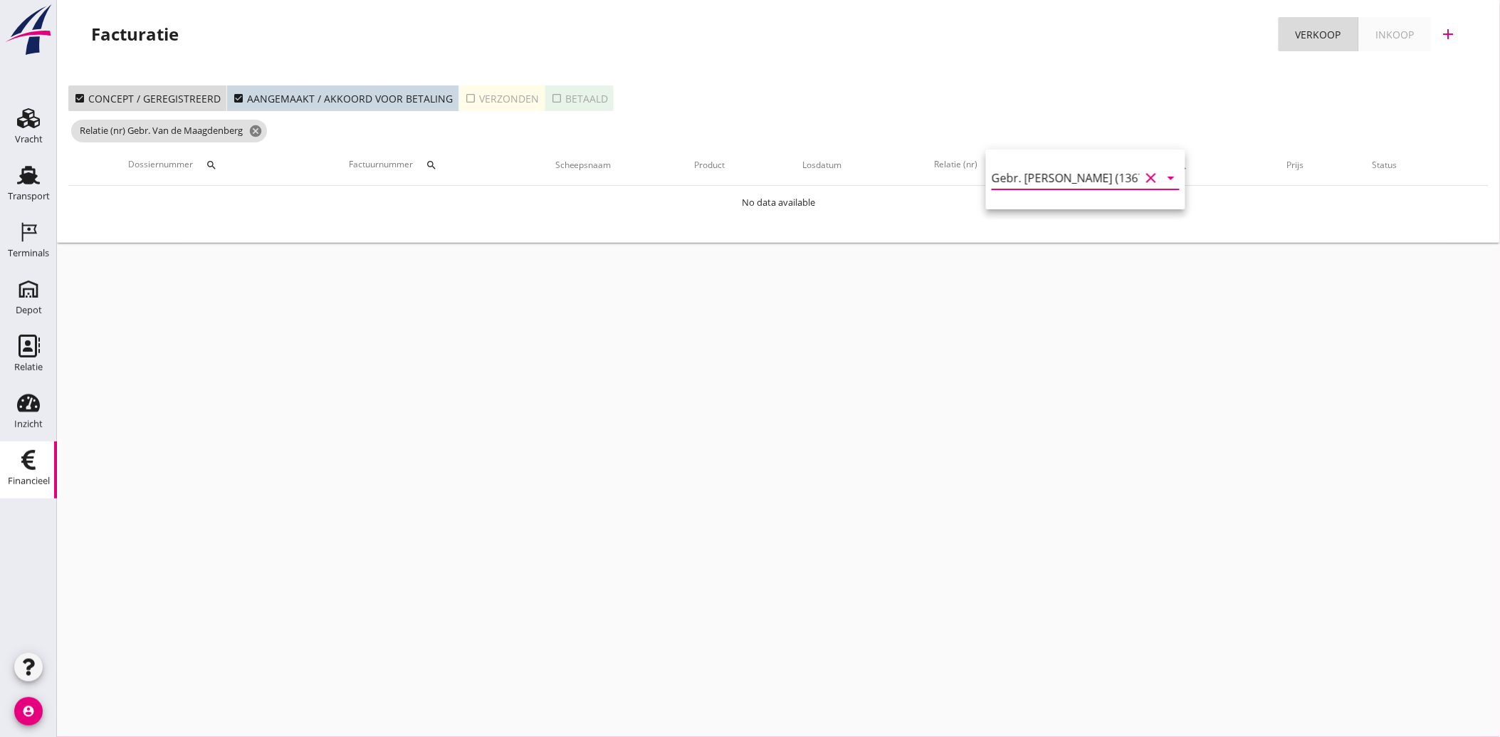
type input "Gebr. [PERSON_NAME] (13679)"
click at [465, 97] on icon "check_box_outline_blank" at bounding box center [470, 98] width 11 height 11
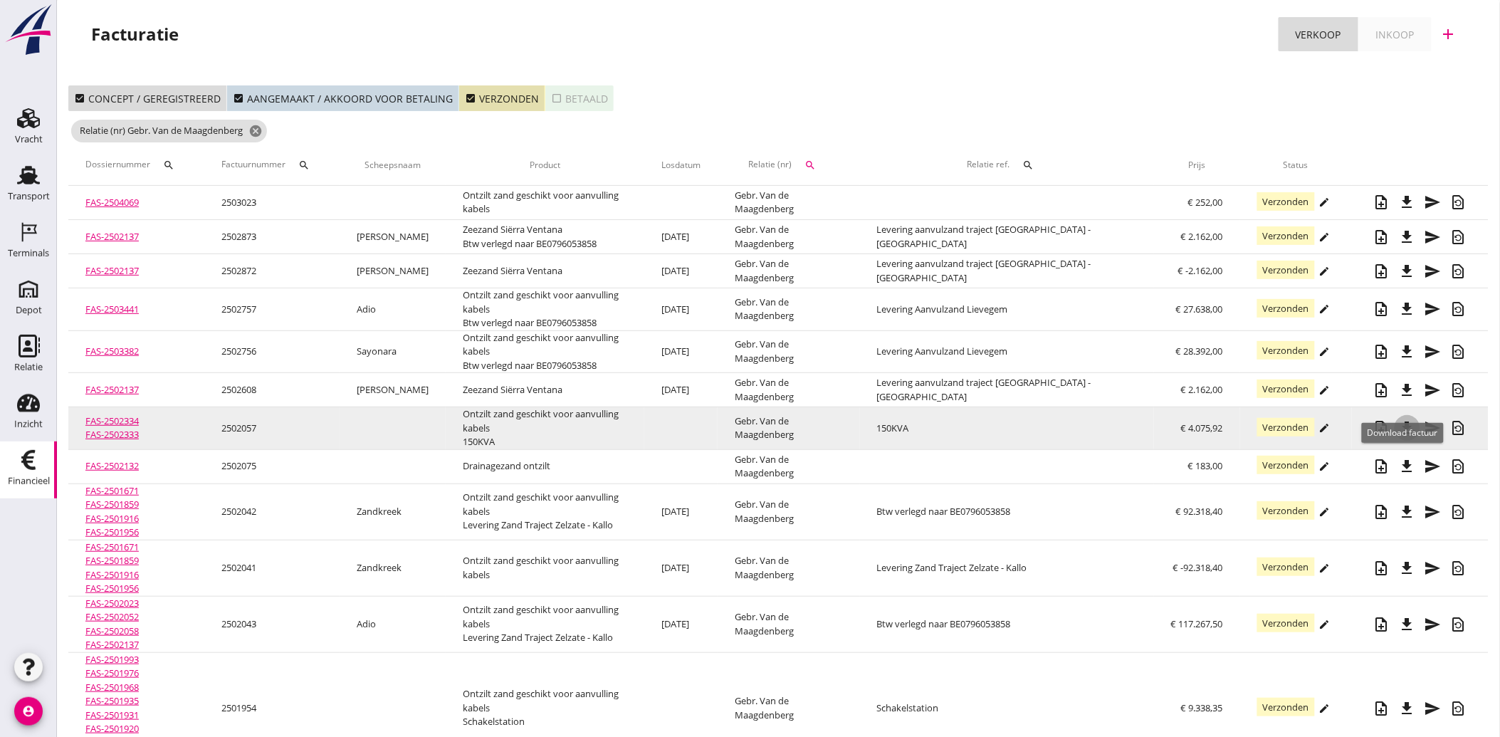
click at [1400, 419] on icon "file_download" at bounding box center [1406, 427] width 17 height 17
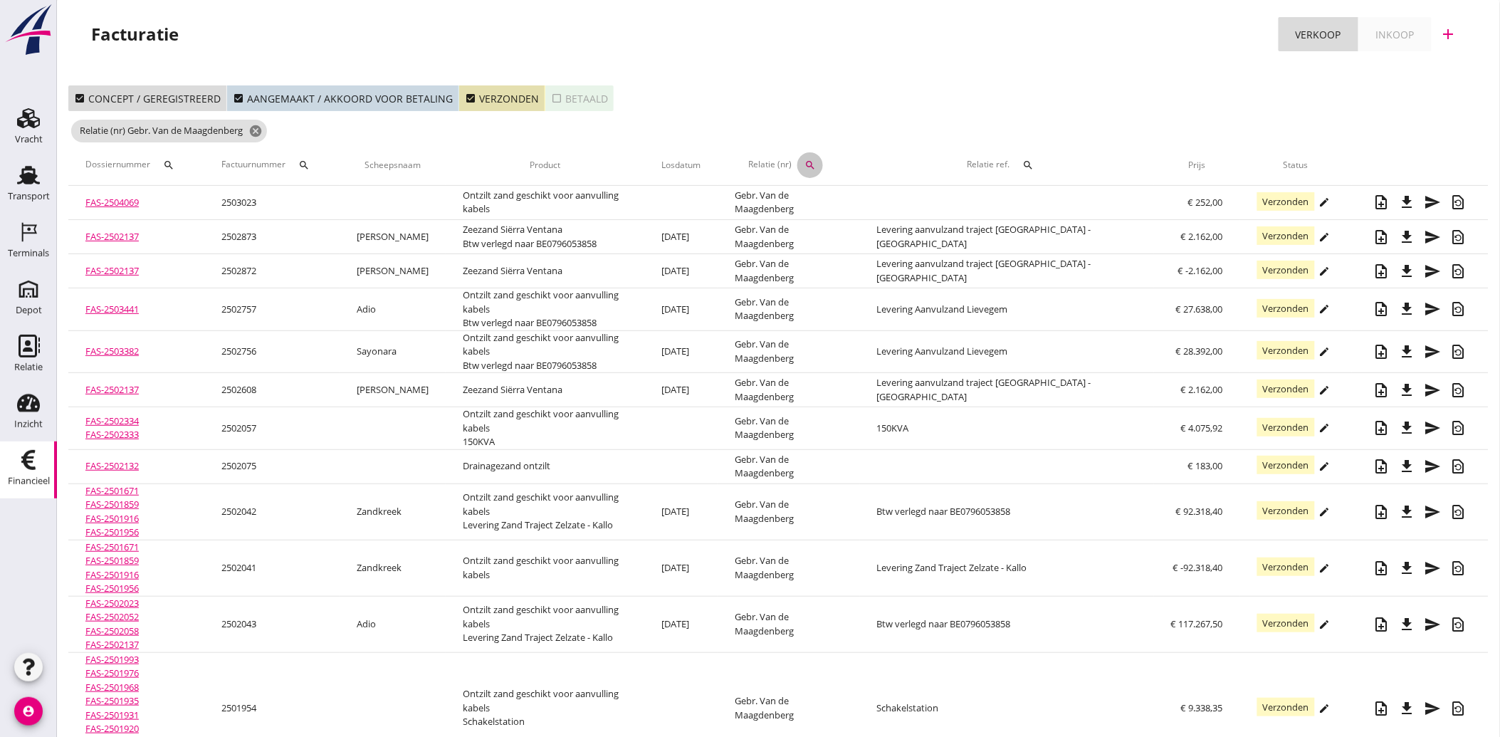
click at [816, 162] on icon "search" at bounding box center [809, 164] width 11 height 11
click at [1002, 203] on icon "clear" at bounding box center [1010, 206] width 17 height 17
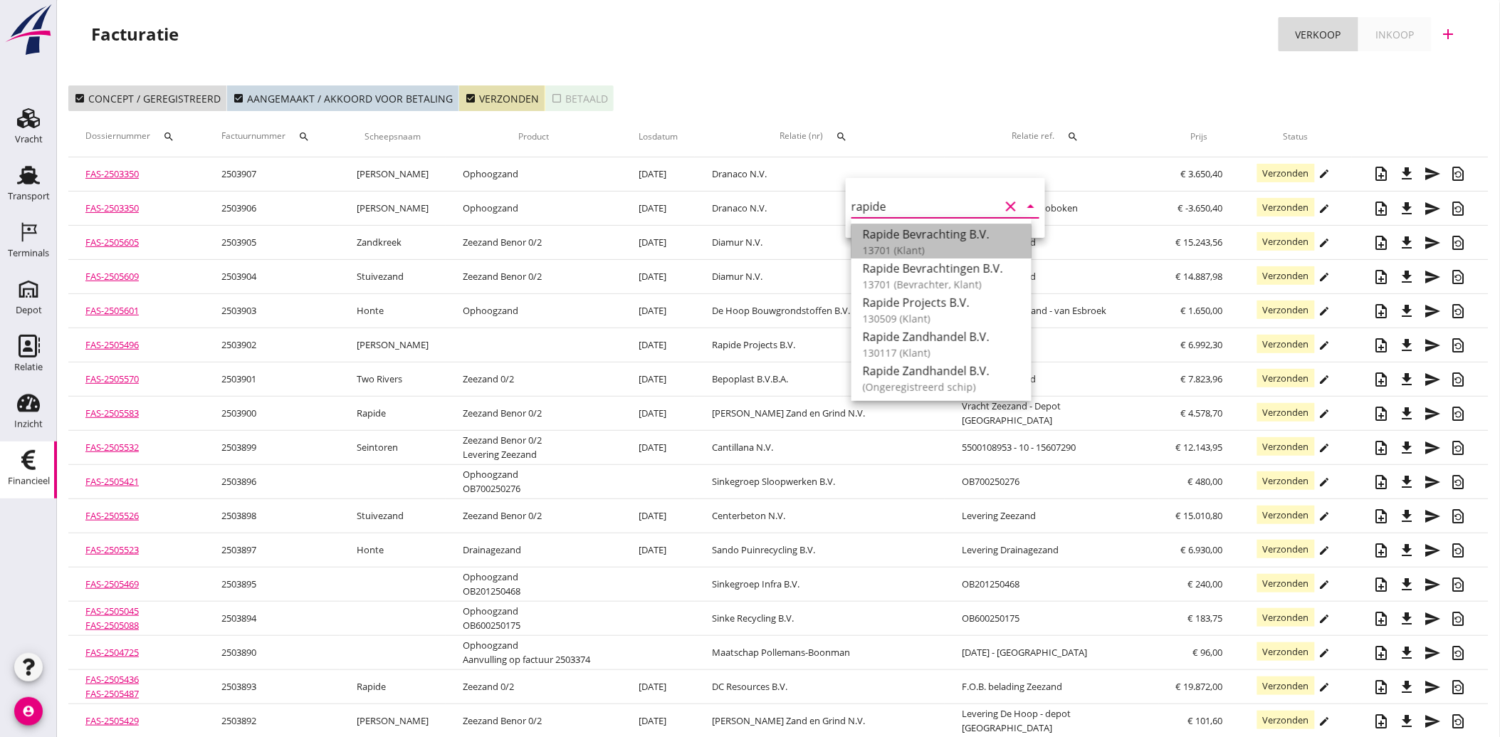
click at [907, 246] on div "13701 (Klant)" at bounding box center [941, 250] width 157 height 15
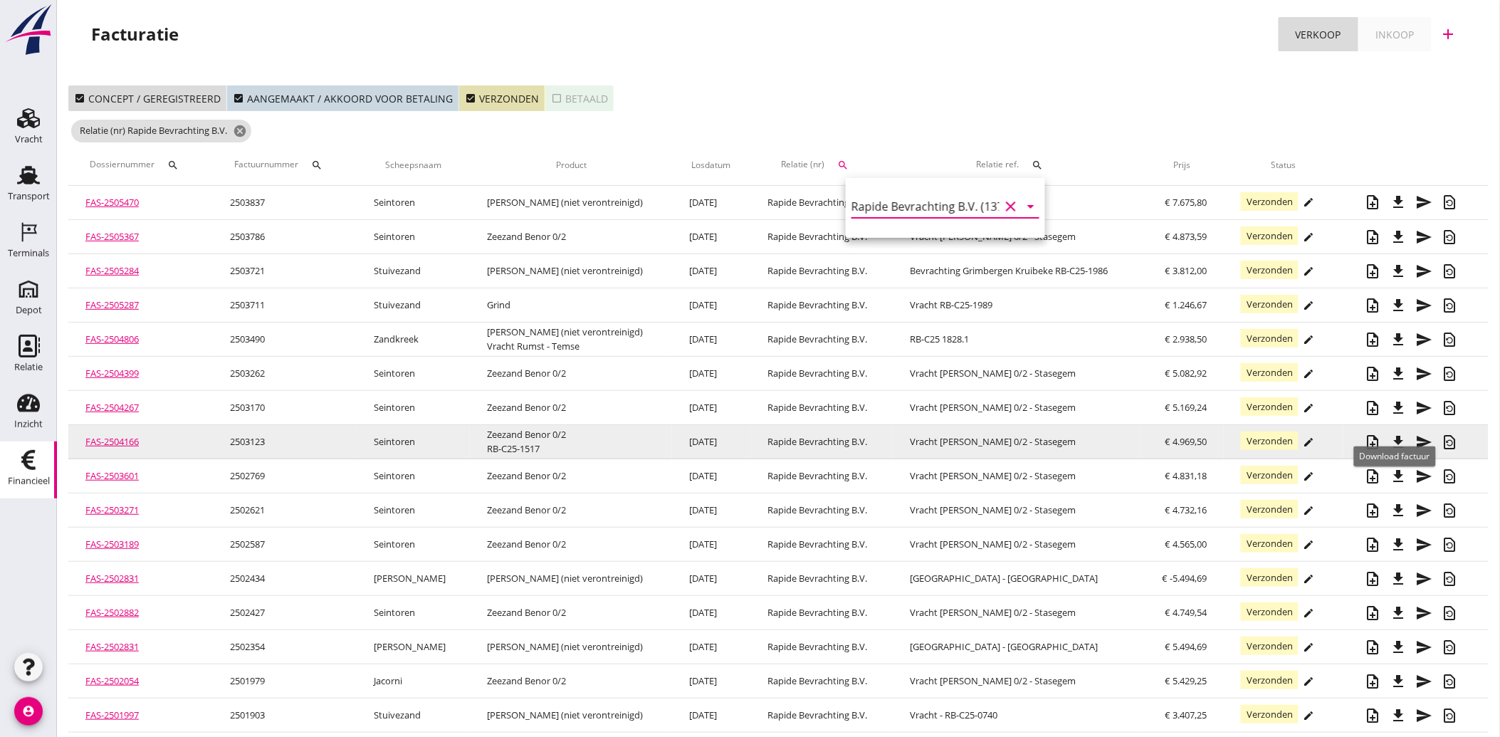
type input "Rapide Bevrachting B.V. (13701)"
click at [1400, 437] on icon "file_download" at bounding box center [1398, 441] width 17 height 17
click at [1420, 441] on icon "send" at bounding box center [1424, 441] width 17 height 17
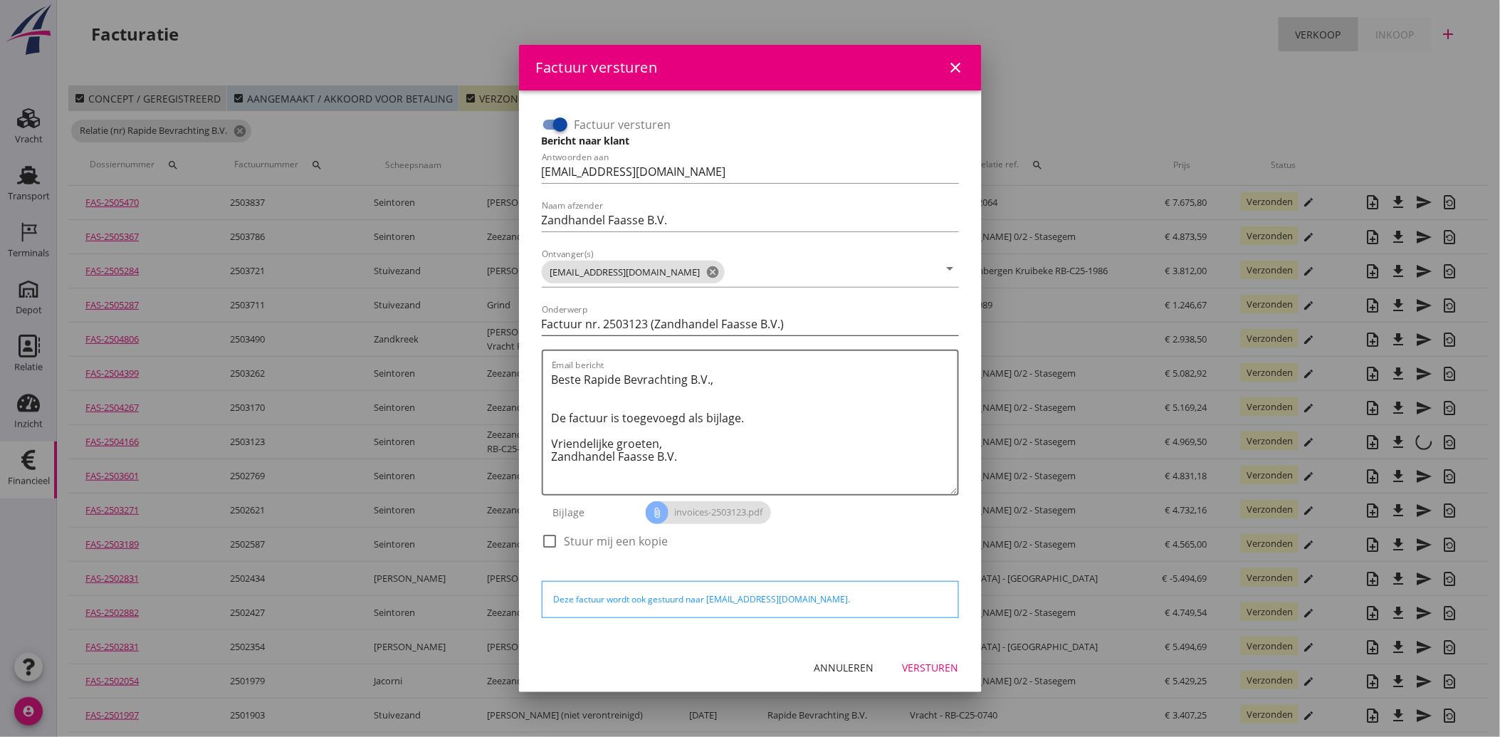
click at [544, 329] on input "Factuur nr. 2503123 (Zandhandel Faasse B.V.)" at bounding box center [750, 323] width 417 height 23
type input "Herinnering: factuur nr. 2503123 (Zandhandel Faasse B.V.)"
click at [605, 392] on textarea "Beste Rapide Bevrachting B.V., De factuur is toegevoegd als bijlage. Vriendelij…" at bounding box center [755, 431] width 406 height 126
drag, startPoint x: 695, startPoint y: 461, endPoint x: 529, endPoint y: 374, distance: 188.1
click at [529, 374] on div "Factuur versturen Bericht naar klant Antwoorden aan [EMAIL_ADDRESS][DOMAIN_NAME…" at bounding box center [750, 366] width 463 height 552
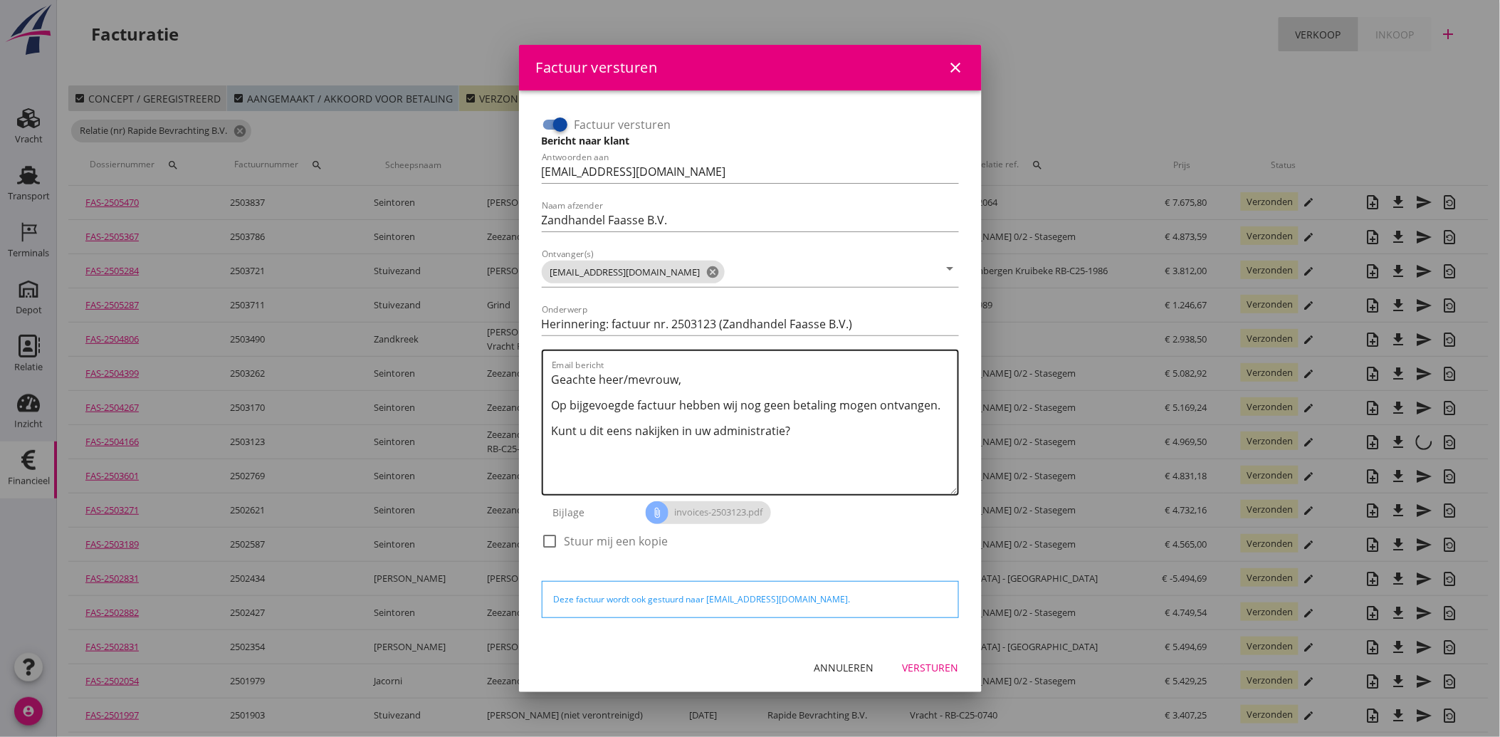
click at [571, 460] on textarea "Geachte heer/mevrouw, Op bijgevoegde factuur hebben wij nog geen betaling mogen…" at bounding box center [755, 431] width 406 height 126
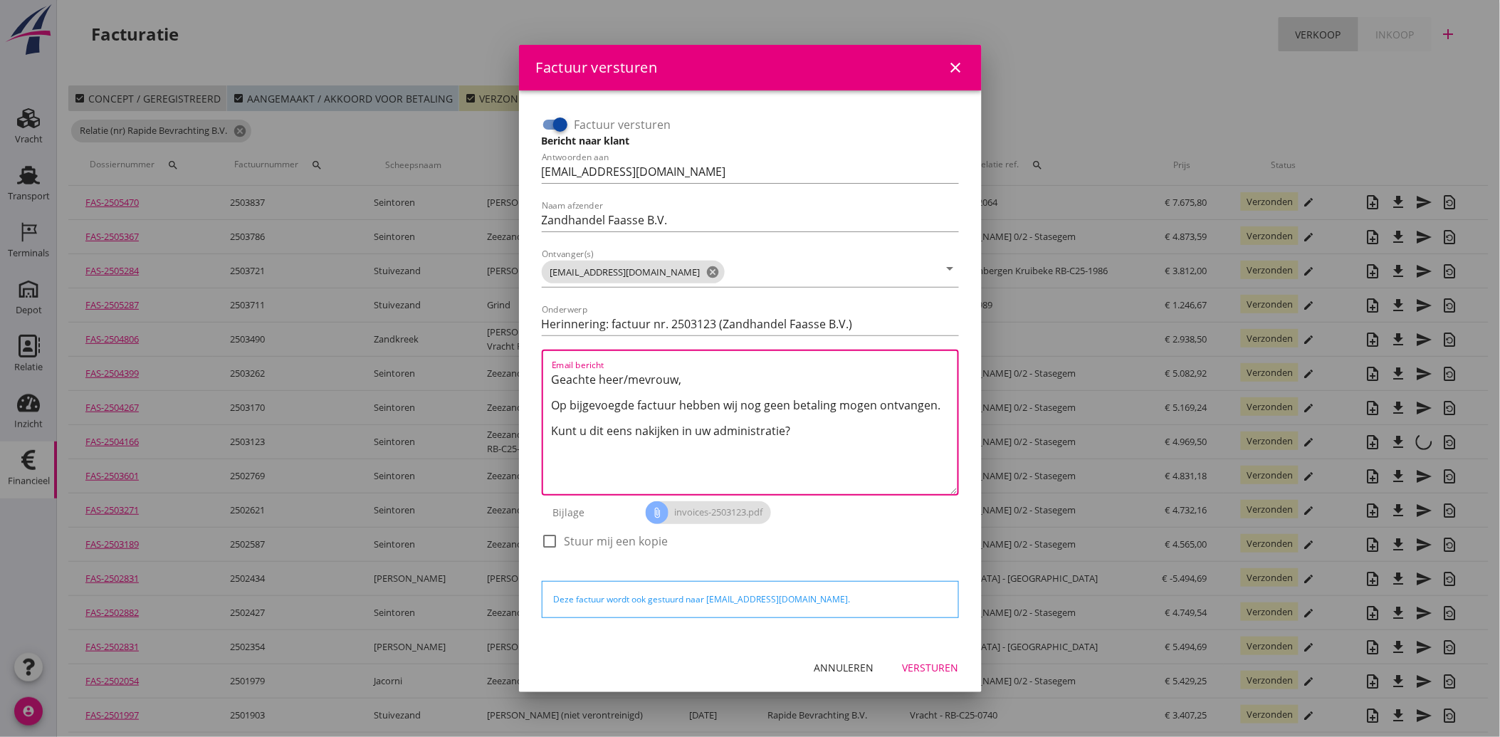
click at [557, 463] on textarea "Geachte heer/mevrouw, Op bijgevoegde factuur hebben wij nog geen betaling mogen…" at bounding box center [755, 431] width 406 height 126
paste textarea "Met vriendelijke groet, Zandhandel Faasse B.V."
type textarea "Geachte heer/mevrouw, Op bijgevoegde factuur hebben wij nog geen betaling mogen…"
click at [933, 658] on button "Versturen" at bounding box center [930, 668] width 79 height 26
